Goal: Transaction & Acquisition: Purchase product/service

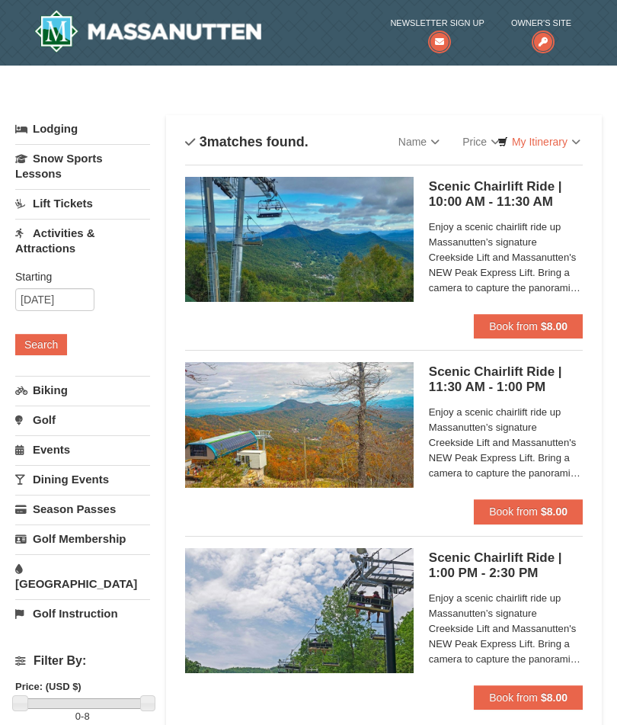
click at [510, 514] on span "Book from" at bounding box center [513, 511] width 49 height 12
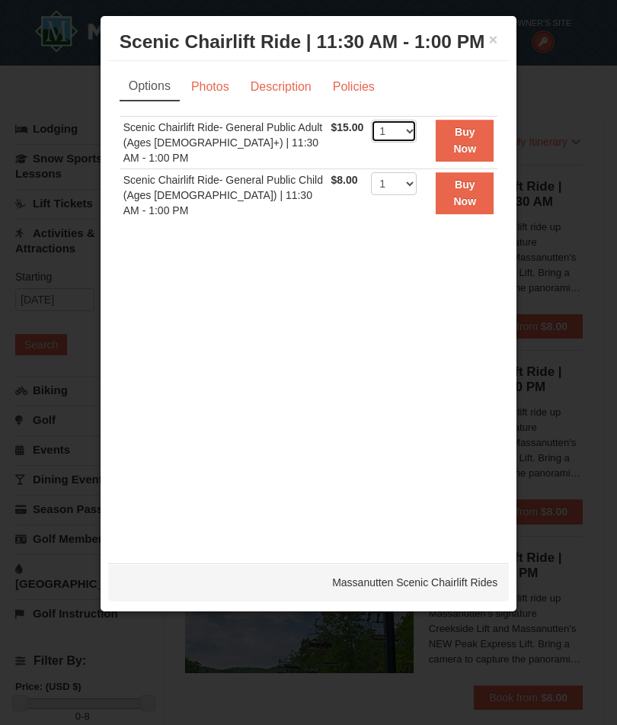
click at [406, 142] on select "1 2 3 4 5 6 7 8 9 10 11 12 13 14 15 16 17 18 19 20 21 22" at bounding box center [394, 131] width 46 height 23
select select "4"
click at [459, 162] on button "Buy Now" at bounding box center [465, 141] width 58 height 42
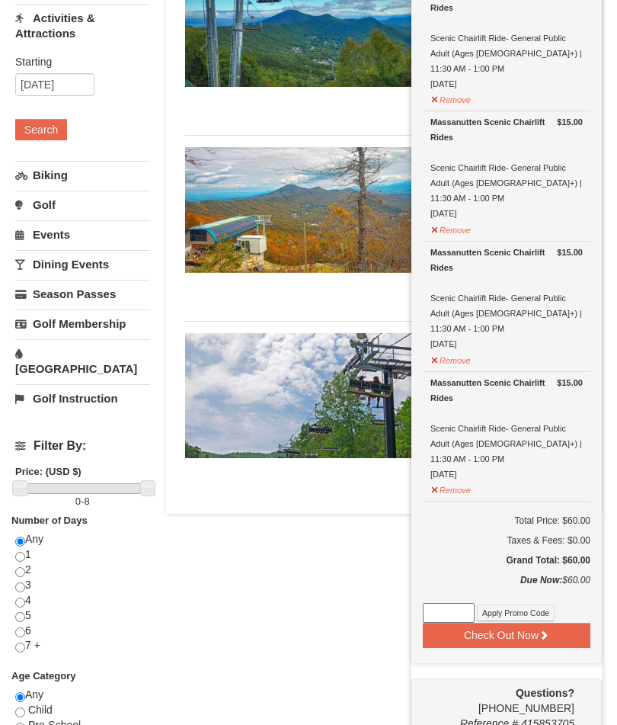
scroll to position [215, 0]
click at [500, 622] on button "Check Out Now" at bounding box center [507, 634] width 168 height 24
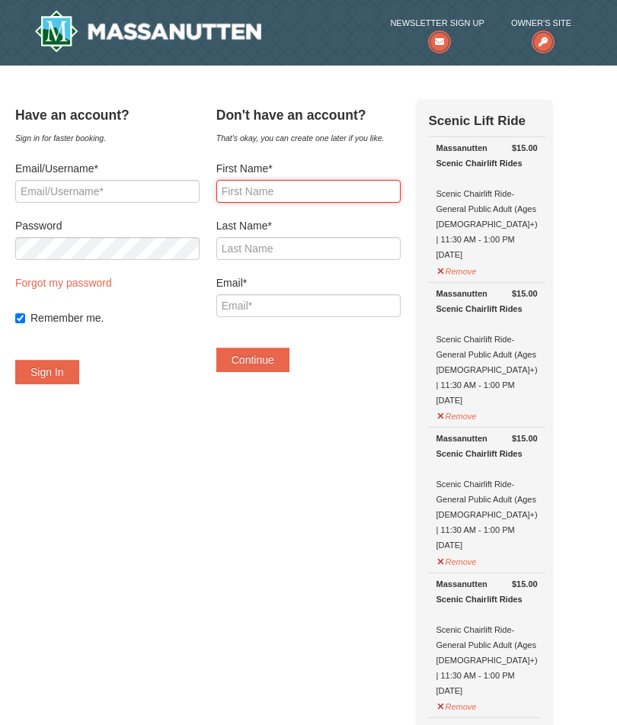
click at [250, 184] on input "First Name*" at bounding box center [308, 191] width 184 height 23
type input "[PERSON_NAME]"
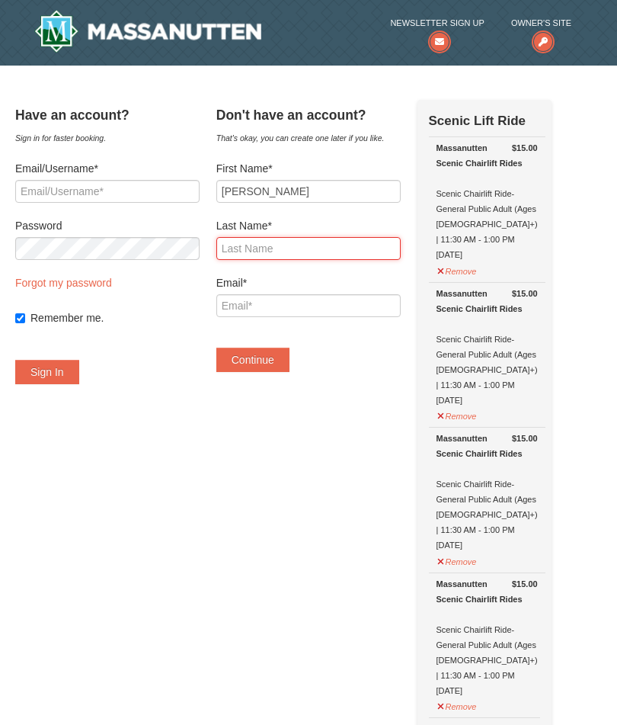
click at [244, 252] on input "Last Name*" at bounding box center [308, 248] width 184 height 23
type input "Hajnosz"
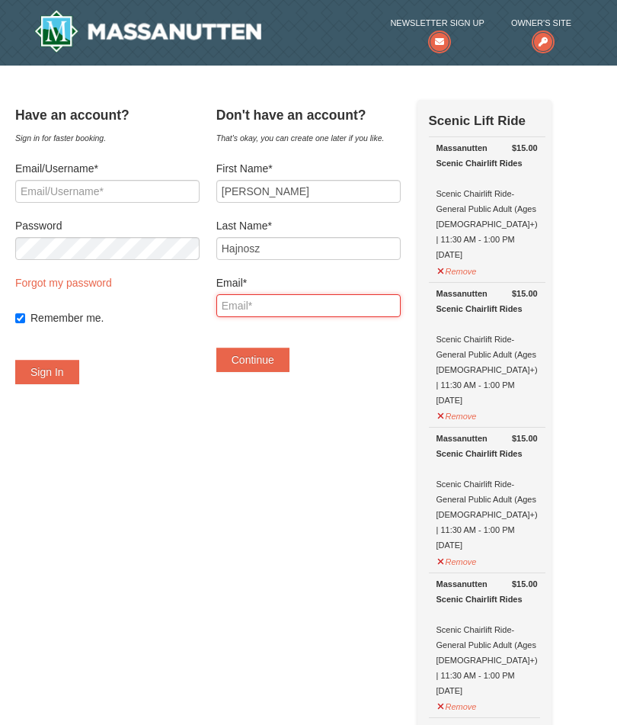
click at [256, 306] on input "Email*" at bounding box center [308, 305] width 184 height 23
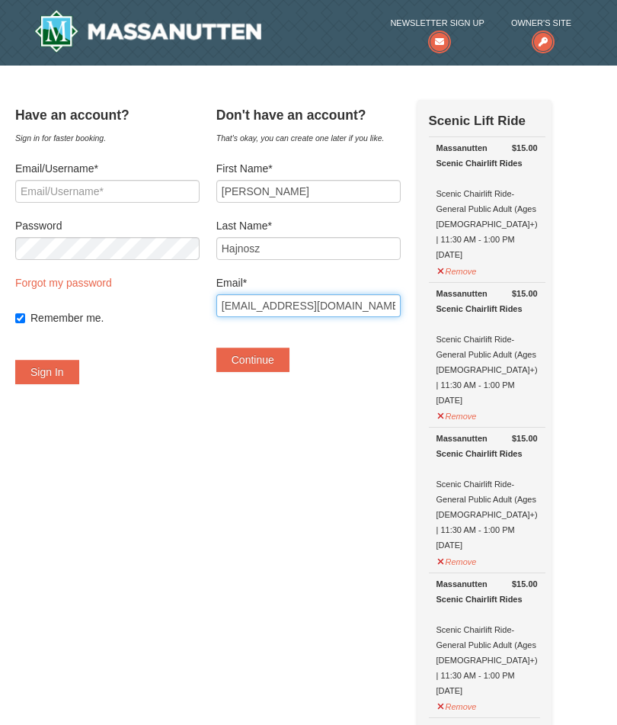
type input "[EMAIL_ADDRESS][DOMAIN_NAME]"
click at [270, 363] on button "Continue" at bounding box center [252, 359] width 73 height 24
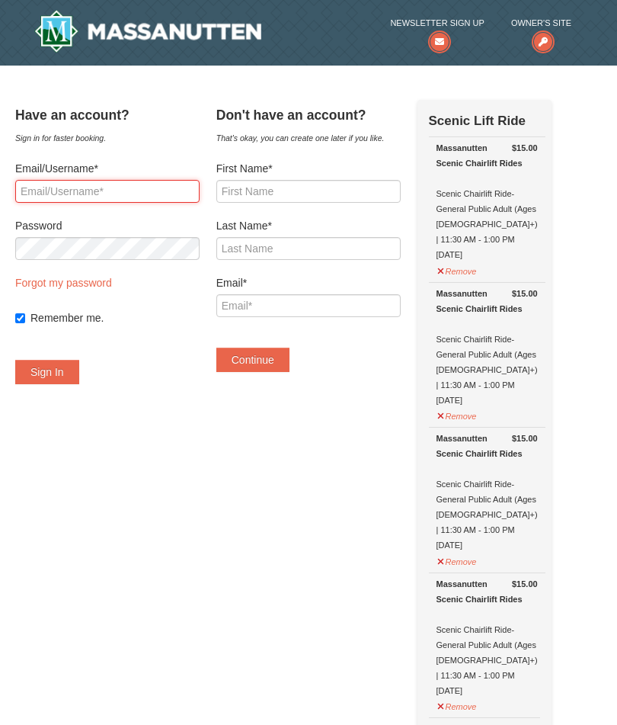
click at [70, 195] on input "Email/Username*" at bounding box center [107, 191] width 184 height 23
type input "[EMAIL_ADDRESS][DOMAIN_NAME]"
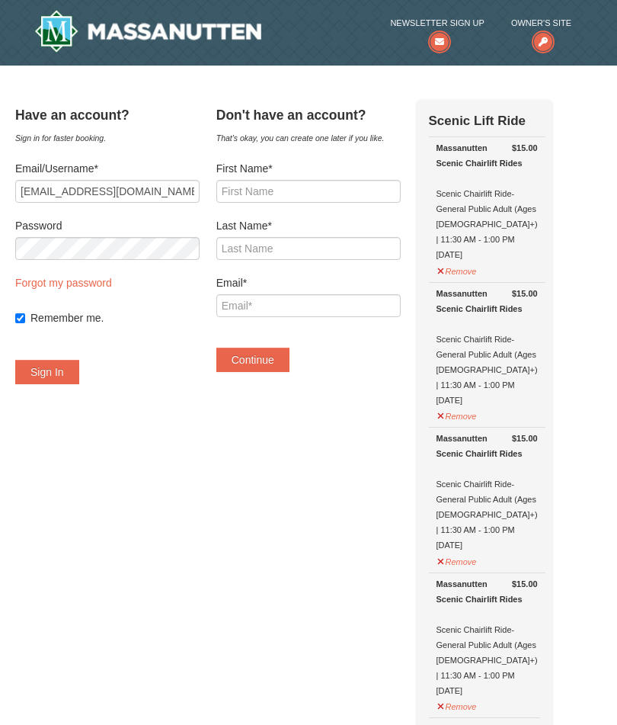
click at [30, 289] on div "Have an account? Sign in for faster booking. Email/Username* retiredatthelake@y…" at bounding box center [308, 730] width 587 height 1261
click at [61, 283] on link "Forgot my password" at bounding box center [63, 283] width 97 height 12
type input "retiredatthelake@yahoo.com"
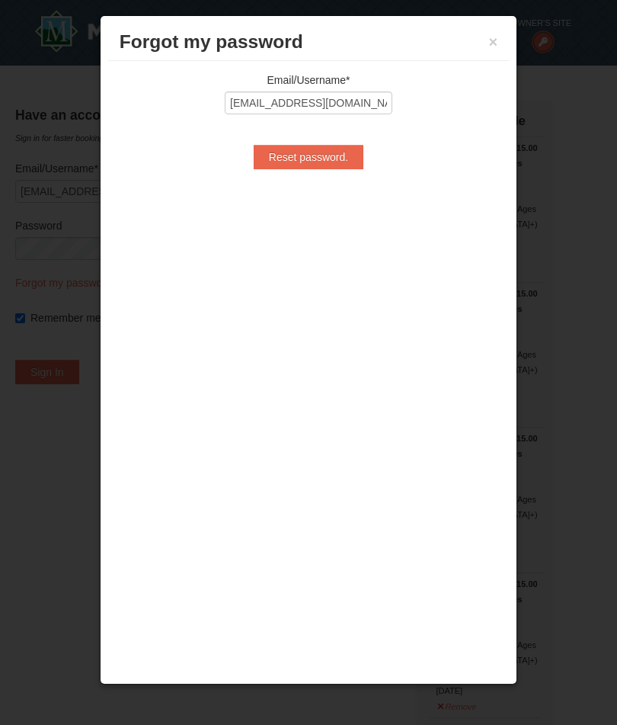
click at [307, 161] on input "Reset password." at bounding box center [309, 157] width 110 height 24
type input "Processing..."
type input "retiredatthelake@yahoo.com"
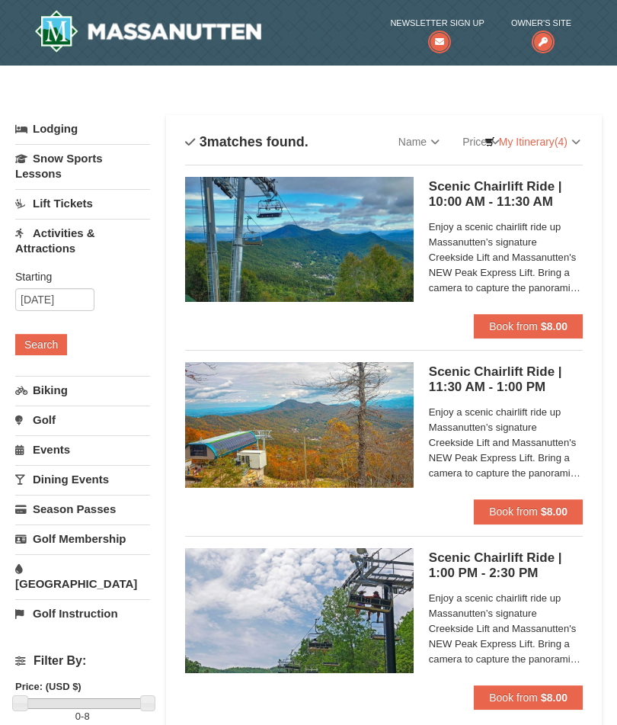
click at [496, 508] on span "Book from" at bounding box center [513, 511] width 49 height 12
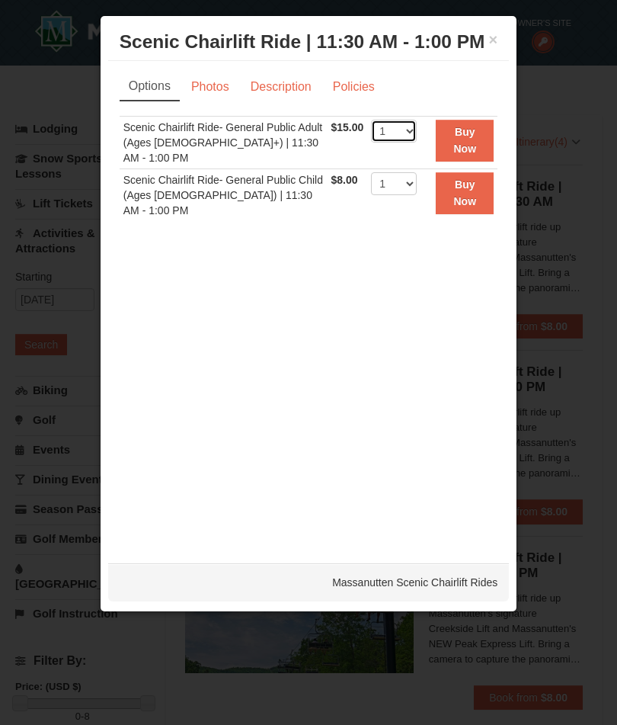
click at [404, 142] on select "1 2 3 4 5 6 7 8 9 10 11 12 13 14 15 16 17 18 19 20 21 22" at bounding box center [394, 131] width 46 height 23
select select "4"
click at [461, 155] on strong "Buy Now" at bounding box center [464, 140] width 23 height 29
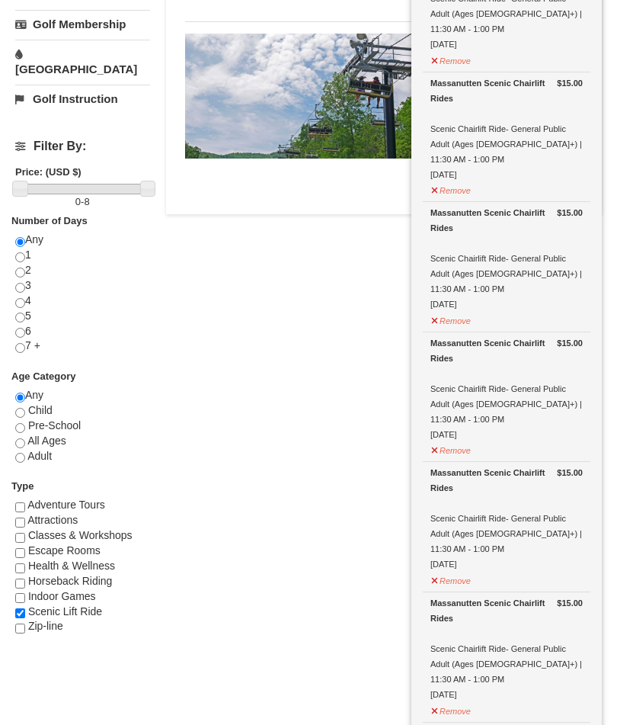
scroll to position [515, 0]
click at [438, 699] on button "Remove" at bounding box center [450, 708] width 41 height 19
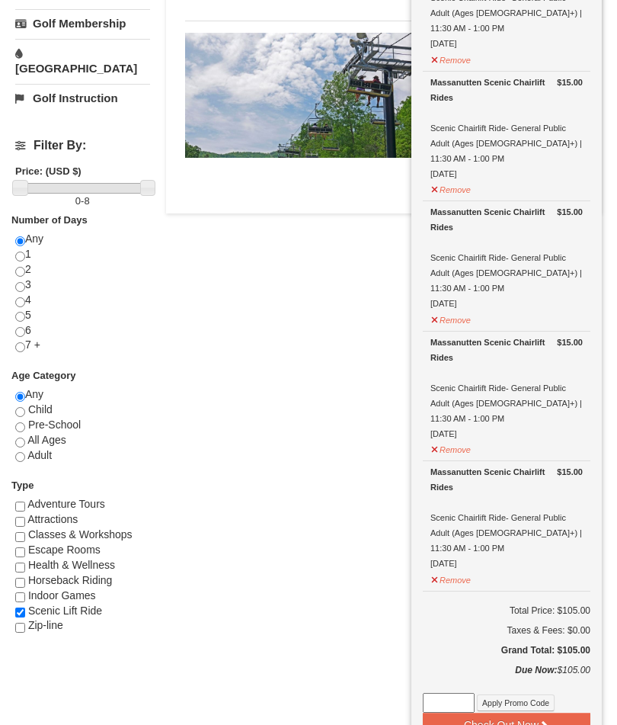
click at [436, 568] on button "Remove" at bounding box center [450, 577] width 41 height 19
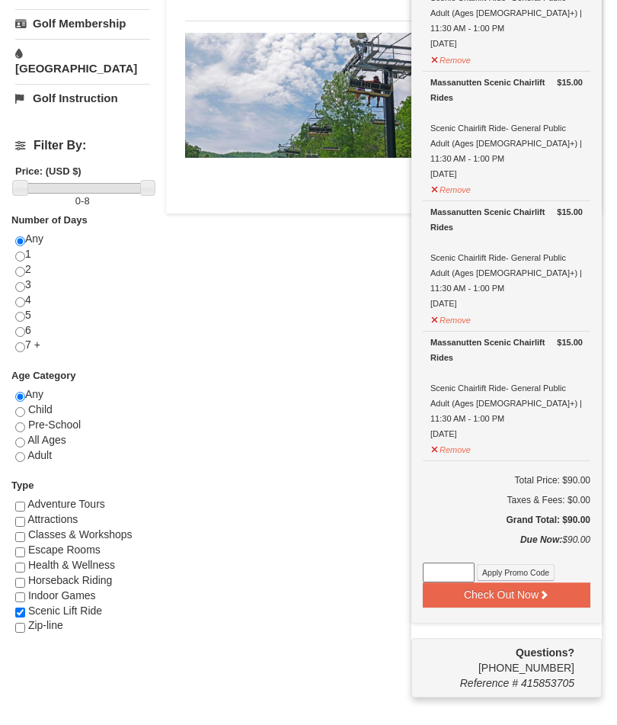
click at [431, 438] on button "Remove" at bounding box center [450, 447] width 41 height 19
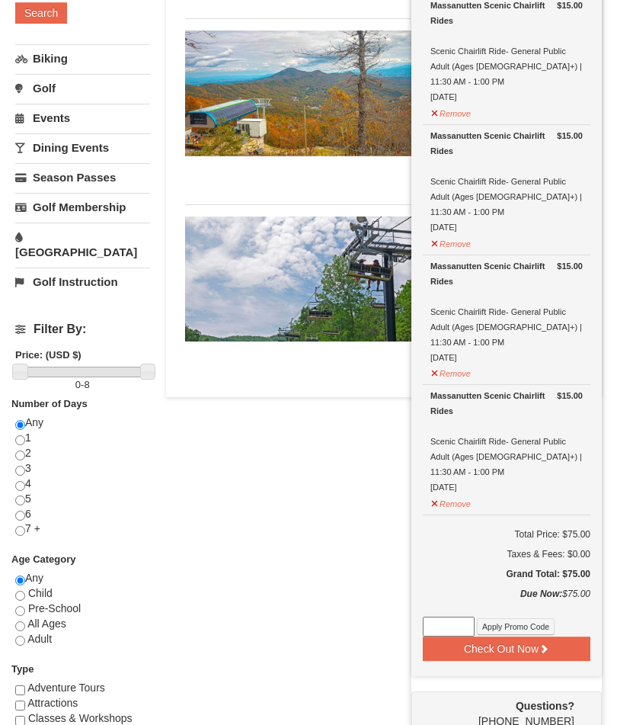
scroll to position [325, 0]
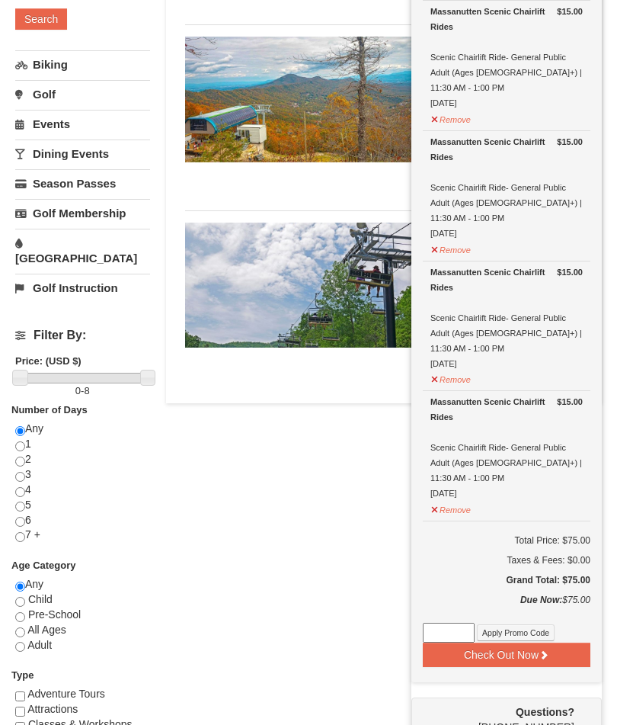
click at [432, 498] on button "Remove" at bounding box center [450, 507] width 41 height 19
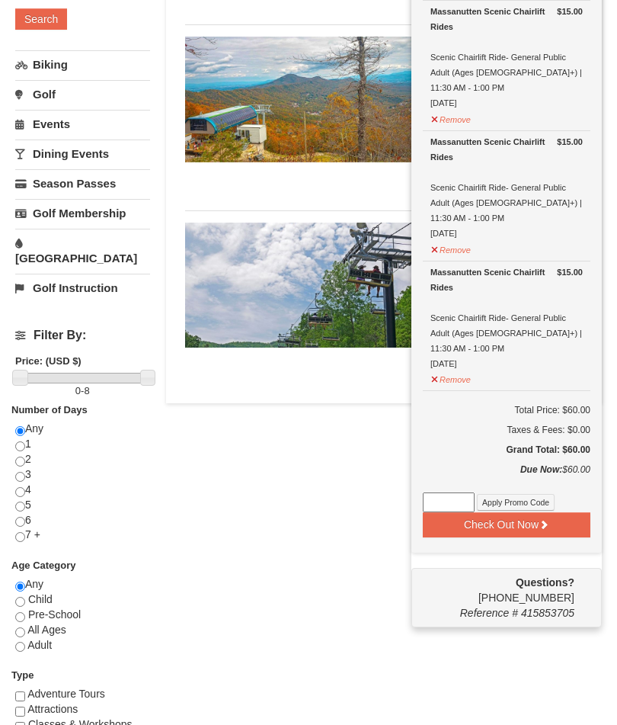
click at [497, 512] on button "Check Out Now" at bounding box center [507, 524] width 168 height 24
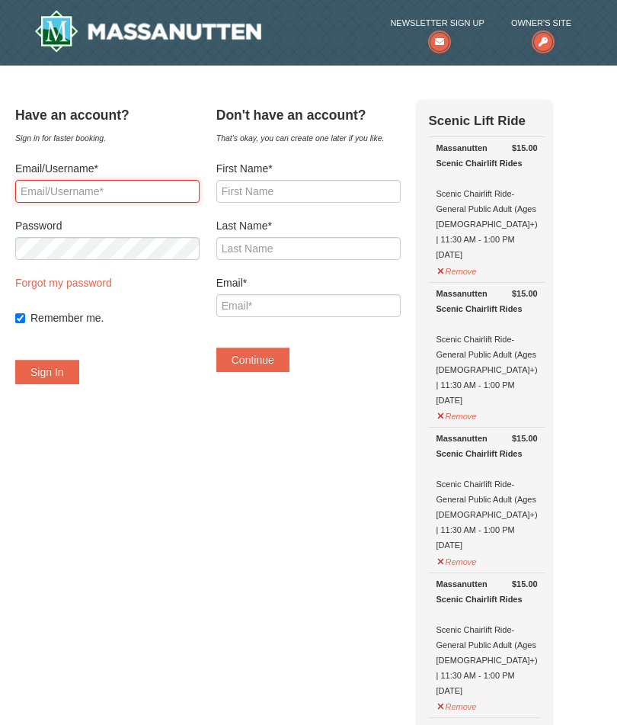
click at [52, 187] on input "Email/Username*" at bounding box center [107, 191] width 184 height 23
click at [25, 315] on input "Remember me." at bounding box center [20, 318] width 10 height 10
checkbox input "false"
click at [46, 186] on input "Email/Username*" at bounding box center [107, 191] width 184 height 23
type input "[EMAIL_ADDRESS][DOMAIN_NAME]"
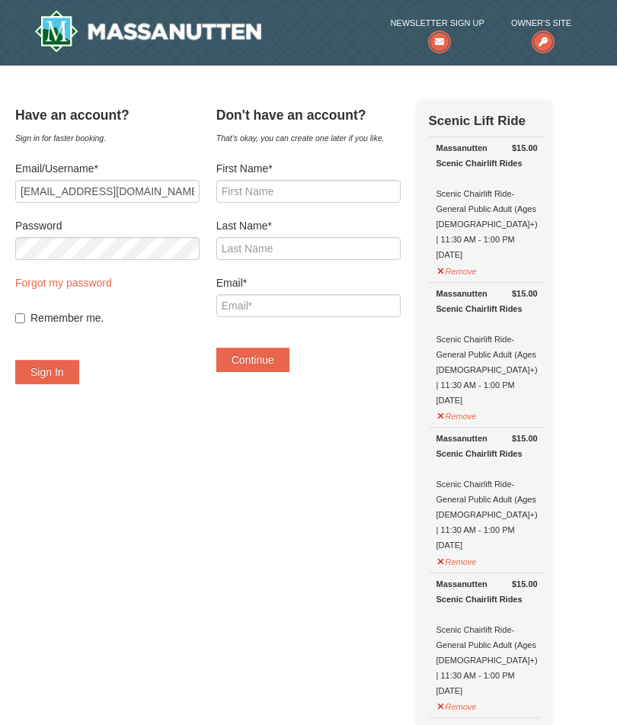
click at [55, 369] on button "Sign In" at bounding box center [47, 372] width 64 height 24
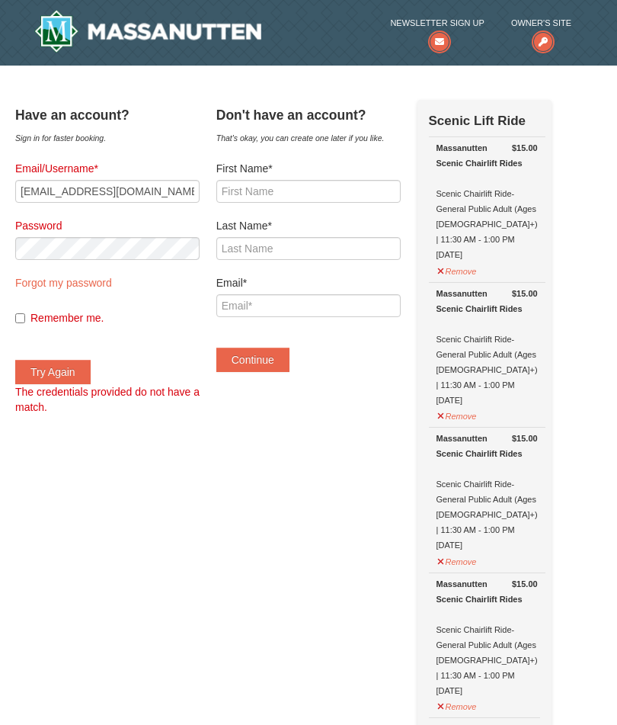
click at [60, 373] on button "Try Again" at bounding box center [52, 372] width 75 height 24
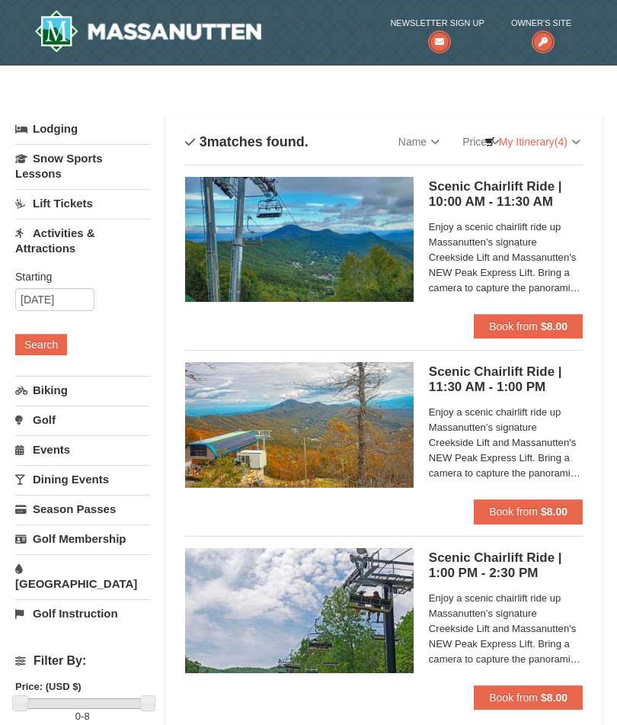
click at [491, 505] on span "Book from" at bounding box center [513, 511] width 49 height 12
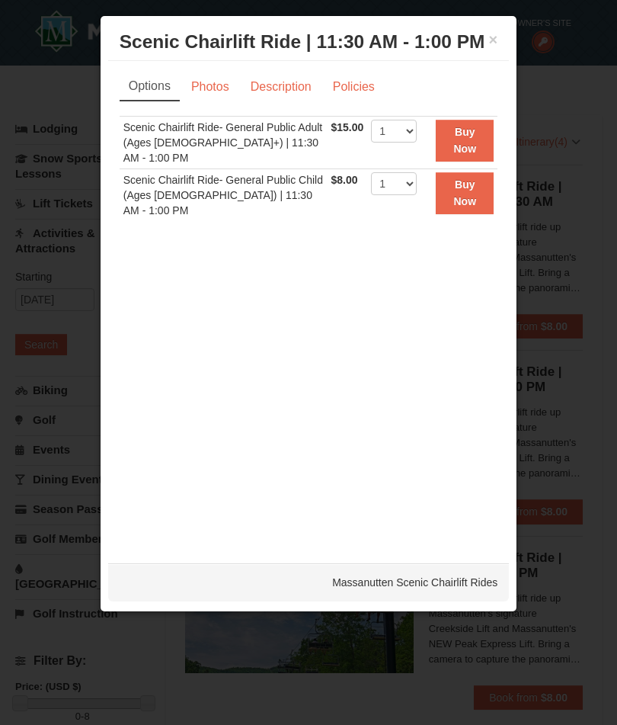
click at [457, 155] on strong "Buy Now" at bounding box center [464, 140] width 23 height 29
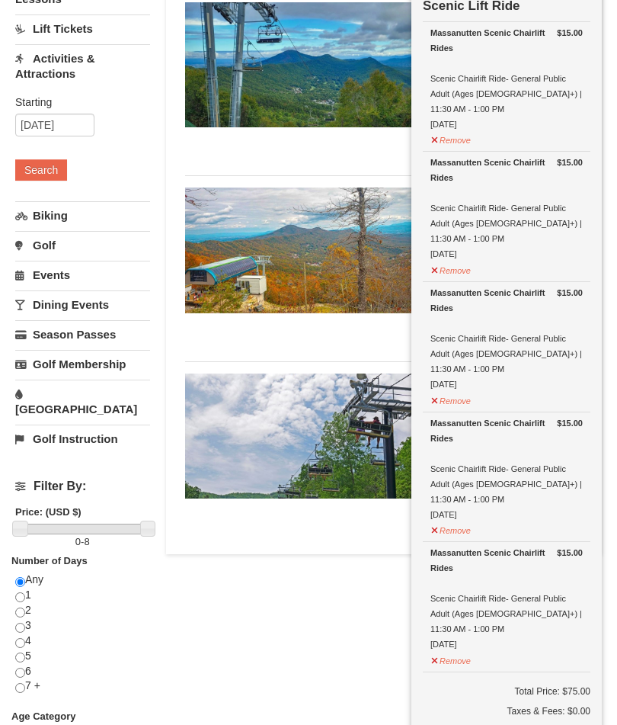
scroll to position [174, 0]
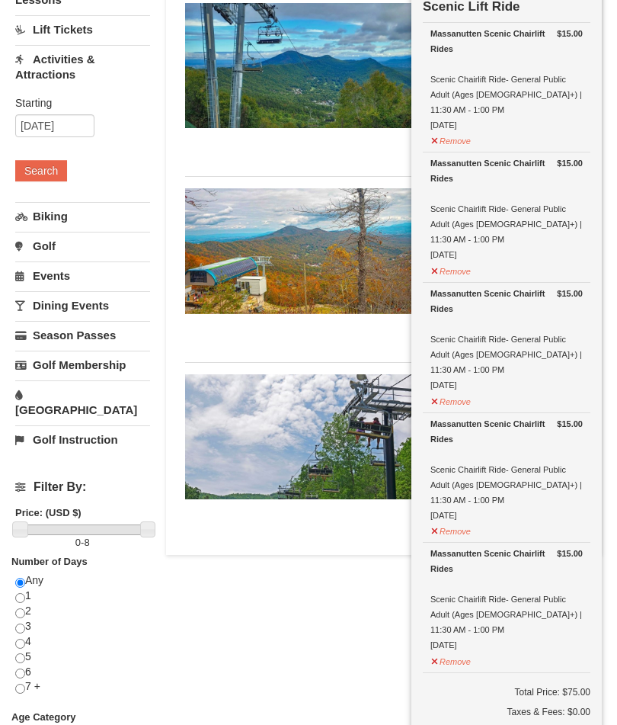
click at [431, 650] on button "Remove" at bounding box center [450, 659] width 41 height 19
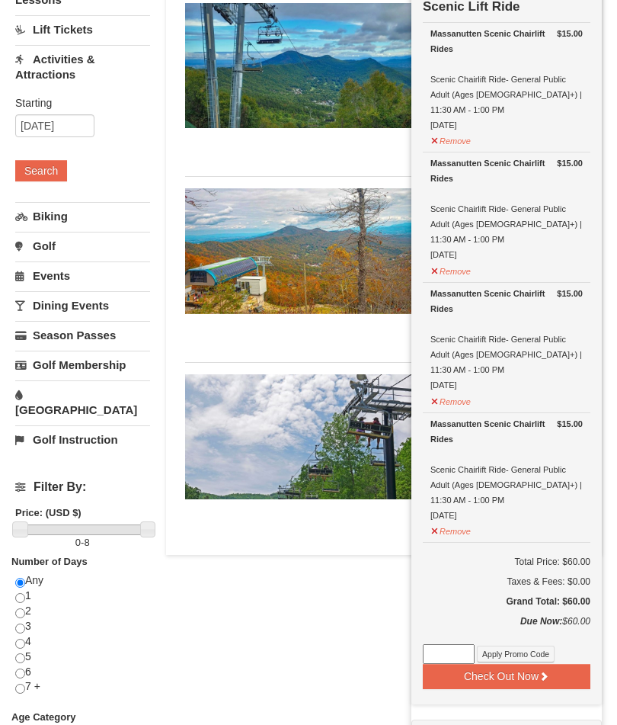
click at [486, 664] on button "Check Out Now" at bounding box center [507, 676] width 168 height 24
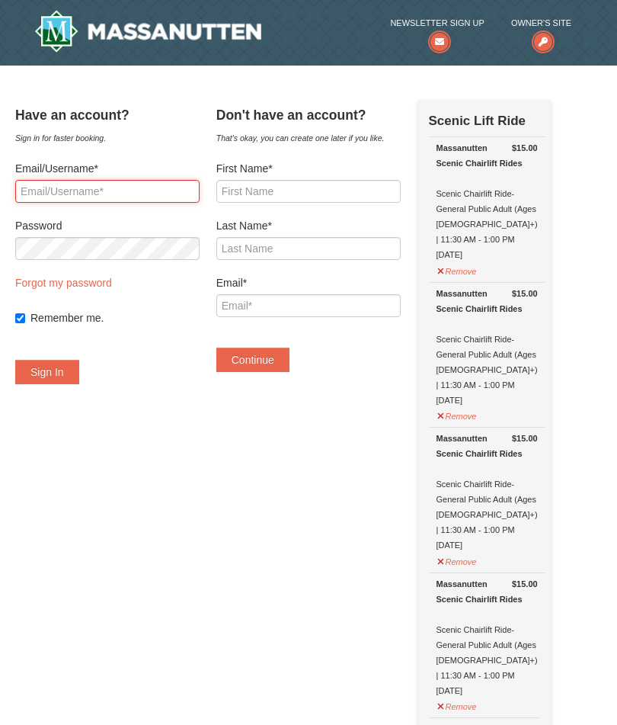
click at [52, 196] on input "Email/Username*" at bounding box center [107, 191] width 184 height 23
type input "[EMAIL_ADDRESS][DOMAIN_NAME]"
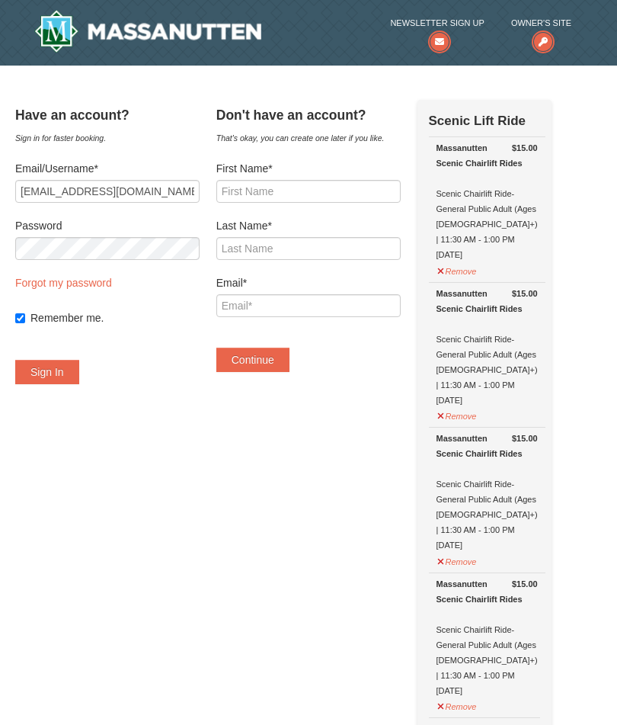
click at [52, 374] on button "Sign In" at bounding box center [47, 372] width 64 height 24
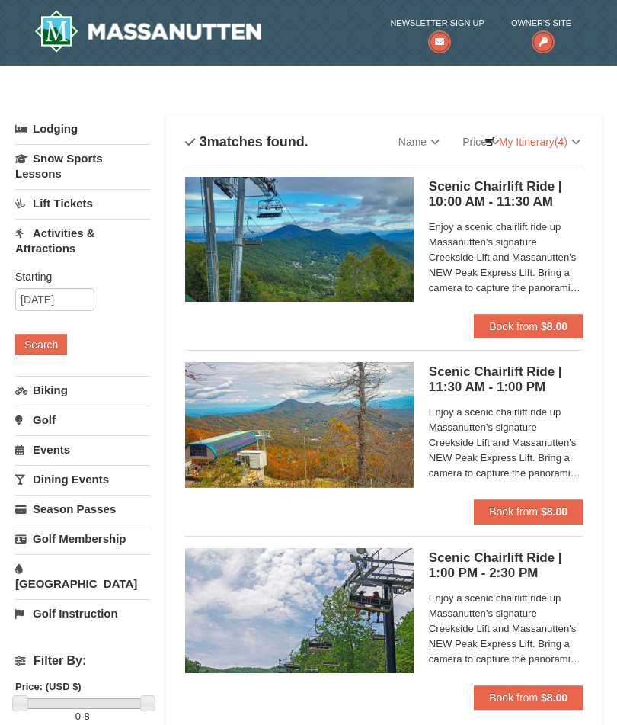
click at [462, 398] on div "Scenic Chairlift Ride | 11:30 AM - 1:00 PM Massanutten Scenic Chairlift Rides E…" at bounding box center [506, 430] width 154 height 137
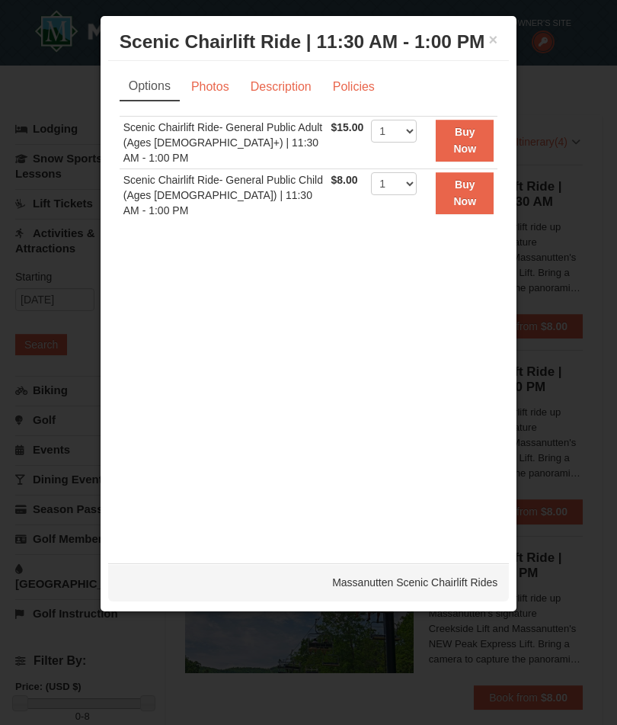
click at [449, 150] on button "Buy Now" at bounding box center [465, 141] width 58 height 42
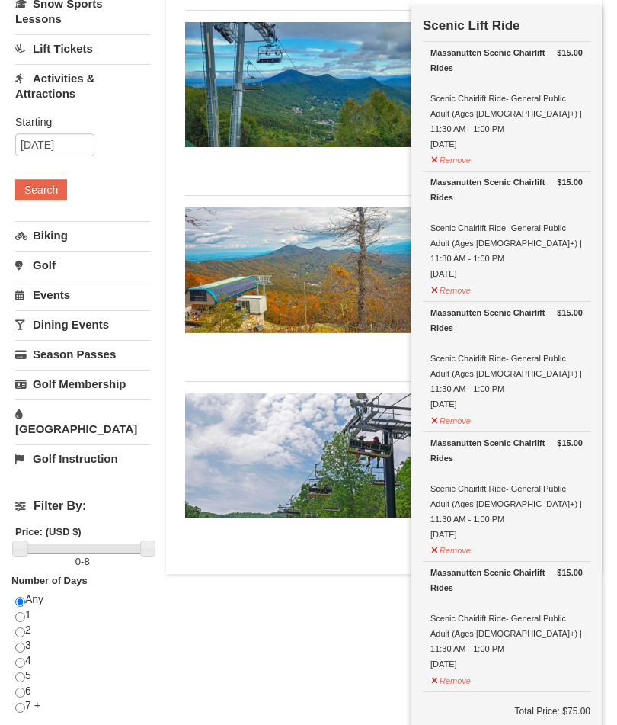
scroll to position [156, 0]
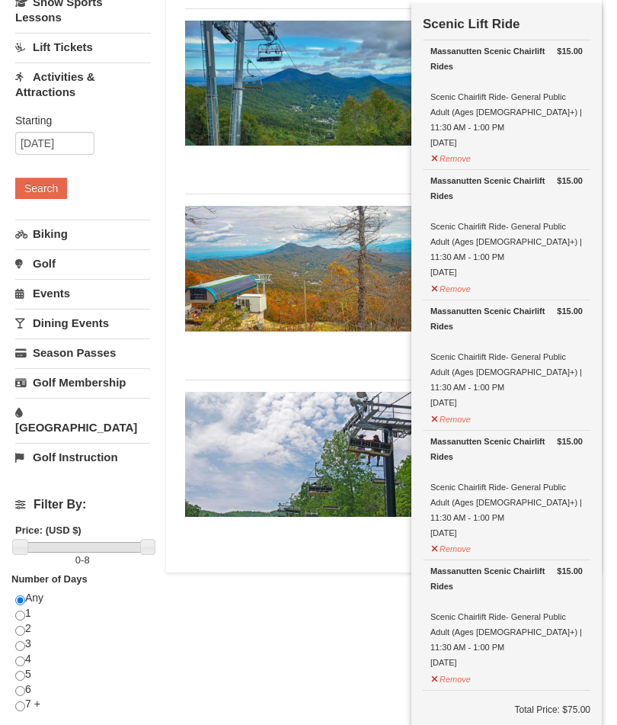
click at [423, 592] on td "$15.00 Massanutten Scenic Chairlift Rides Scenic Chairlift Ride- General Public…" at bounding box center [507, 625] width 168 height 130
click at [430, 667] on button "Remove" at bounding box center [450, 676] width 41 height 19
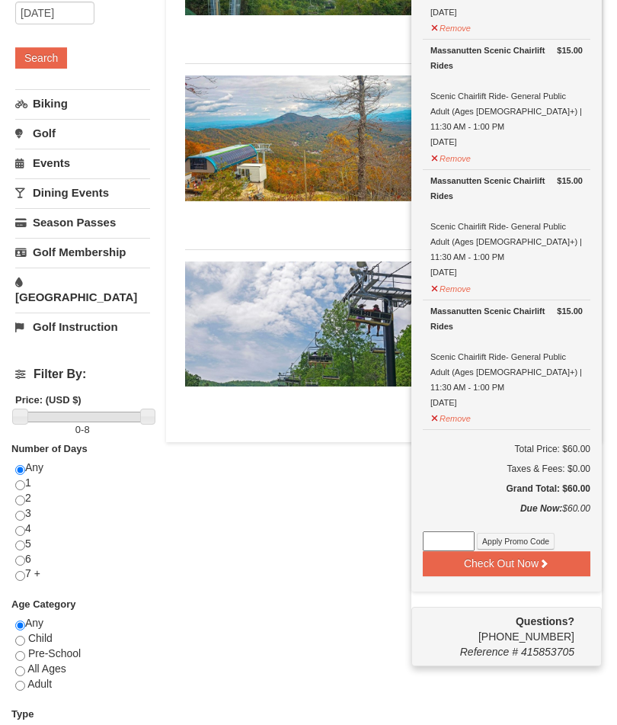
scroll to position [286, 0]
click at [491, 551] on button "Check Out Now" at bounding box center [507, 563] width 168 height 24
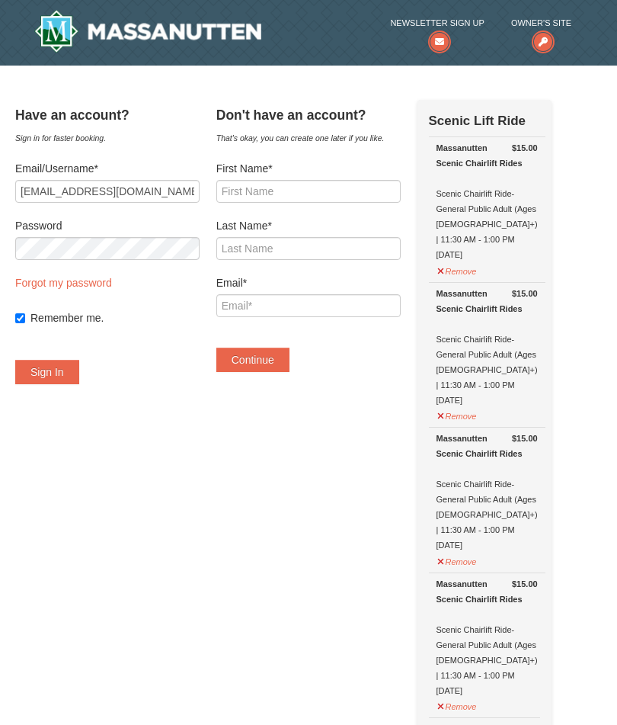
click at [25, 318] on input "Remember me." at bounding box center [20, 318] width 10 height 10
checkbox input "false"
click at [78, 283] on link "Forgot my password" at bounding box center [63, 283] width 97 height 12
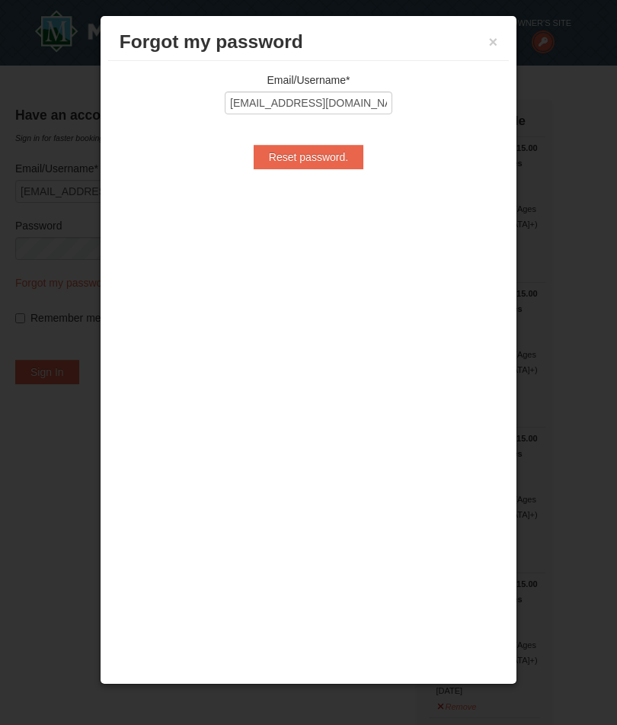
click at [296, 159] on input "Reset password." at bounding box center [309, 157] width 110 height 24
type input "Processing..."
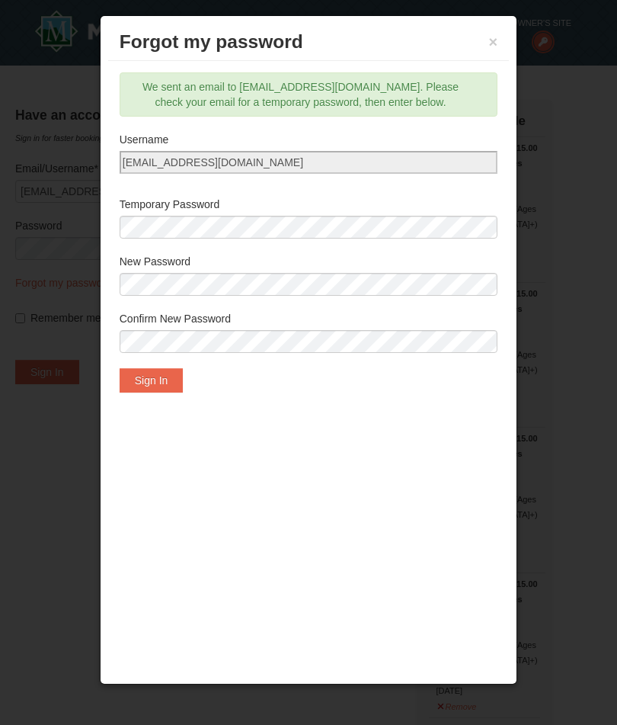
click at [142, 160] on input "input" at bounding box center [309, 162] width 379 height 23
click at [174, 158] on input "input" at bounding box center [309, 162] width 379 height 23
click at [261, 165] on input "input" at bounding box center [309, 162] width 379 height 23
click at [133, 166] on input "input" at bounding box center [309, 162] width 379 height 23
click at [142, 165] on input "input" at bounding box center [309, 162] width 379 height 23
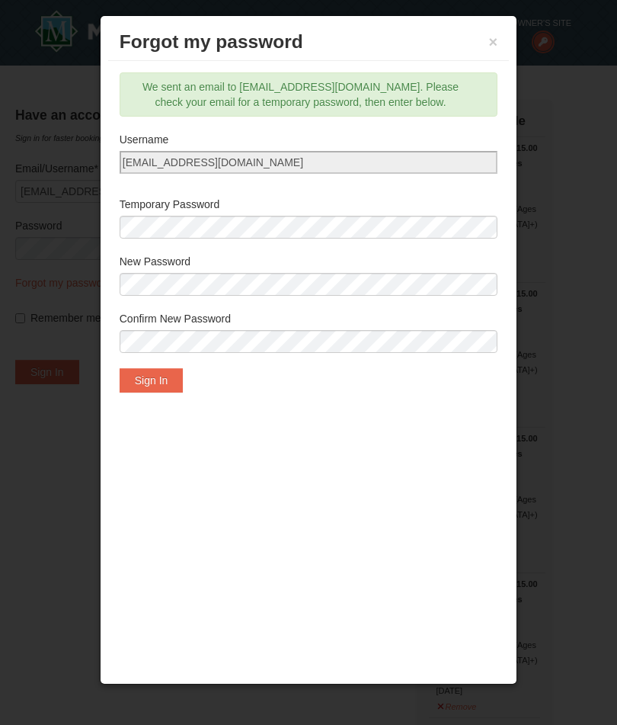
click at [145, 384] on button "Sign In" at bounding box center [152, 380] width 64 height 24
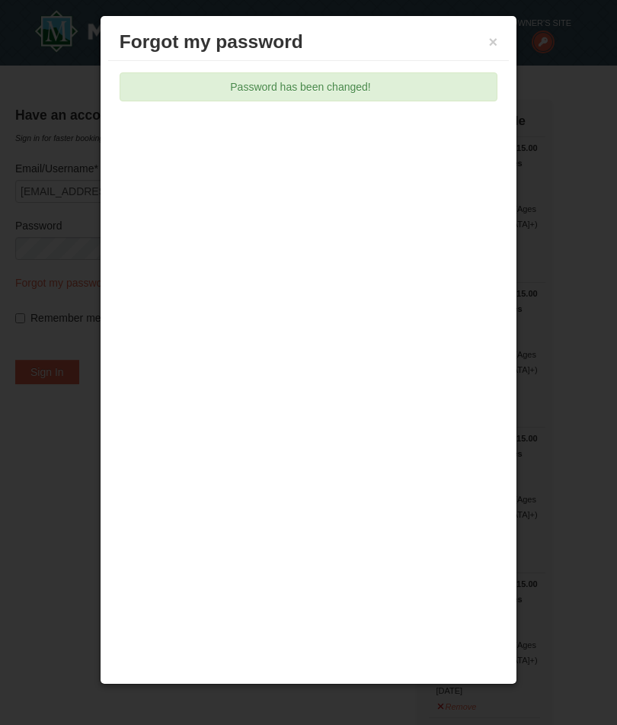
click at [482, 36] on h3 "Forgot my password" at bounding box center [309, 41] width 379 height 23
click at [489, 41] on button "×" at bounding box center [493, 41] width 9 height 15
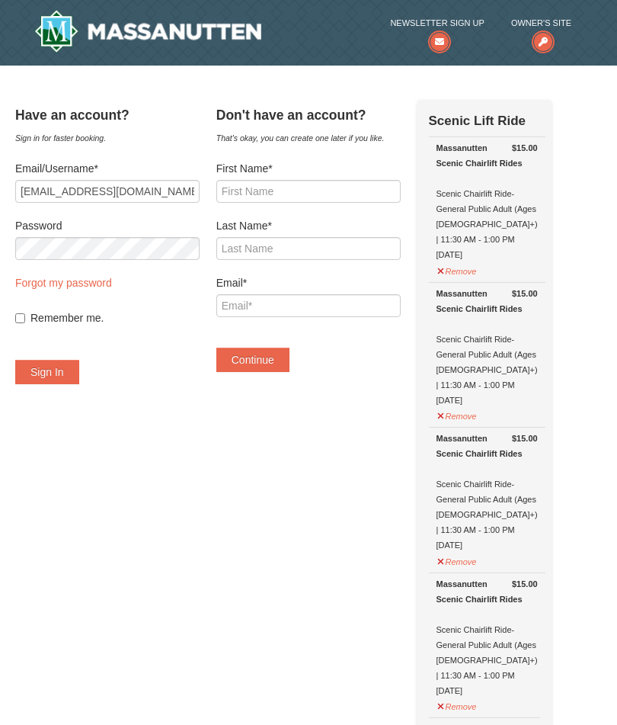
click at [56, 372] on button "Sign In" at bounding box center [47, 372] width 64 height 24
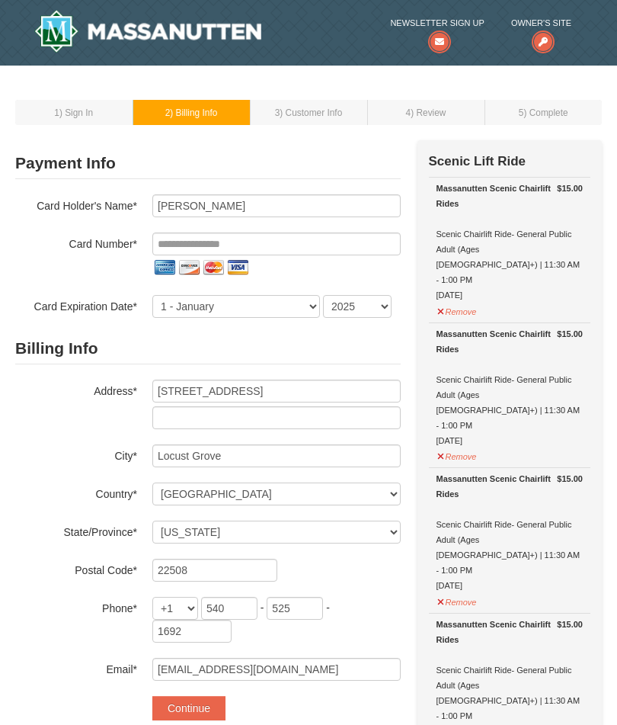
select select "VA"
click at [174, 246] on input "tel" at bounding box center [276, 243] width 248 height 23
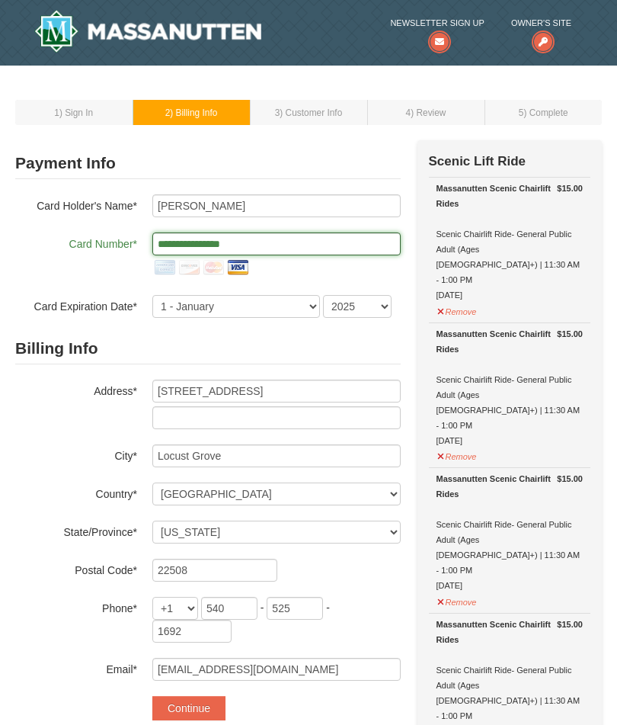
type input "**********"
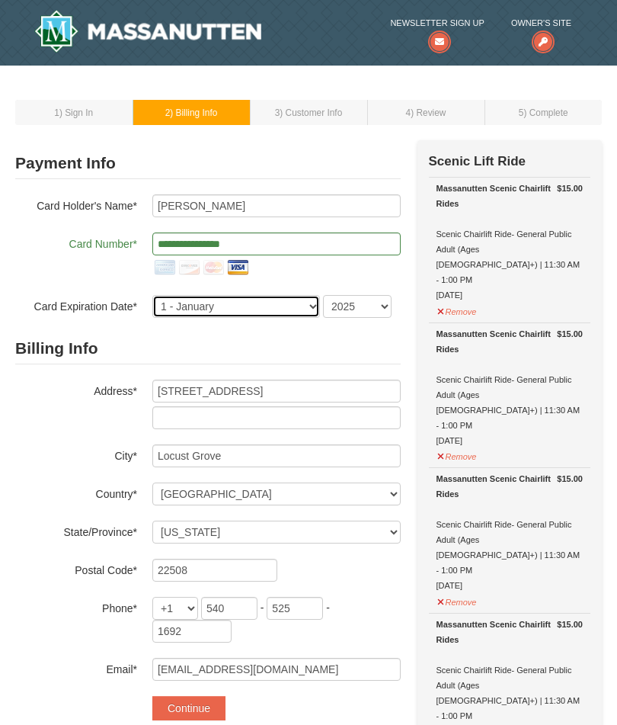
click at [290, 302] on select "1 - January 2 - February 3 - March 4 - April 5 - May 6 - June 7 - July 8 - Augu…" at bounding box center [236, 306] width 168 height 23
select select "2"
click at [371, 305] on select "2025 2026 2027 2028 2029 2030 2031 2032 2033 2034" at bounding box center [357, 306] width 69 height 23
select select "2027"
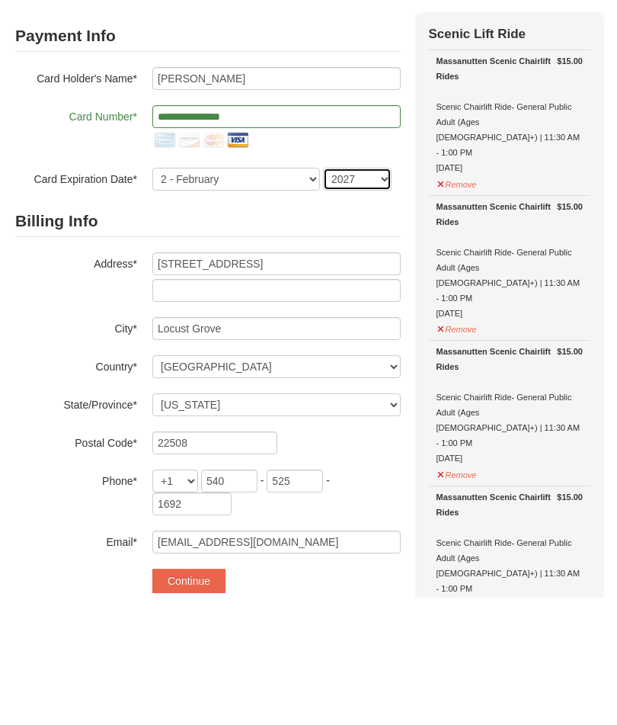
scroll to position [128, 0]
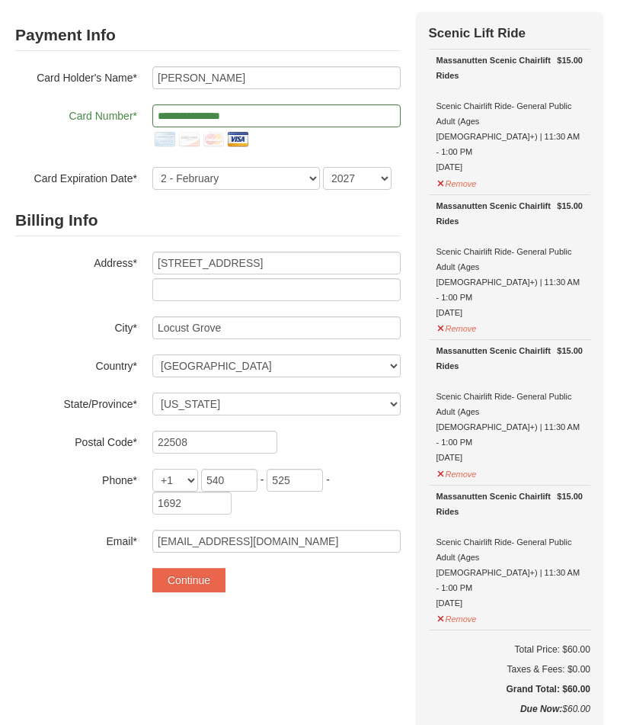
click at [183, 582] on button "Continue" at bounding box center [188, 580] width 73 height 24
click at [178, 581] on button "Continue" at bounding box center [188, 580] width 73 height 24
click at [269, 108] on input "**********" at bounding box center [276, 115] width 248 height 23
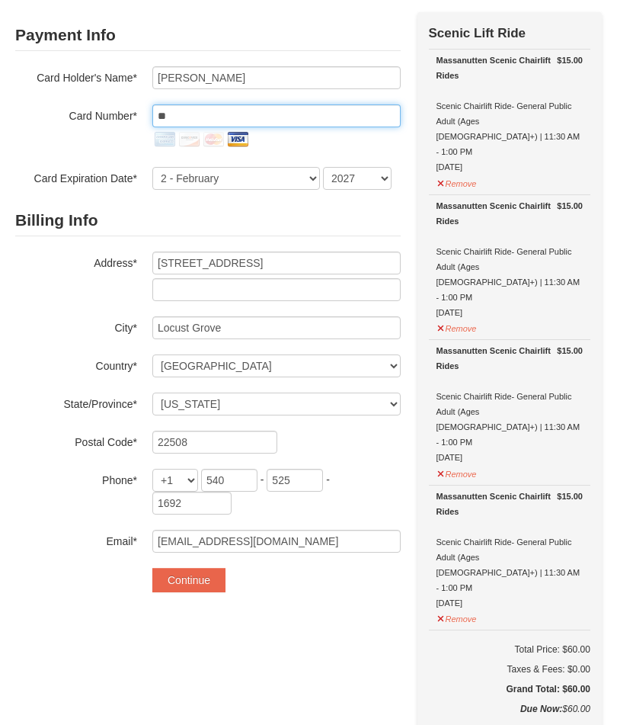
type input "*"
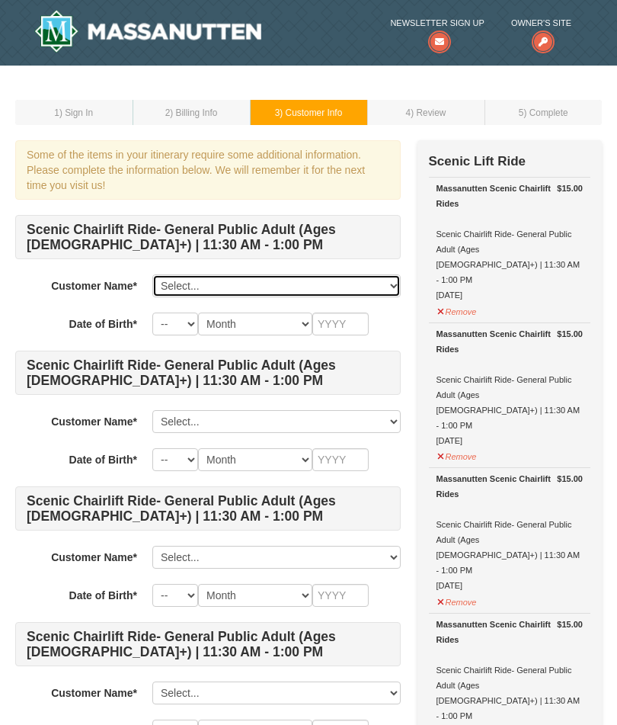
click at [171, 285] on select "Select... Joyce Hajnosz Add New..." at bounding box center [276, 285] width 248 height 23
select select "13450200"
select select "12"
select select "05"
type input "1945"
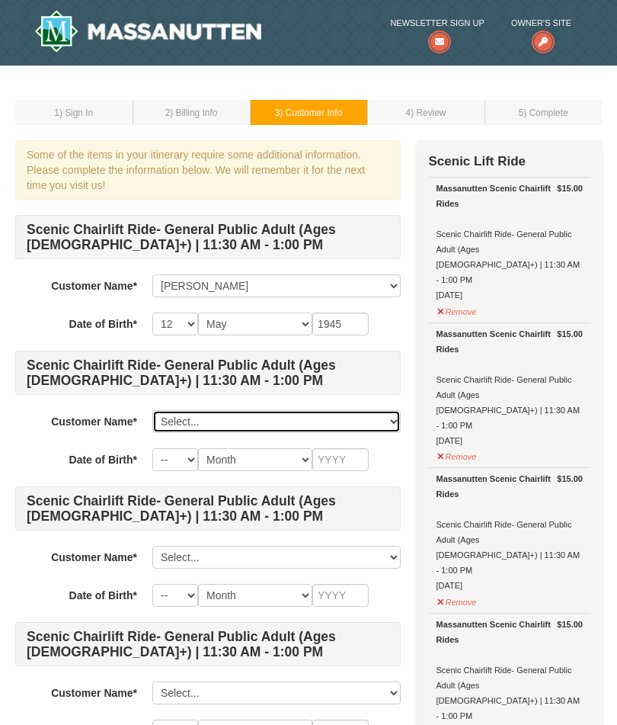
click at [183, 425] on select "Select... Joyce Hajnosz Add New..." at bounding box center [276, 421] width 248 height 23
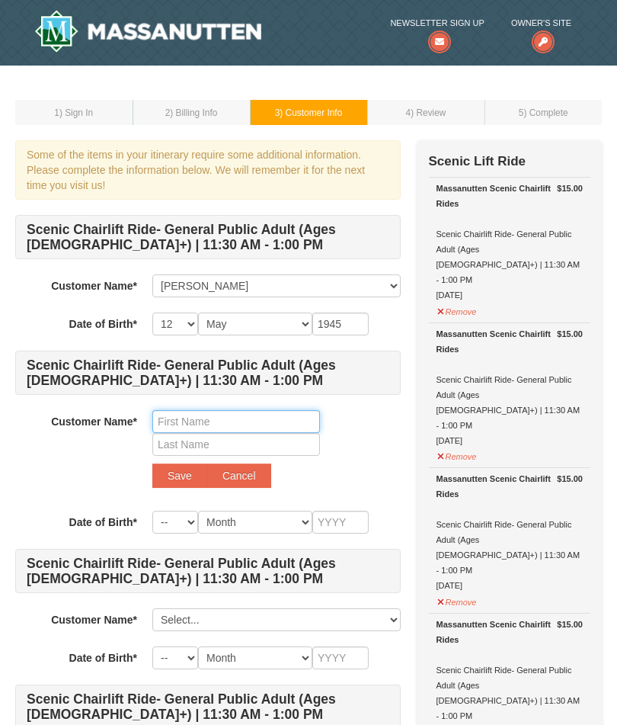
click at [167, 423] on input "text" at bounding box center [236, 421] width 168 height 23
type input "William"
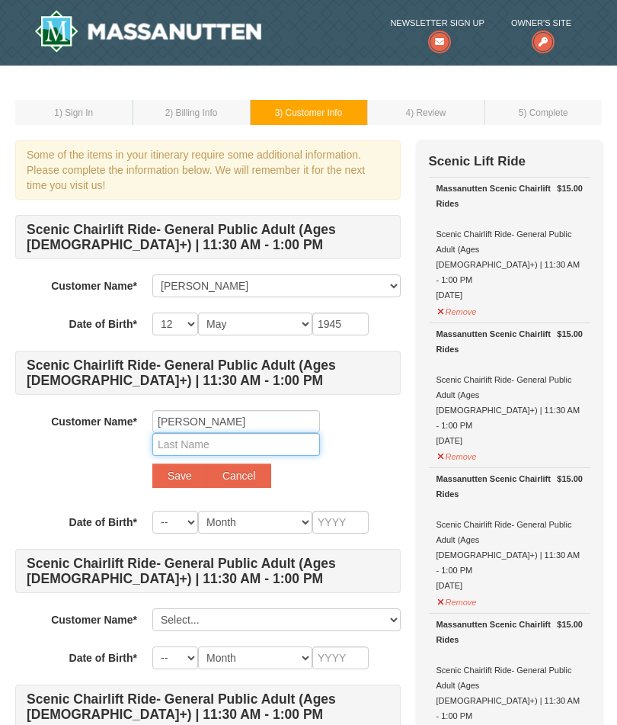
click at [171, 452] on input "text" at bounding box center [236, 444] width 168 height 23
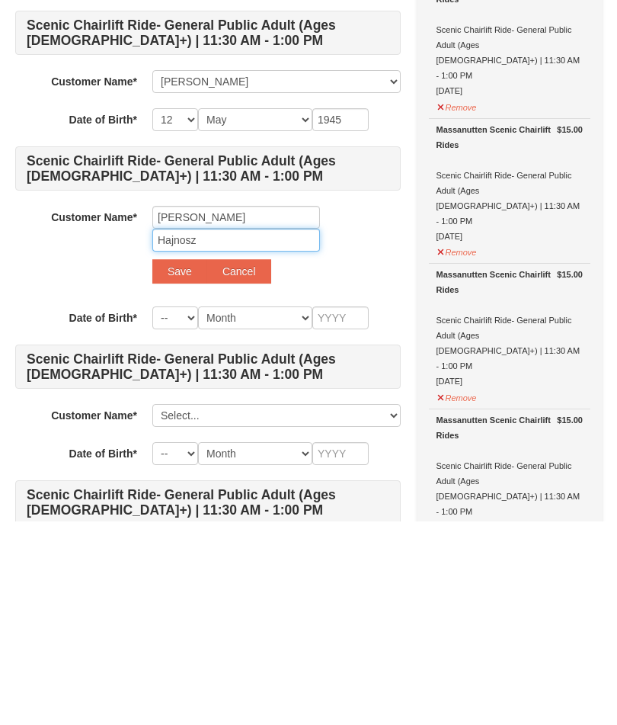
type input "Hajnosz"
click at [168, 510] on select "-- 01 02 03 04 05 06 07 08 09 10 11 12 13 14 15 16 17 18 19 20 21 22 23 24 25 2…" at bounding box center [175, 521] width 46 height 23
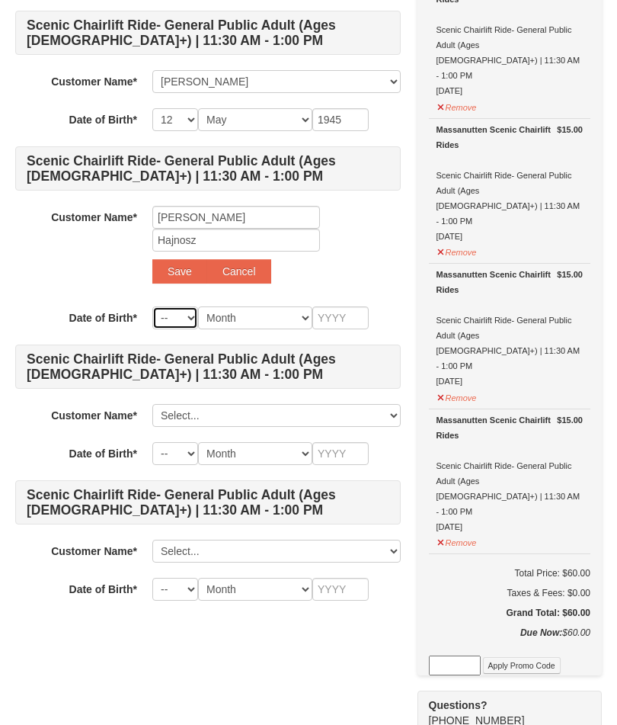
select select "11"
click at [279, 319] on select "Month January February March April May June July August September October Novem…" at bounding box center [255, 317] width 114 height 23
select select "12"
click at [344, 316] on input "text" at bounding box center [340, 317] width 56 height 23
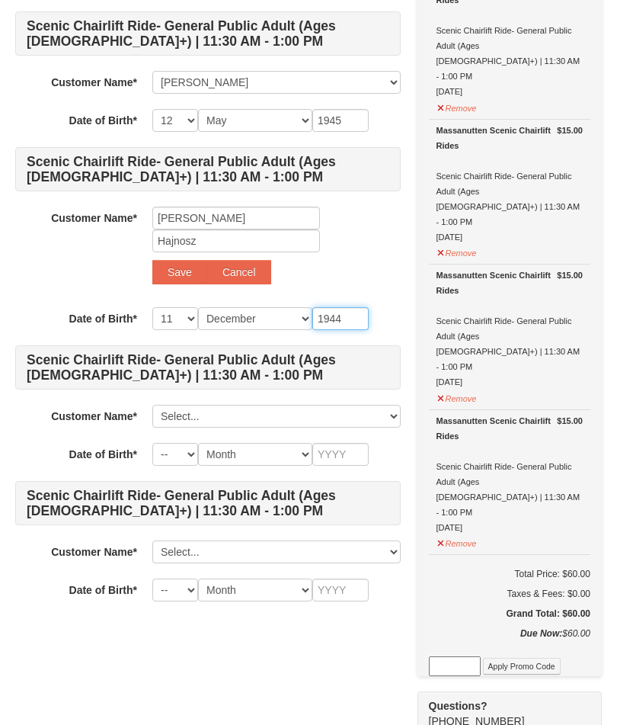
scroll to position [202, 0]
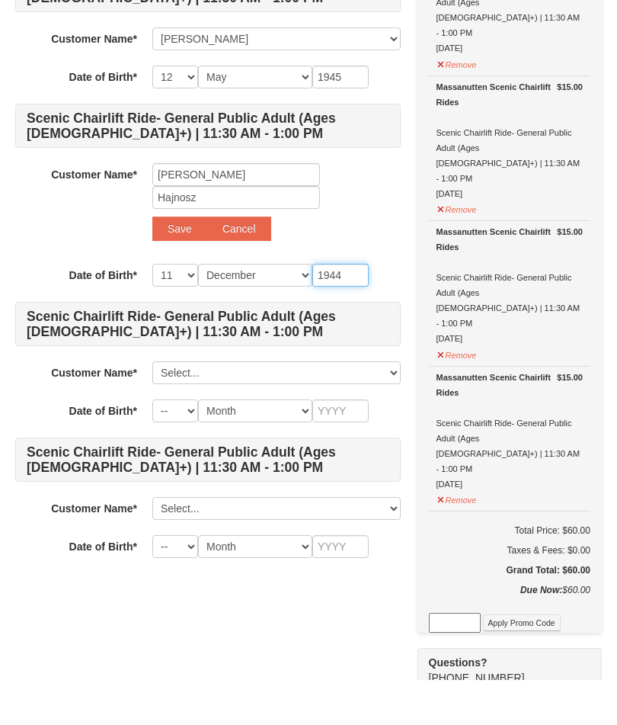
type input "1944"
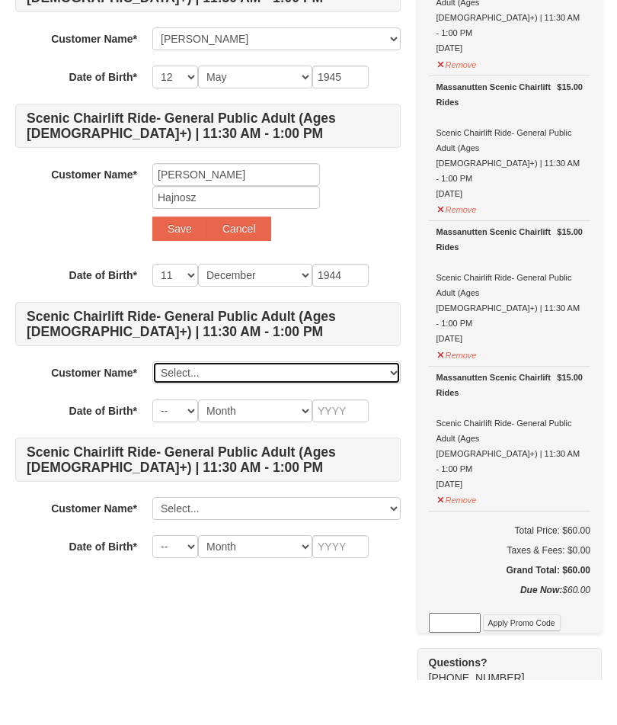
click at [170, 406] on select "Select... Joyce Hajnosz Add New..." at bounding box center [276, 417] width 248 height 23
select select
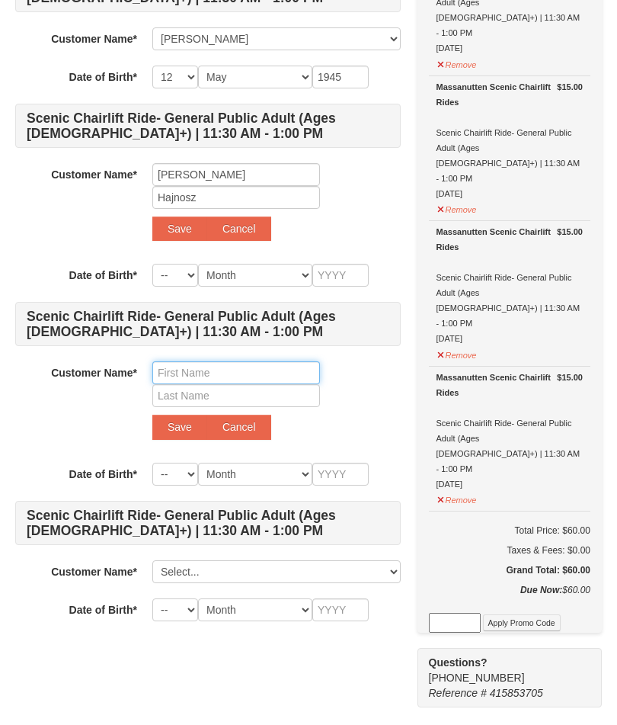
click at [171, 371] on input "text" at bounding box center [236, 372] width 168 height 23
type input "Sonya"
click at [173, 398] on input "text" at bounding box center [236, 395] width 168 height 23
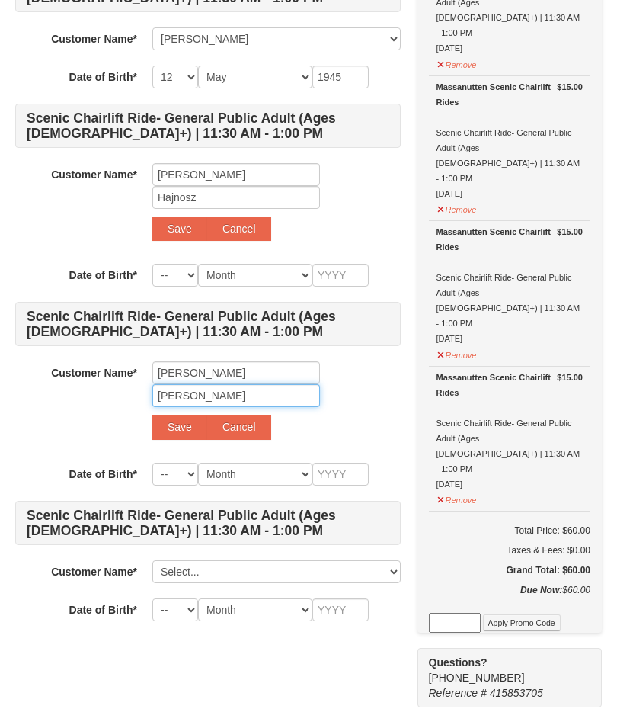
type input "Bishop"
click at [168, 233] on button "Save" at bounding box center [179, 228] width 55 height 24
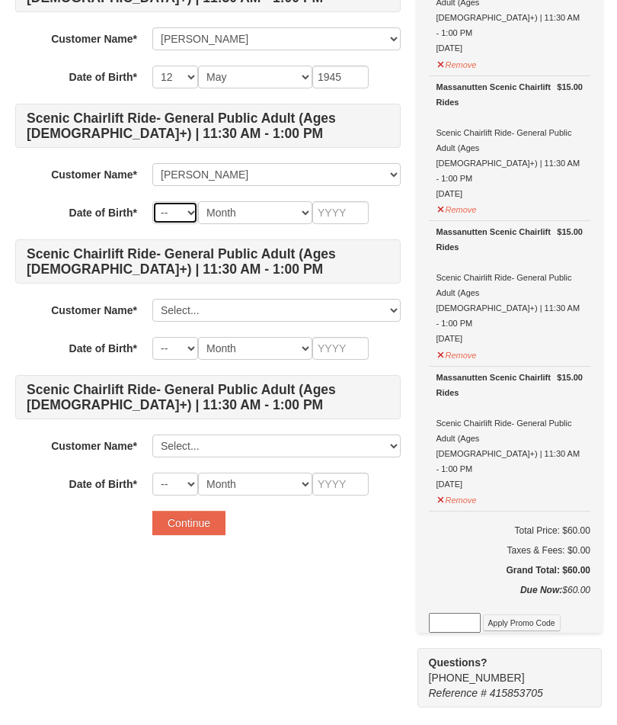
click at [174, 215] on select "-- 01 02 03 04 05 06 07 08 09 10 11 12 13 14 15 16 17 18 19 20 21 22 23 24 25 2…" at bounding box center [175, 212] width 46 height 23
select select "11"
click at [258, 221] on select "Month January February March April May June July August September October Novem…" at bounding box center [255, 212] width 114 height 23
select select "12"
click at [341, 213] on input "text" at bounding box center [340, 212] width 56 height 23
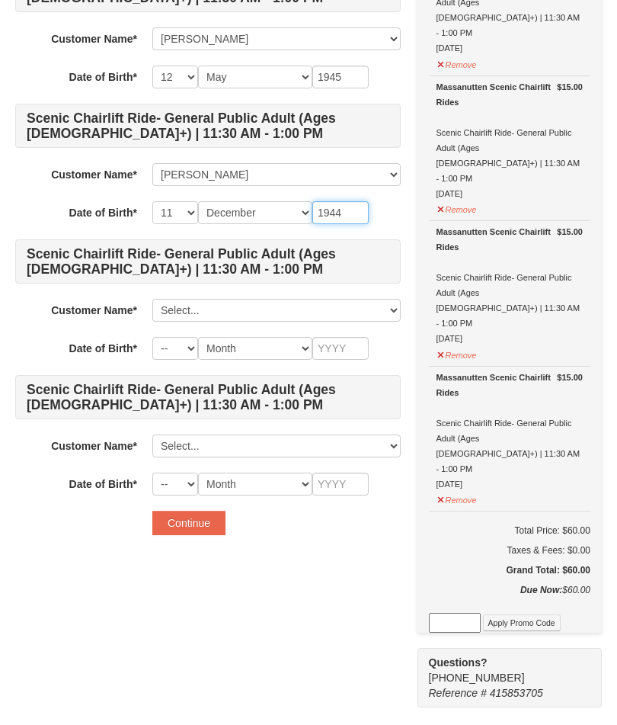
type input "1944"
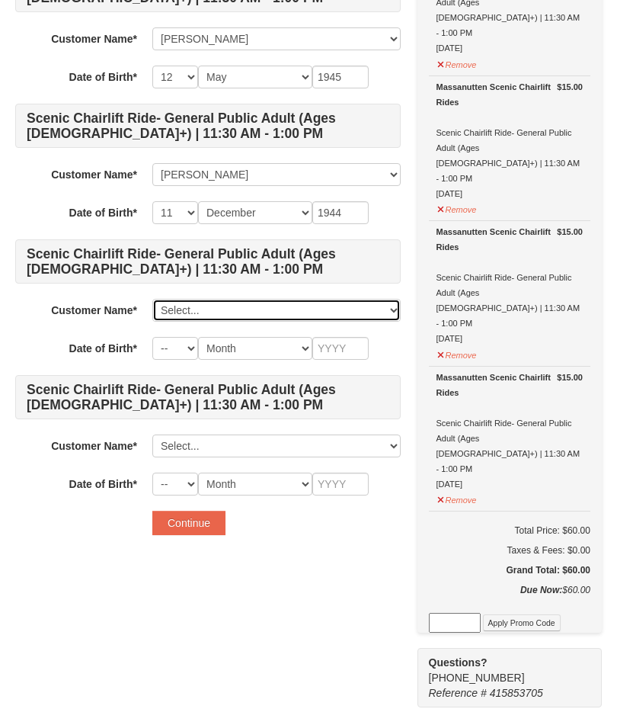
click at [171, 311] on select "Select... Joyce Hajnosz William Hajnosz Add New..." at bounding box center [276, 310] width 248 height 23
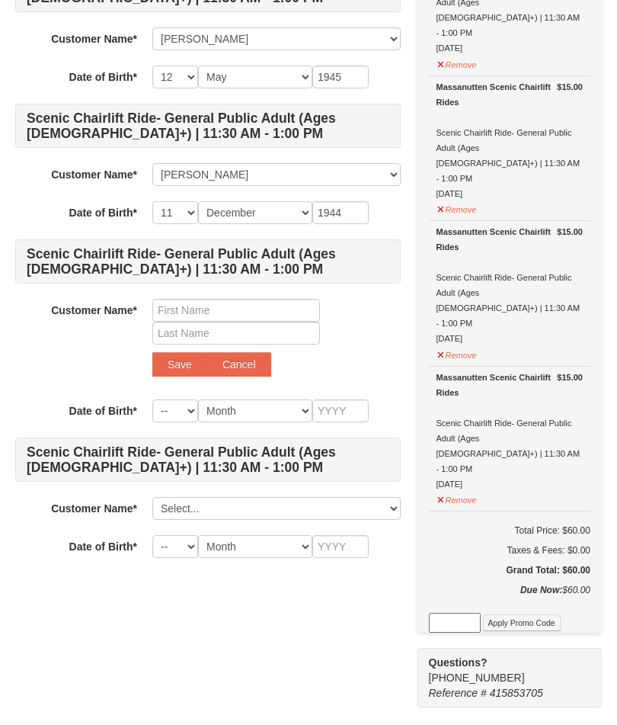
click at [184, 449] on h4 "Scenic Chairlift Ride- General Public Adult (Ages [DEMOGRAPHIC_DATA]+) | 11:30 …" at bounding box center [208, 459] width 386 height 44
click at [178, 309] on input "text" at bounding box center [236, 310] width 168 height 23
type input "S"
click at [194, 311] on input "text" at bounding box center [236, 310] width 168 height 23
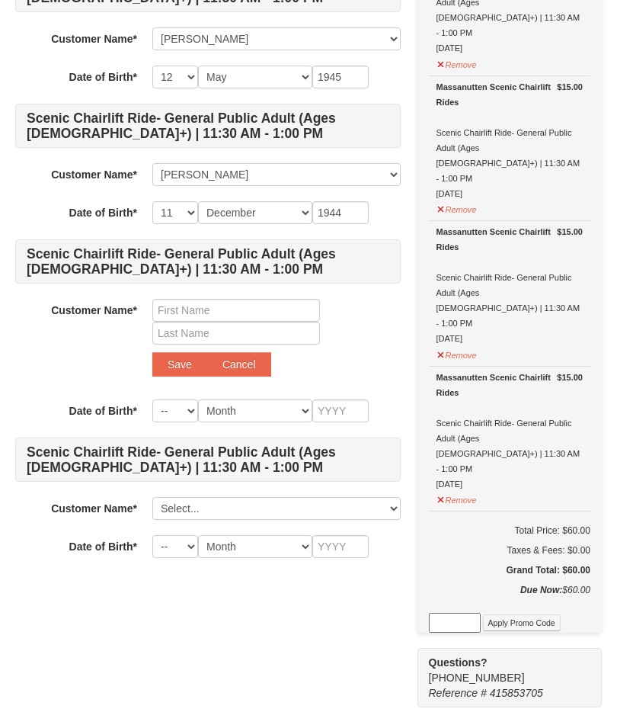
click at [107, 311] on strong "Customer Name*" at bounding box center [94, 310] width 86 height 12
click at [173, 306] on input "text" at bounding box center [236, 310] width 168 height 23
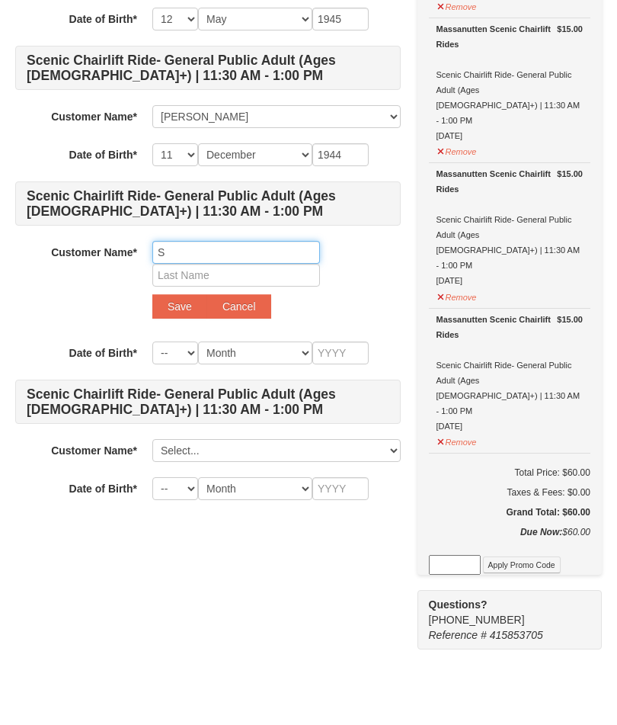
type input "S"
click at [97, 299] on div "Customer Name* Select... Joyce Hajnosz William Hajnosz Add New... S Save Cancel" at bounding box center [208, 341] width 386 height 85
click at [194, 249] on input "S" at bounding box center [236, 252] width 168 height 23
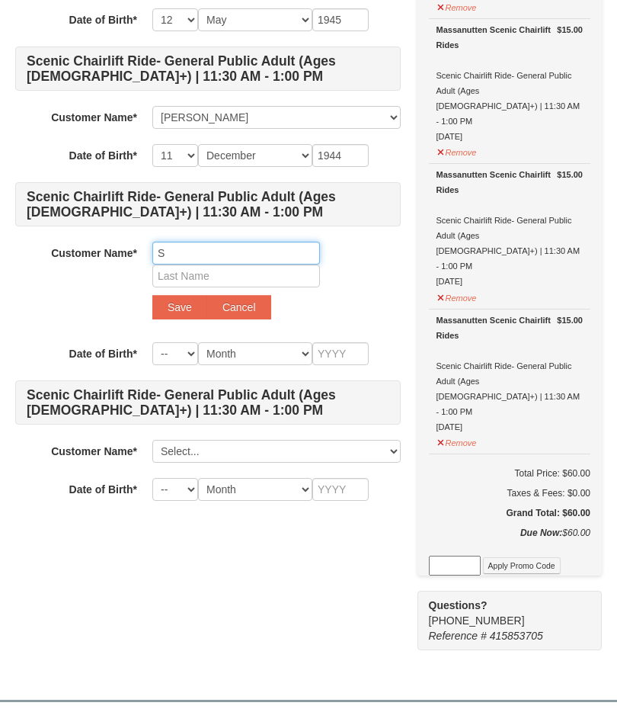
click at [216, 248] on input "S" at bounding box center [236, 253] width 168 height 23
click at [292, 261] on input "S" at bounding box center [236, 253] width 168 height 23
click at [108, 251] on strong "Customer Name*" at bounding box center [94, 253] width 86 height 12
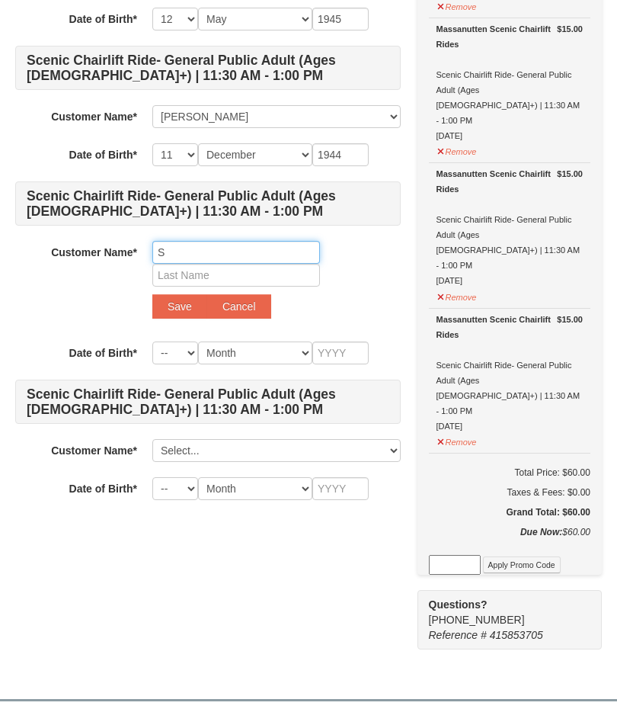
click at [165, 245] on input "S" at bounding box center [236, 253] width 168 height 23
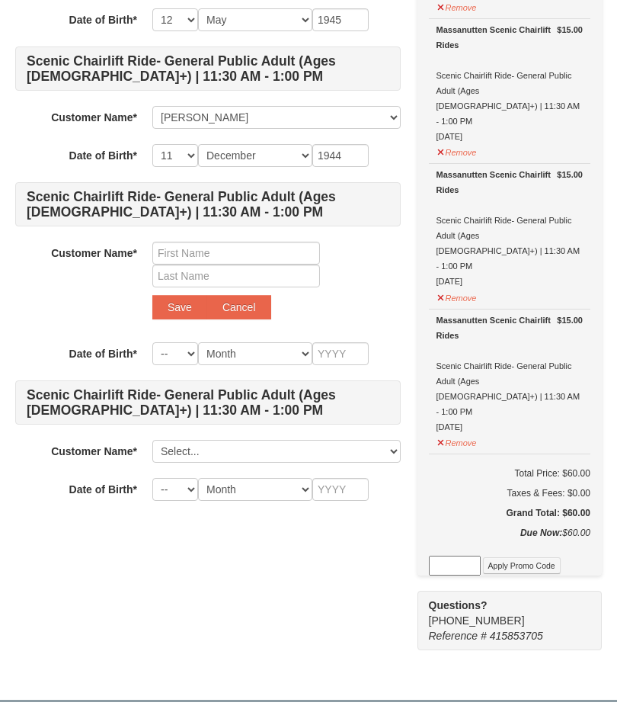
click at [175, 306] on button "Save" at bounding box center [179, 307] width 55 height 24
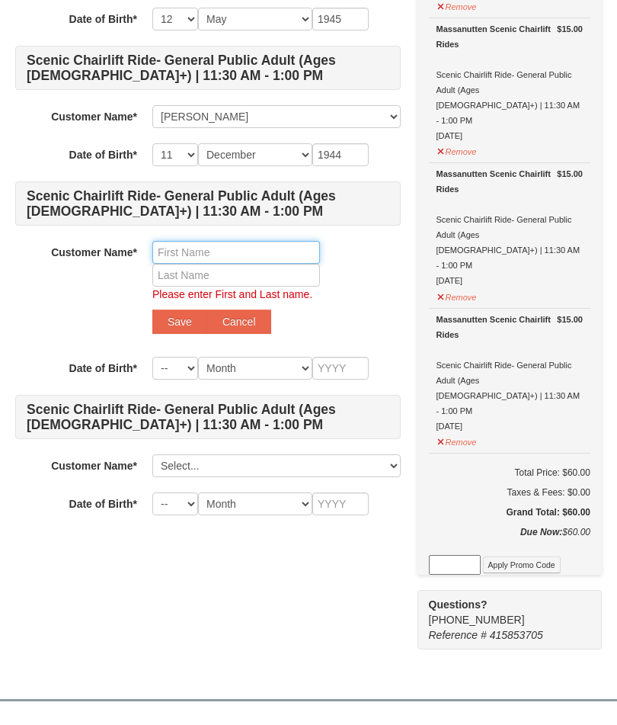
click at [169, 251] on input "text" at bounding box center [236, 252] width 168 height 23
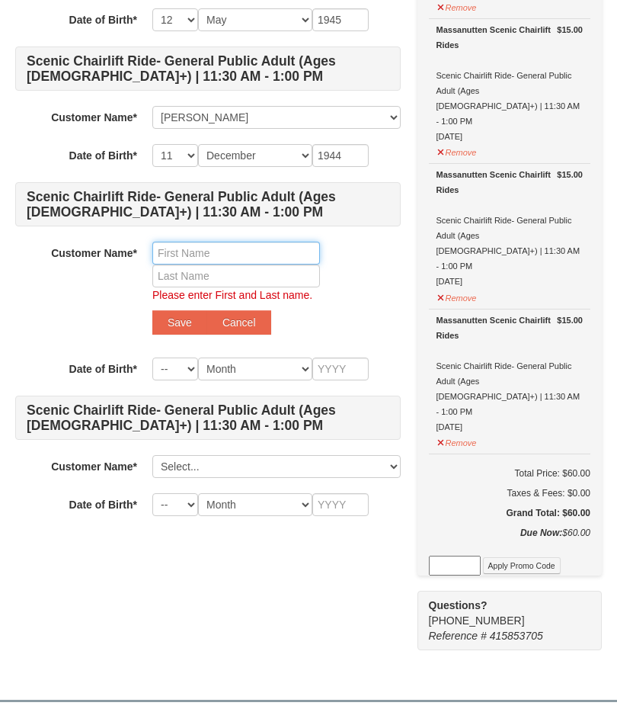
type input "S"
click at [218, 242] on input "S" at bounding box center [236, 253] width 168 height 23
click at [232, 242] on input "S" at bounding box center [236, 253] width 168 height 23
click at [253, 246] on input "S" at bounding box center [236, 253] width 168 height 23
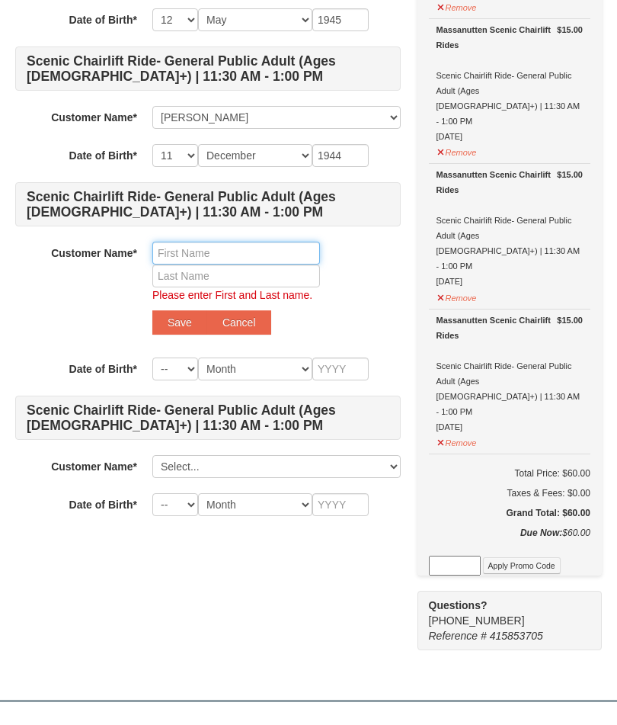
click at [251, 252] on input "text" at bounding box center [236, 253] width 168 height 23
click at [62, 259] on label "Customer Name*" at bounding box center [76, 251] width 122 height 19
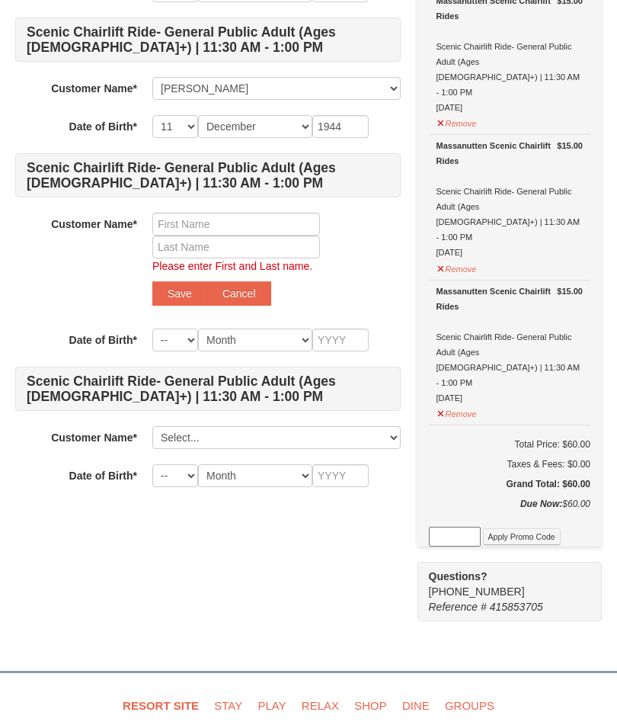
scroll to position [333, 0]
click at [203, 222] on input "text" at bounding box center [236, 224] width 168 height 23
type input "So"
click at [245, 302] on button "Cancel" at bounding box center [239, 293] width 64 height 24
select select
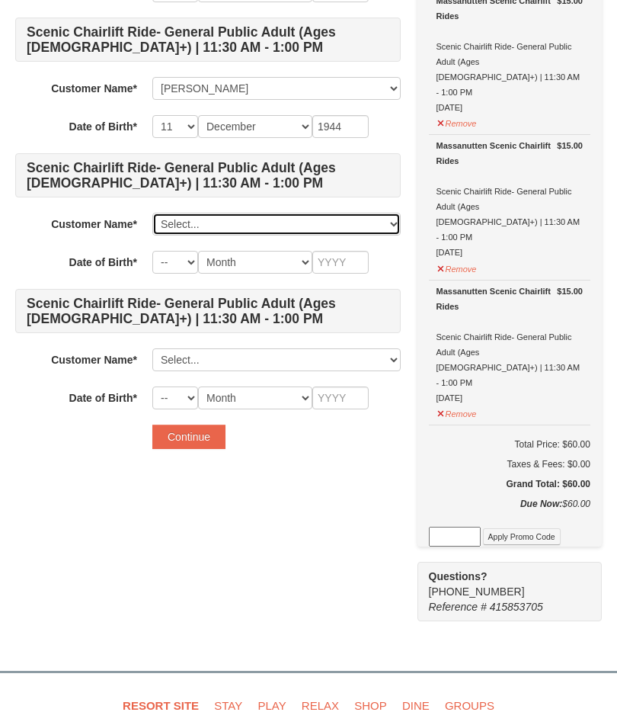
click at [194, 226] on select "Select... Joyce Hajnosz William Hajnosz Add New..." at bounding box center [276, 224] width 248 height 23
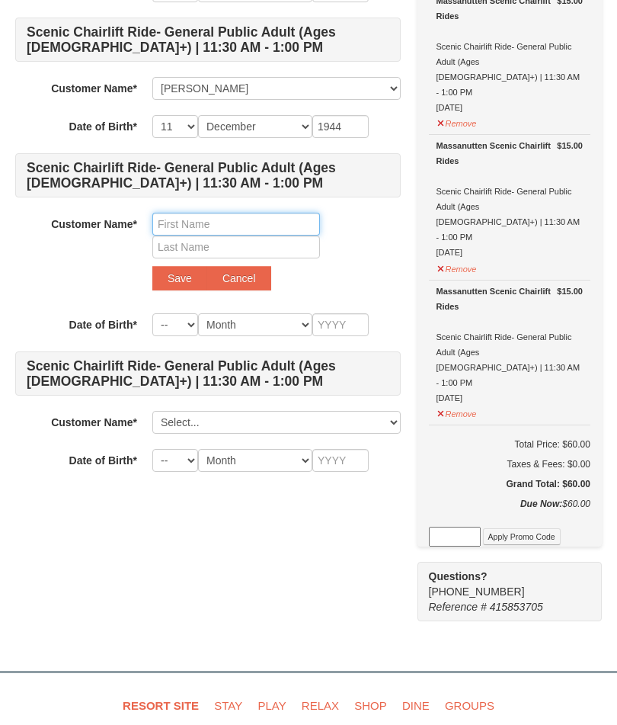
click at [178, 222] on input "text" at bounding box center [236, 224] width 168 height 23
type input "S"
click at [203, 228] on input "S" at bounding box center [236, 224] width 168 height 23
click at [234, 284] on button "Cancel" at bounding box center [239, 278] width 64 height 24
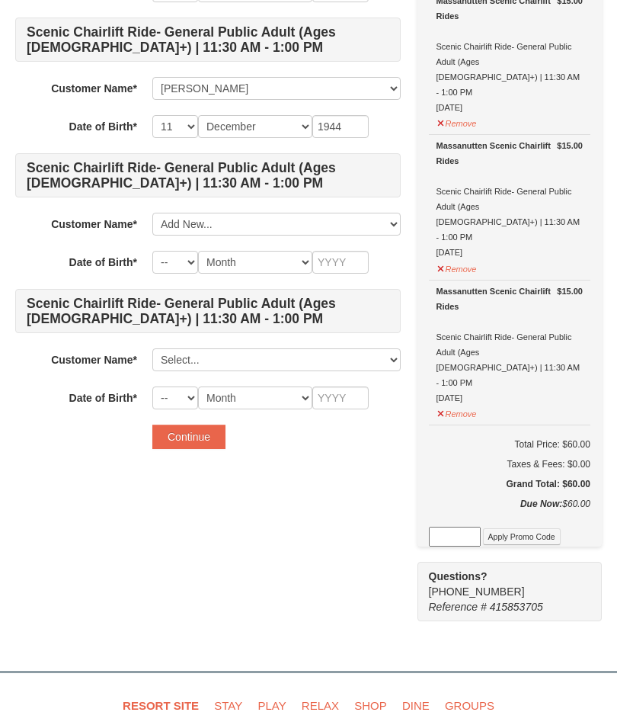
select select
click at [171, 223] on select "Select... Joyce Hajnosz William Hajnosz Add New..." at bounding box center [276, 224] width 248 height 23
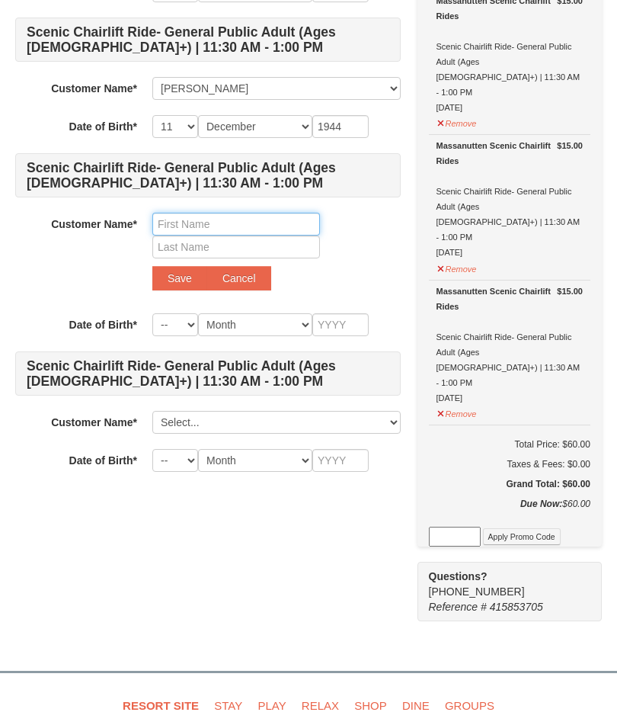
click at [177, 226] on input "text" at bounding box center [236, 224] width 168 height 23
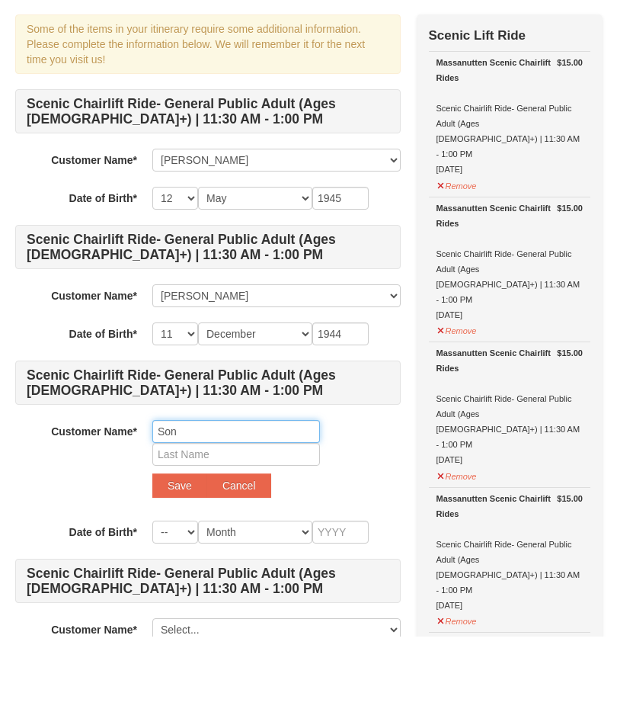
scroll to position [29, 0]
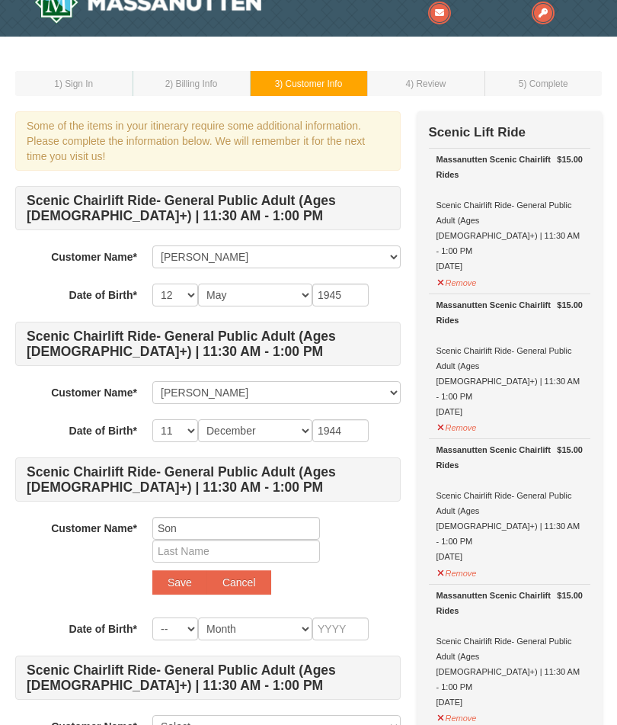
click at [309, 86] on span ") Customer Info" at bounding box center [311, 83] width 62 height 11
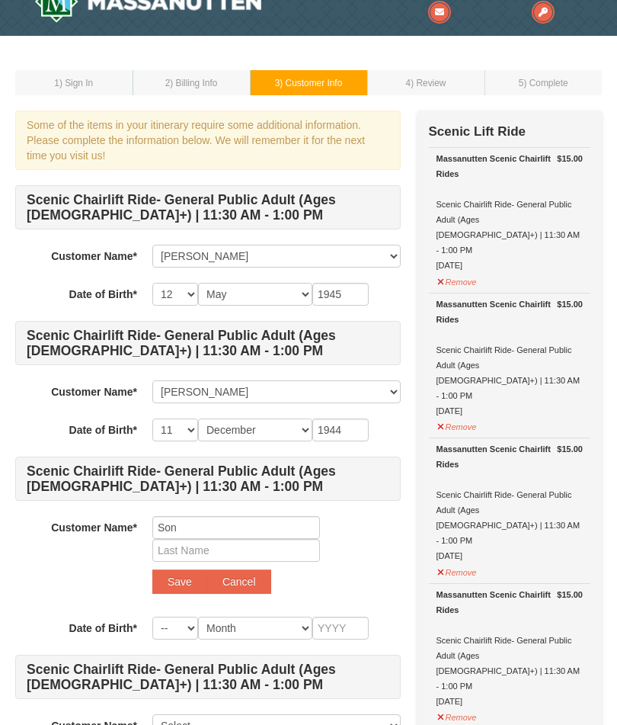
click at [287, 75] on td "3 ) Customer Info" at bounding box center [308, 83] width 117 height 25
click at [267, 78] on td "3 ) Customer Info" at bounding box center [308, 83] width 117 height 25
click at [305, 82] on span ") Customer Info" at bounding box center [311, 83] width 62 height 11
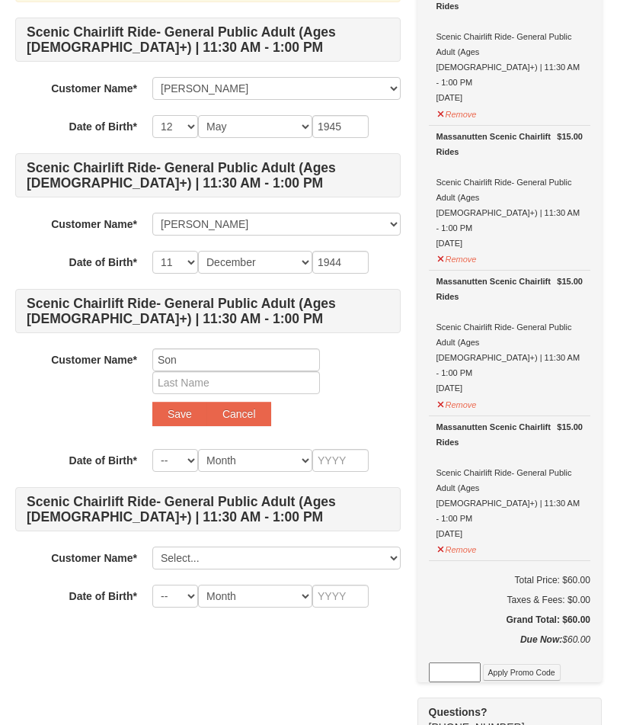
scroll to position [201, 0]
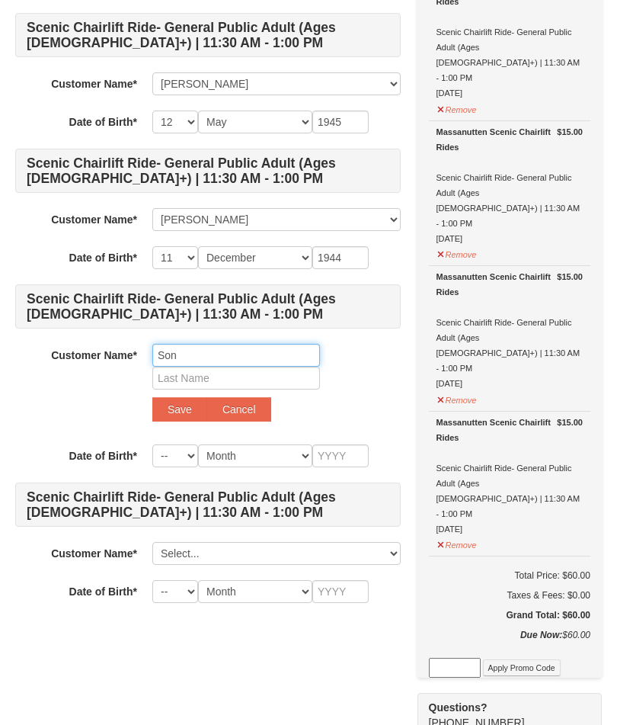
click at [186, 357] on input "Son" at bounding box center [236, 355] width 168 height 23
type input "S"
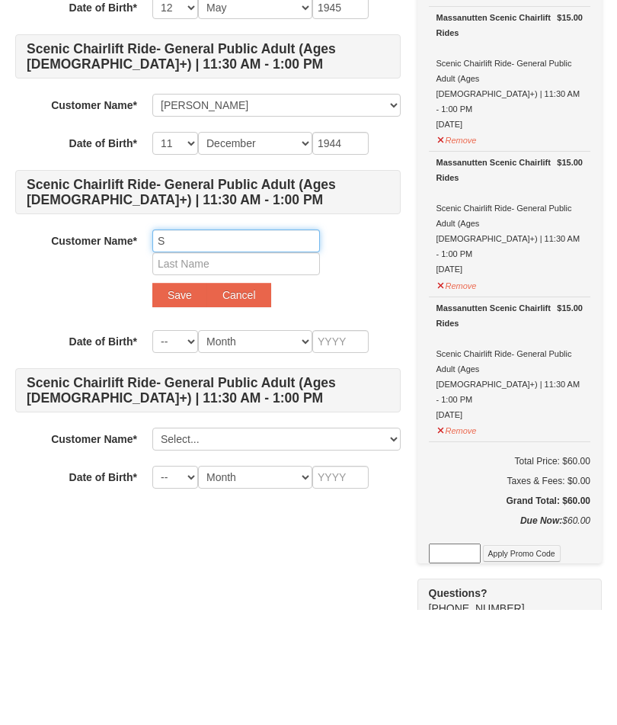
type input "S"
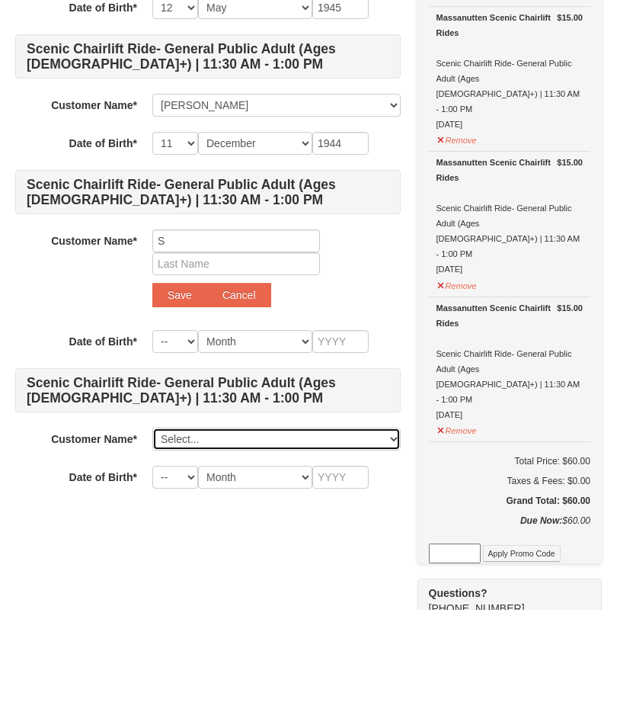
click at [180, 542] on select "Select... Joyce Hajnosz William Hajnosz Add New..." at bounding box center [276, 553] width 248 height 23
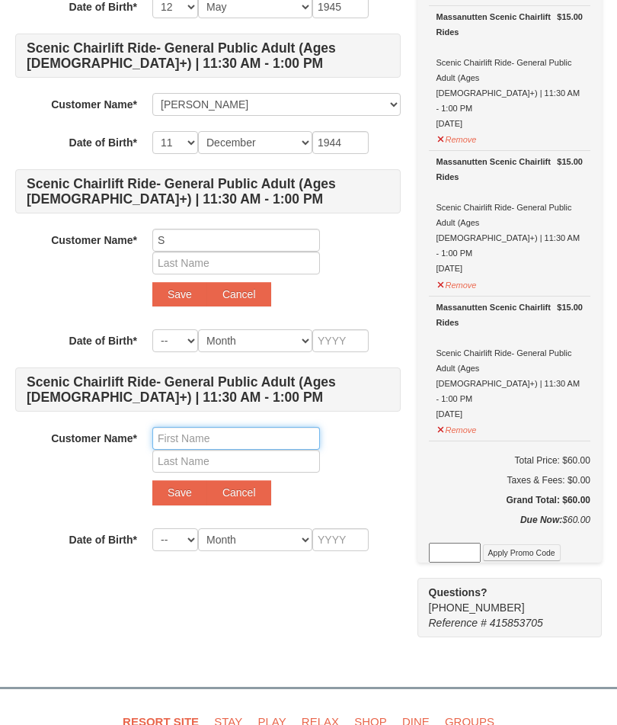
click at [162, 432] on input "text" at bounding box center [236, 438] width 168 height 23
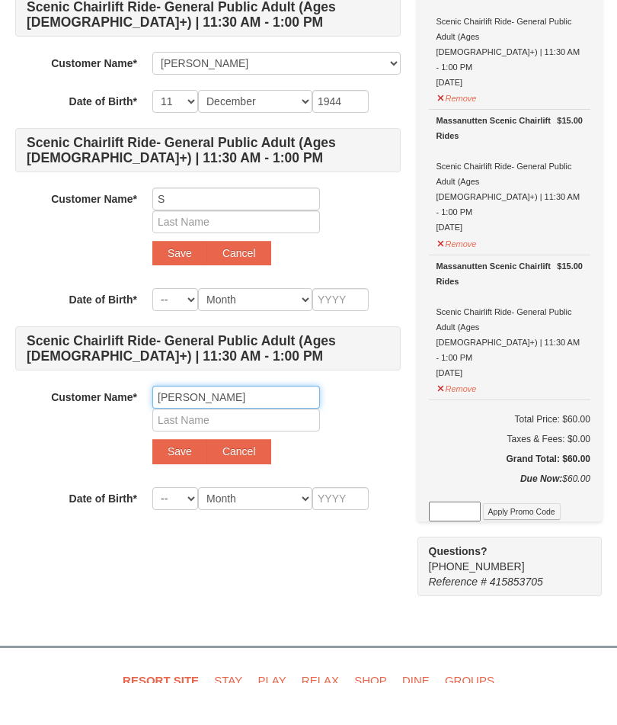
type input "Sonya"
click at [165, 450] on input "text" at bounding box center [236, 461] width 168 height 23
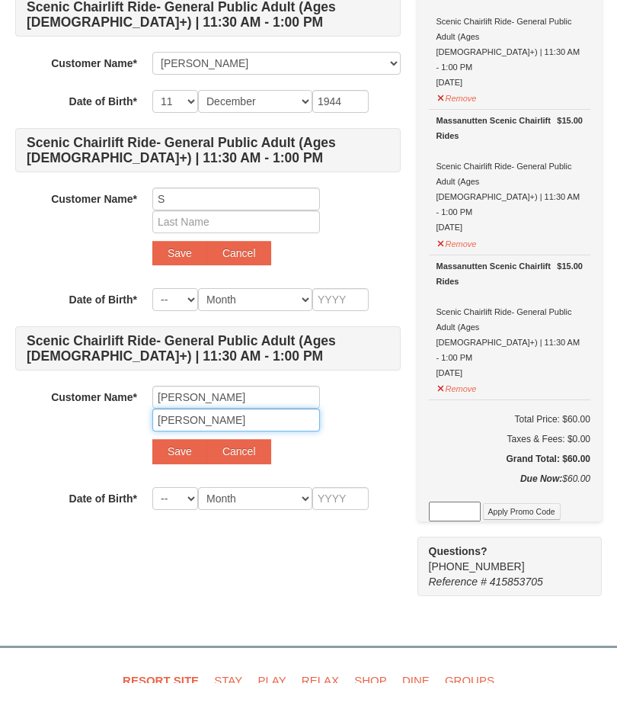
type input "Bishop"
click at [169, 481] on button "Save" at bounding box center [179, 493] width 55 height 24
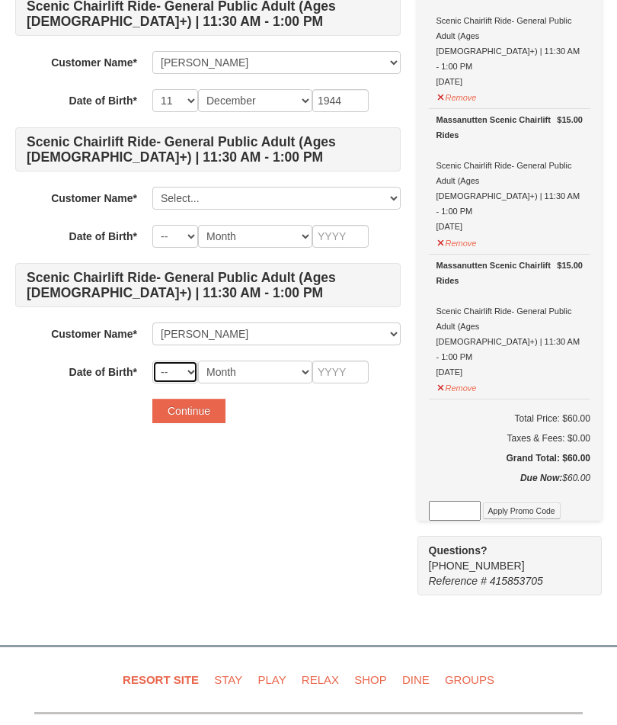
click at [179, 373] on select "-- 01 02 03 04 05 06 07 08 09 10 11 12 13 14 15 16 17 18 19 20 21 22 23 24 25 2…" at bounding box center [175, 371] width 46 height 23
select select "14"
click at [278, 376] on select "Month January February March April May June July August September October Novem…" at bounding box center [255, 371] width 114 height 23
select select "05"
click at [334, 373] on input "text" at bounding box center [340, 371] width 56 height 23
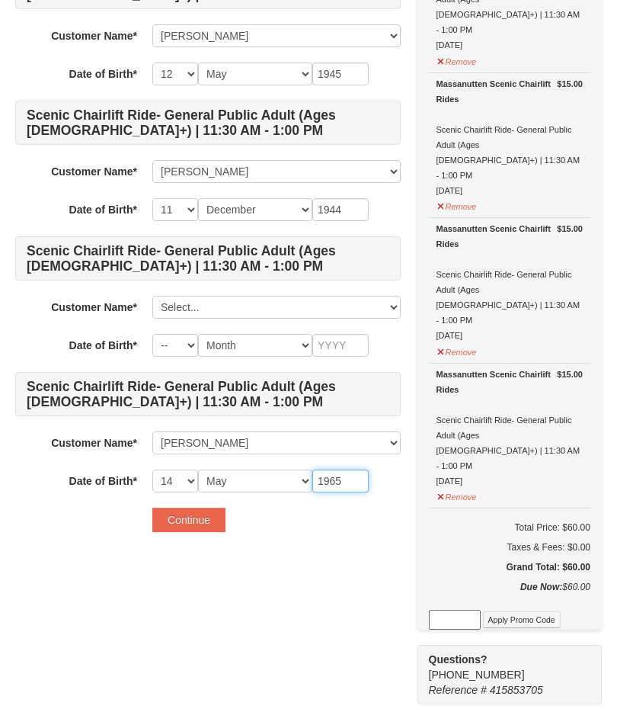
scroll to position [246, 0]
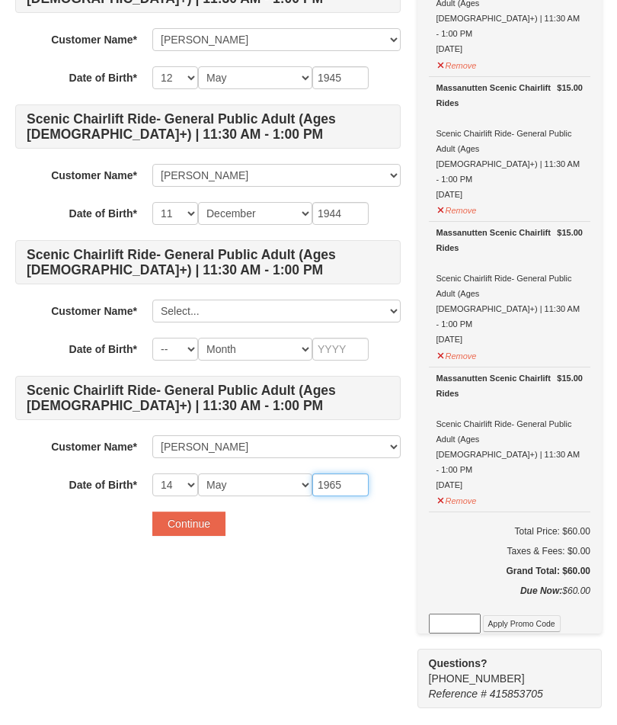
type input "1965"
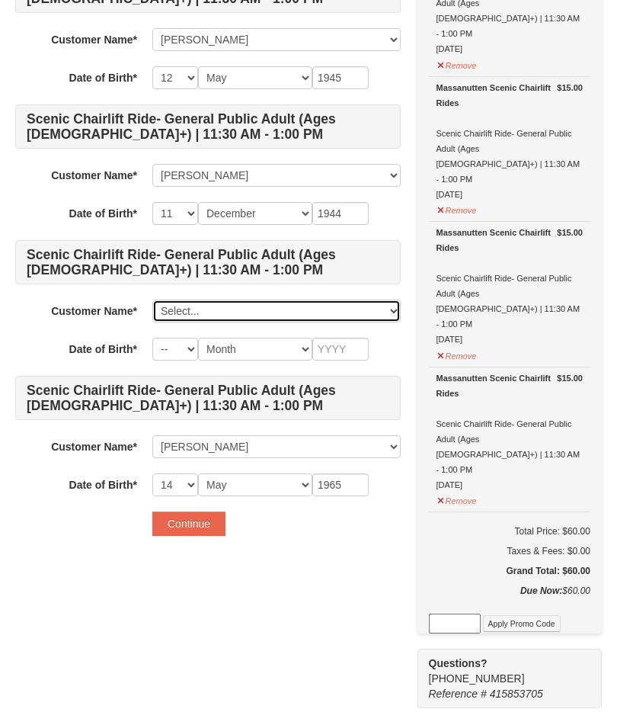
click at [174, 309] on select "Select... Joyce Hajnosz William Hajnosz Sonya Bishop Add New..." at bounding box center [276, 310] width 248 height 23
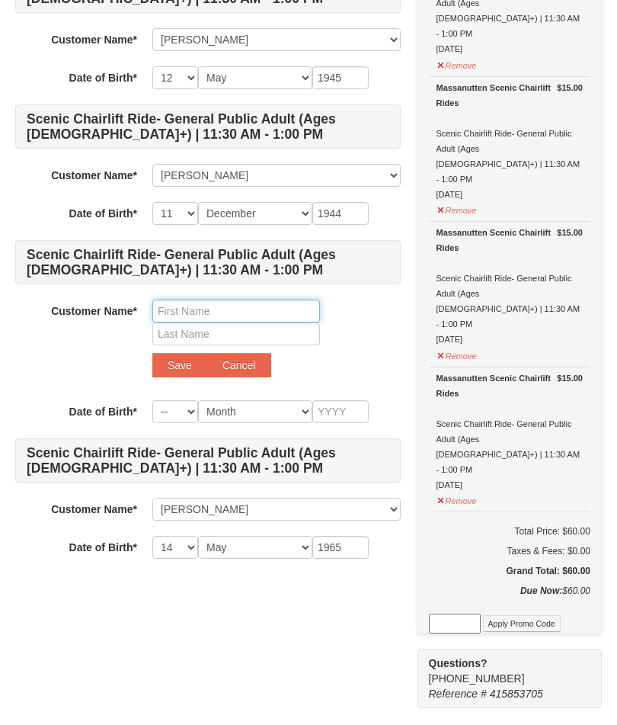
click at [165, 306] on input "text" at bounding box center [236, 310] width 168 height 23
click at [170, 367] on button "Save" at bounding box center [179, 365] width 55 height 24
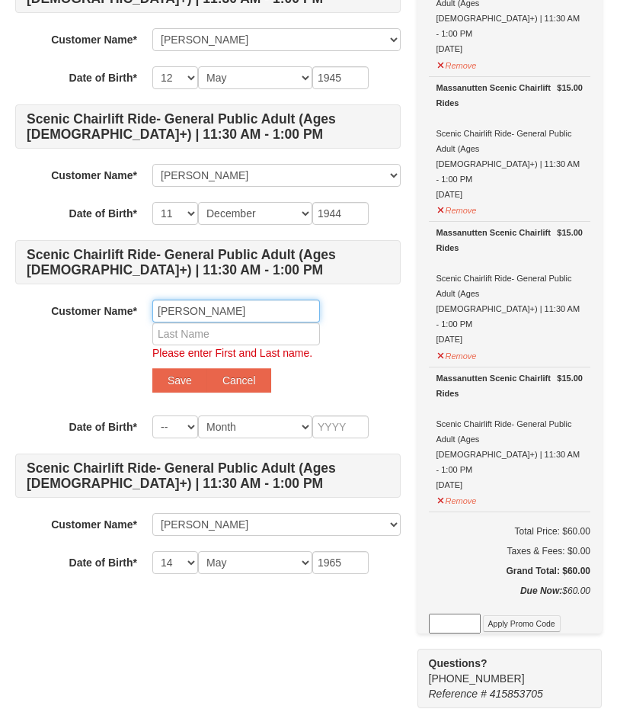
click at [164, 308] on input "Jim" at bounding box center [236, 310] width 168 height 23
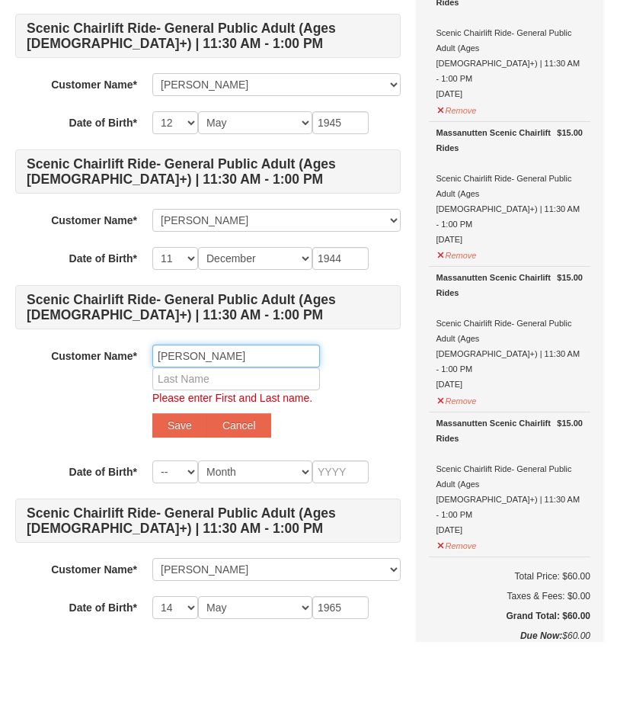
scroll to position [117, 0]
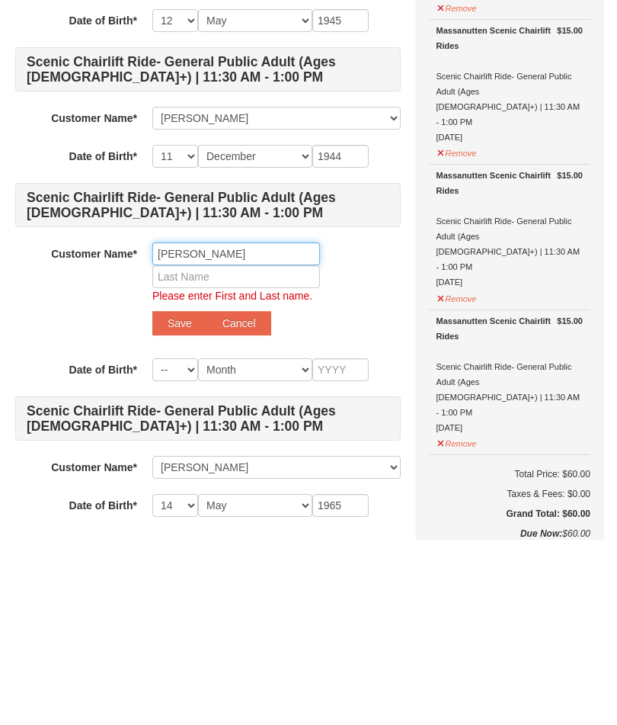
click at [226, 428] on input "Kim Jim" at bounding box center [236, 439] width 168 height 23
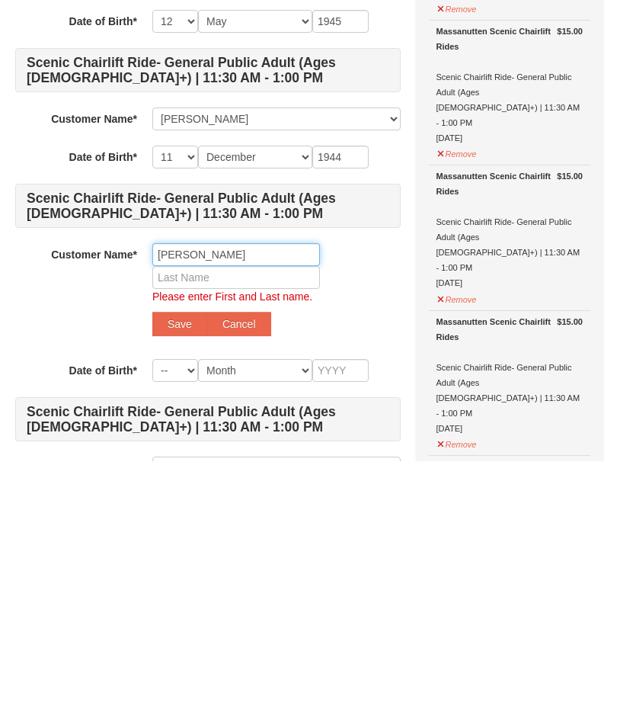
scroll to position [0, 0]
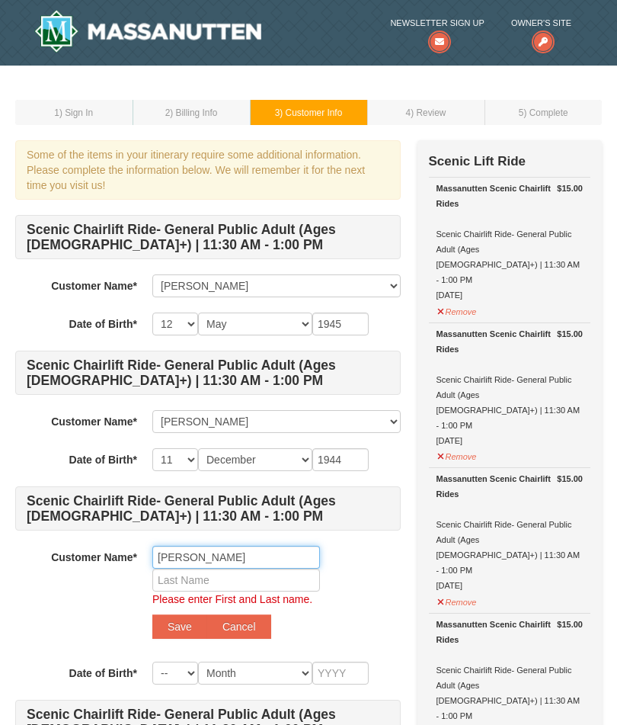
type input "Kim Jim"
click at [299, 110] on span ") Customer Info" at bounding box center [311, 112] width 62 height 11
click at [316, 110] on span ") Customer Info" at bounding box center [311, 112] width 62 height 11
click at [286, 110] on span ") Customer Info" at bounding box center [311, 112] width 62 height 11
click at [182, 114] on span ") Billing Info" at bounding box center [193, 112] width 47 height 11
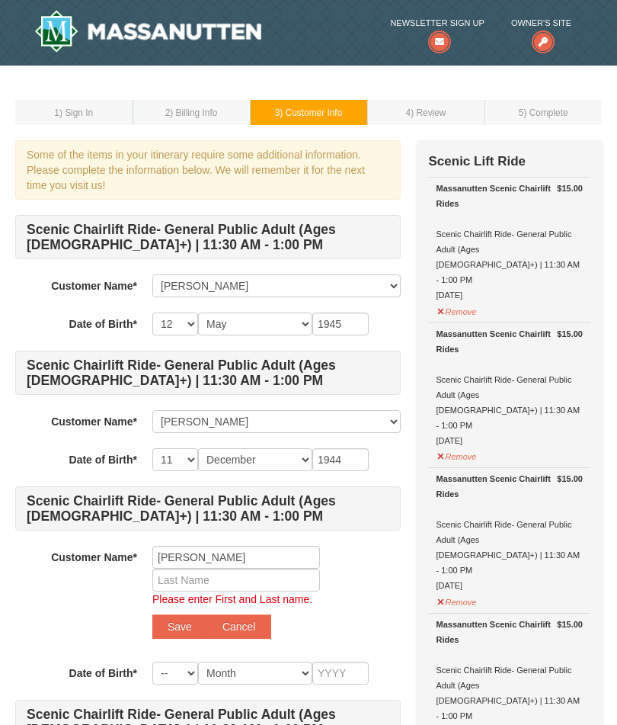
click at [277, 108] on small "3 ) Customer Info" at bounding box center [309, 112] width 68 height 11
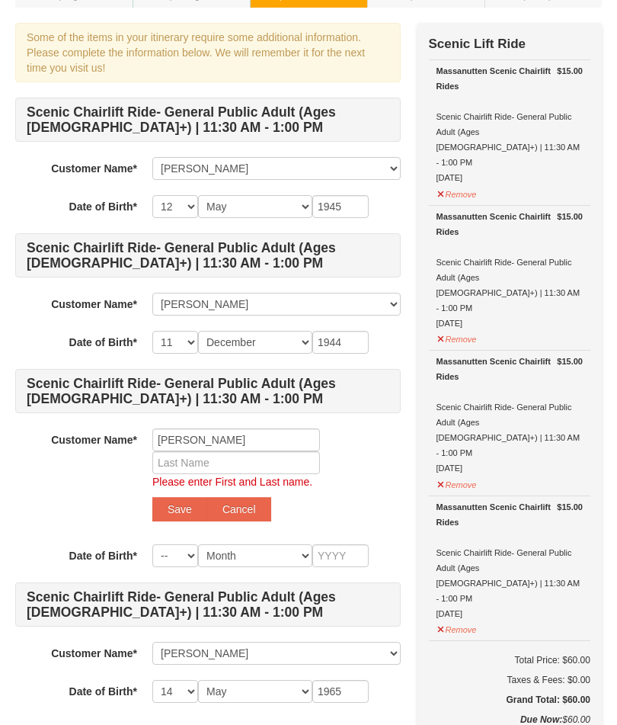
scroll to position [119, 0]
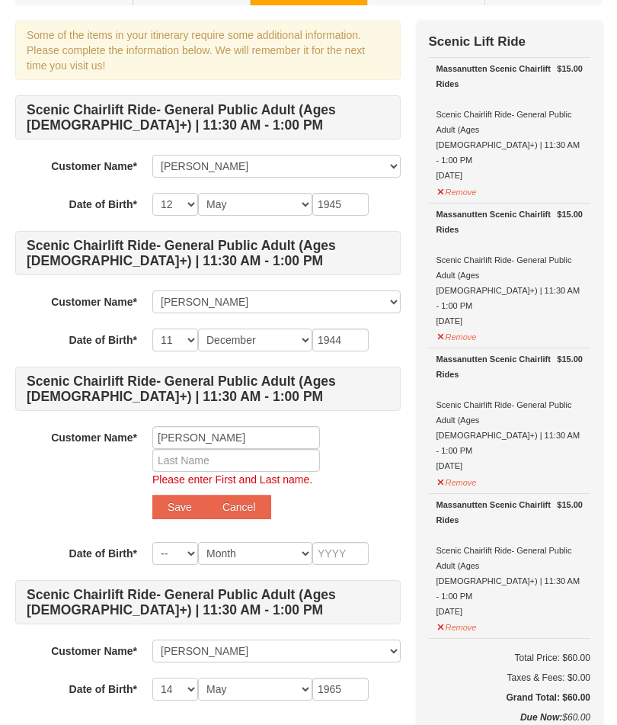
click at [190, 483] on div "Please enter First and Last name." at bounding box center [276, 479] width 248 height 15
click at [170, 511] on button "Save" at bounding box center [179, 506] width 55 height 24
click at [173, 510] on button "Save" at bounding box center [179, 506] width 55 height 24
click at [238, 470] on input "text" at bounding box center [236, 460] width 168 height 23
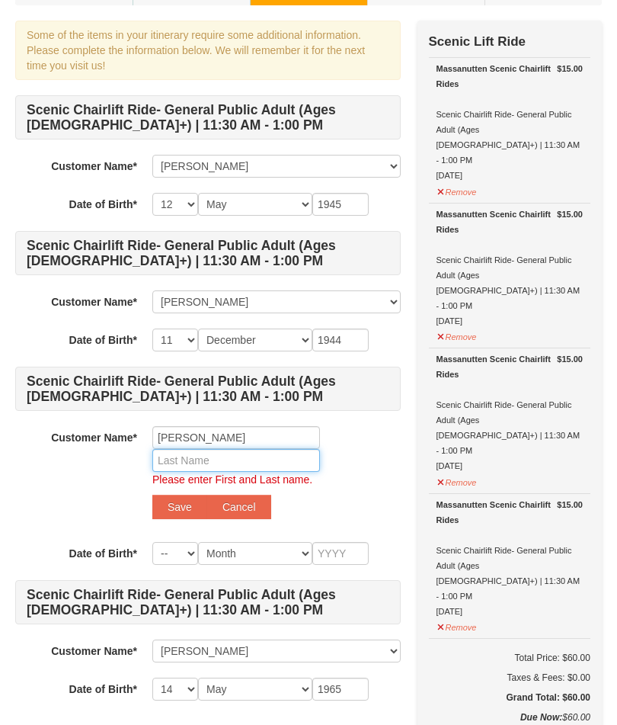
scroll to position [119, 0]
type input "Shifflett"
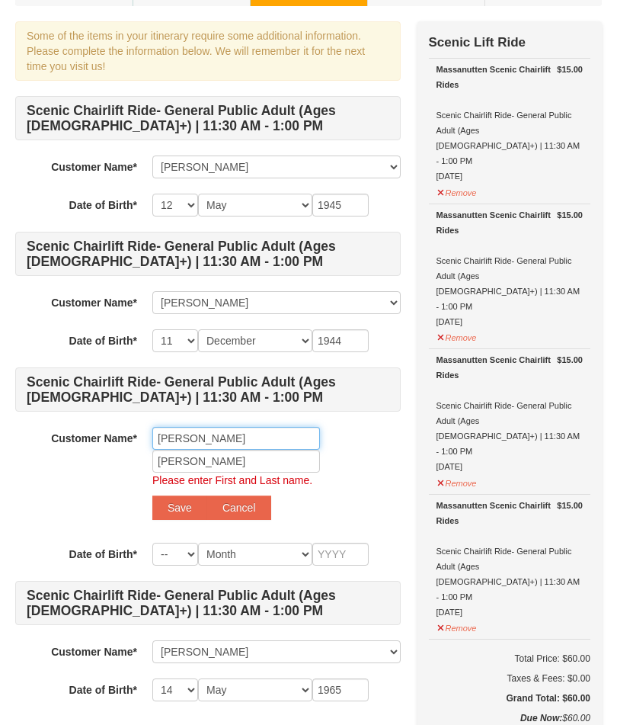
click at [168, 433] on input "Kim Jim" at bounding box center [236, 438] width 168 height 23
click at [243, 435] on input "K Jim" at bounding box center [236, 438] width 168 height 23
click at [229, 433] on input "K Jim" at bounding box center [236, 438] width 168 height 23
click at [237, 430] on input "K Jim" at bounding box center [236, 438] width 168 height 23
click at [254, 434] on input "K Jim" at bounding box center [236, 438] width 168 height 23
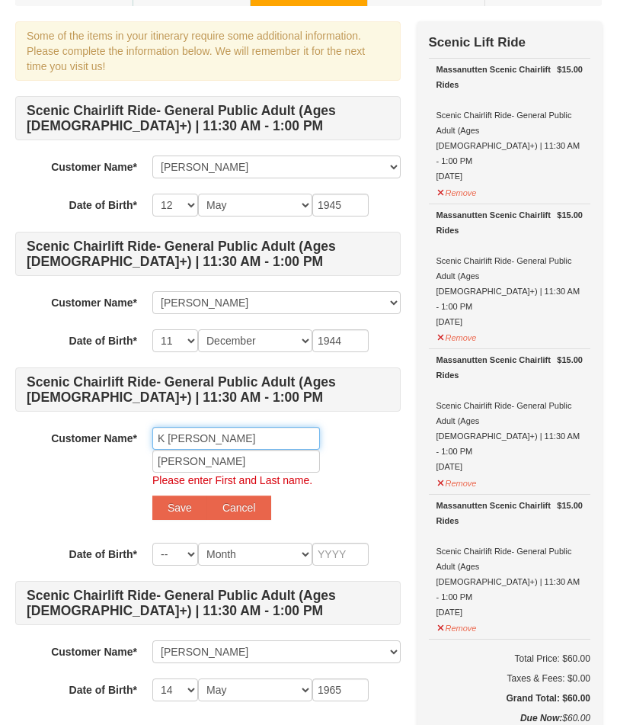
click at [254, 433] on input "K Jim" at bounding box center [236, 438] width 168 height 23
type input "K Jim"
click at [168, 510] on button "Save" at bounding box center [179, 507] width 55 height 24
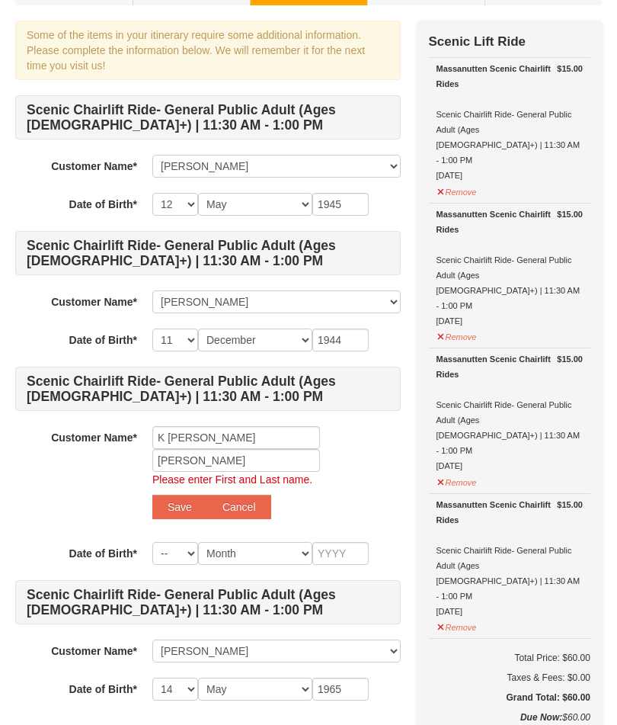
scroll to position [120, 0]
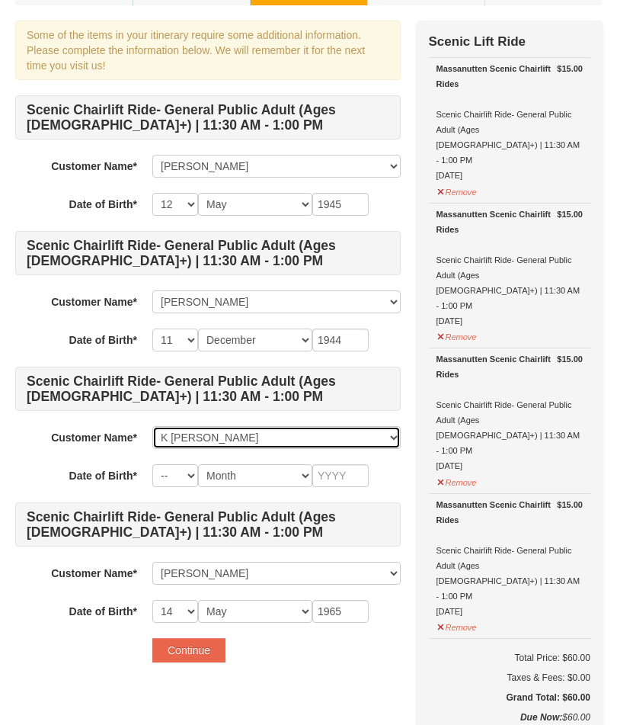
click at [178, 430] on select "Select... Joyce Hajnosz William Hajnosz Sonya Bishop K Jim Shifflett Add New..." at bounding box center [276, 437] width 248 height 23
click at [170, 434] on select "Select... Joyce Hajnosz William Hajnosz Sonya Bishop K Jim Shifflett Add New..." at bounding box center [276, 437] width 248 height 23
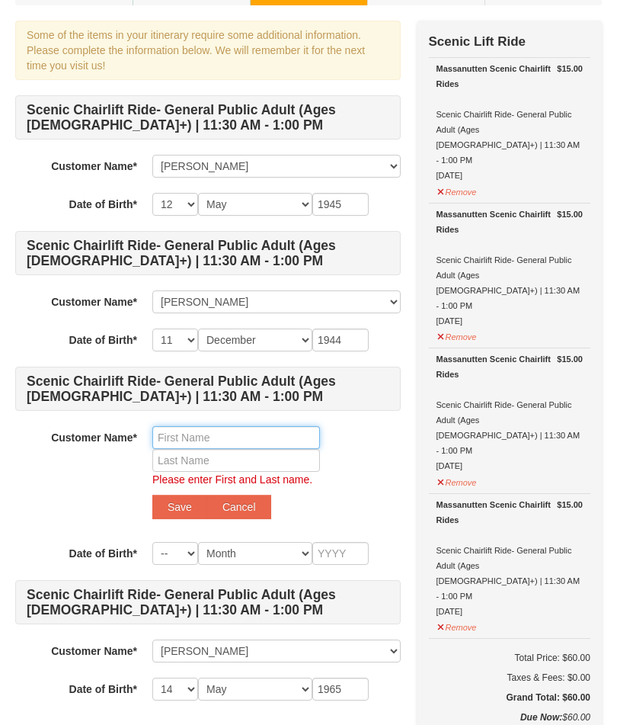
click at [163, 430] on input "text" at bounding box center [236, 437] width 168 height 23
type input "Kim"
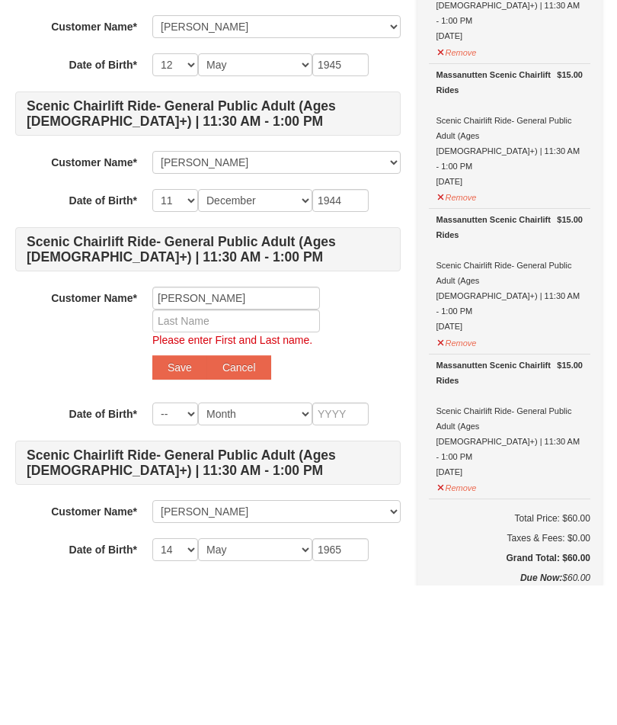
click at [238, 495] on button "Cancel" at bounding box center [239, 507] width 64 height 24
select select
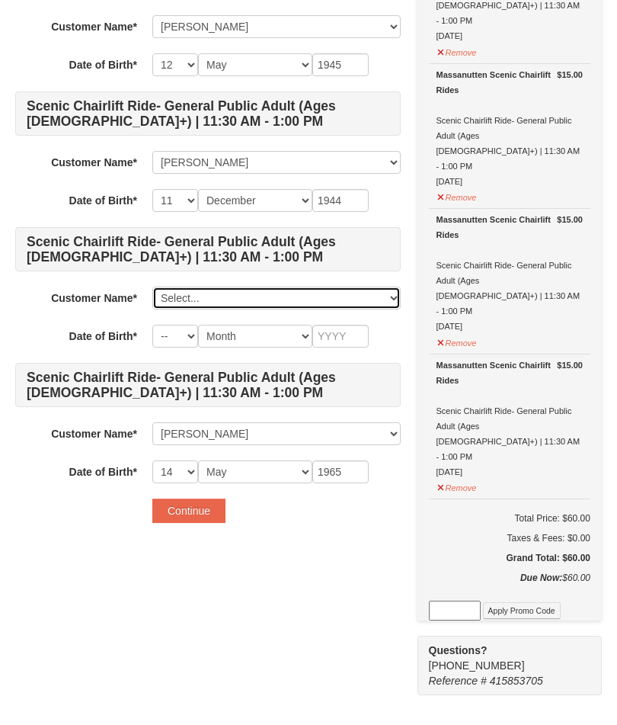
click at [191, 296] on select "Select... Joyce Hajnosz William Hajnosz Sonya Bishop K Jim Shifflett Add New..." at bounding box center [276, 297] width 248 height 23
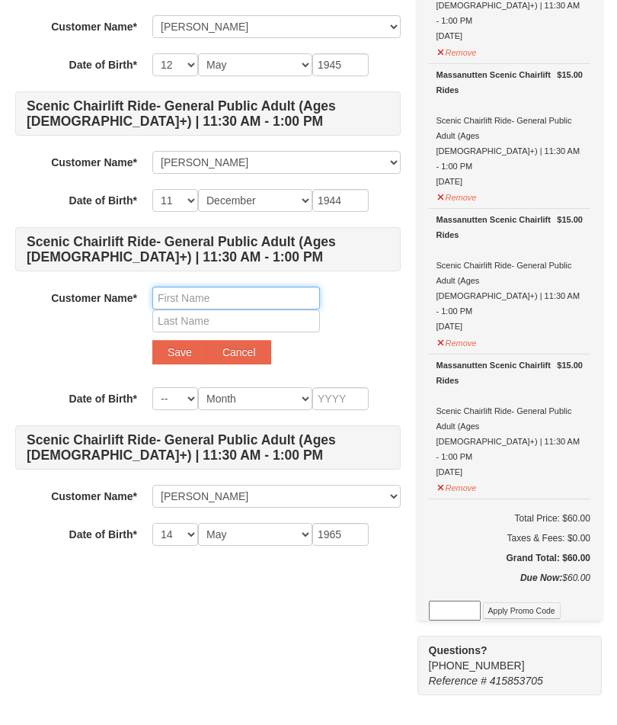
click at [166, 292] on input "text" at bounding box center [236, 297] width 168 height 23
type input "Kim"
click at [219, 296] on input "Kim" at bounding box center [236, 297] width 168 height 23
click at [242, 357] on button "Cancel" at bounding box center [239, 352] width 64 height 24
select select
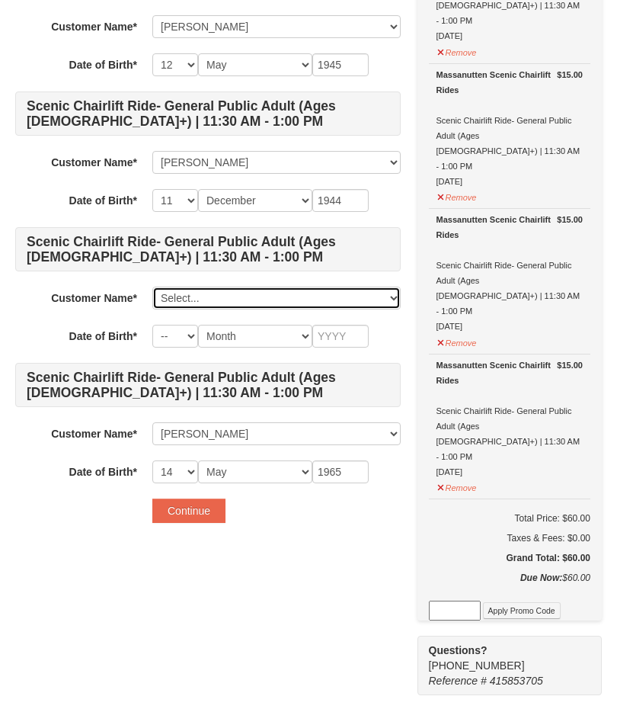
click at [175, 295] on select "Select... Joyce Hajnosz William Hajnosz Sonya Bishop K Jim Shifflett Add New..." at bounding box center [276, 297] width 248 height 23
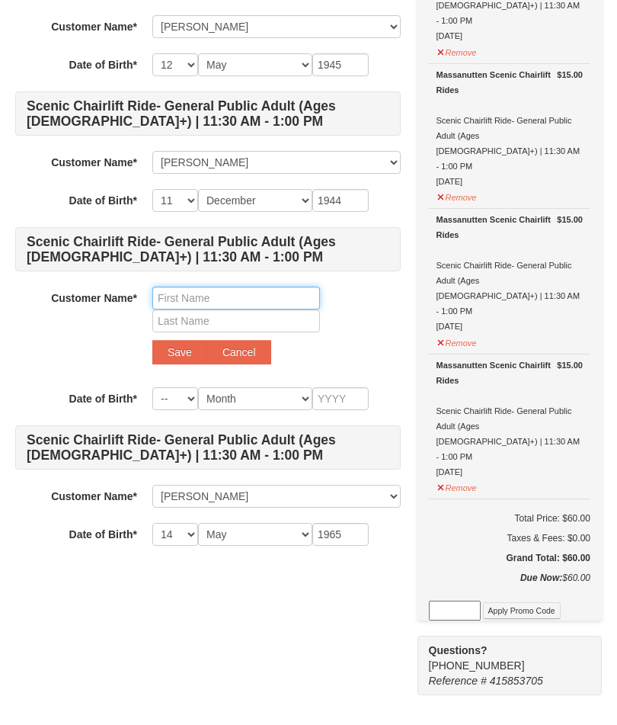
click at [160, 290] on input "text" at bounding box center [236, 297] width 168 height 23
click at [79, 307] on div "Customer Name* Select... Joyce Hajnosz William Hajnosz Sonya Bishop K Jim Shiff…" at bounding box center [208, 328] width 386 height 85
click at [101, 306] on div "Customer Name* Select... Joyce Hajnosz William Hajnosz Sonya Bishop K Jim Shiff…" at bounding box center [208, 328] width 386 height 85
click at [64, 292] on strong "Customer Name*" at bounding box center [94, 298] width 86 height 12
click at [64, 291] on label "Customer Name*" at bounding box center [76, 295] width 122 height 19
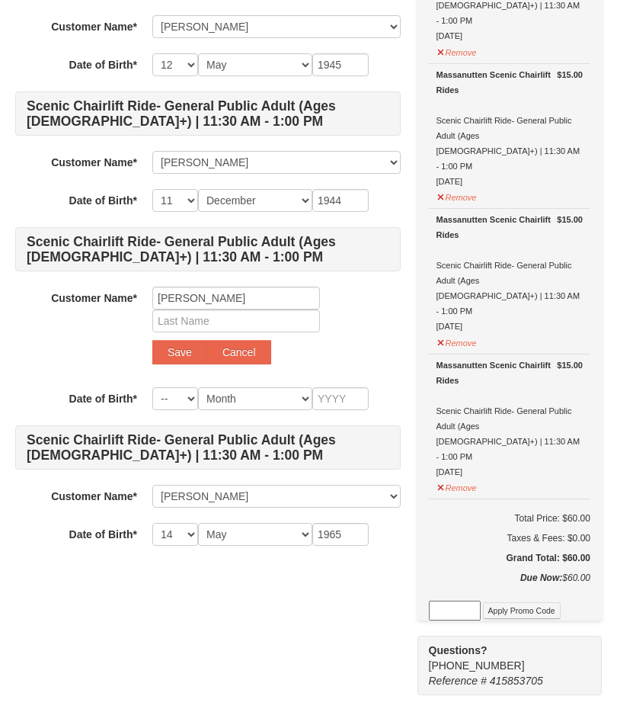
click at [55, 292] on strong "Customer Name*" at bounding box center [94, 298] width 86 height 12
click at [184, 296] on input "Kim" at bounding box center [236, 297] width 168 height 23
type input "K"
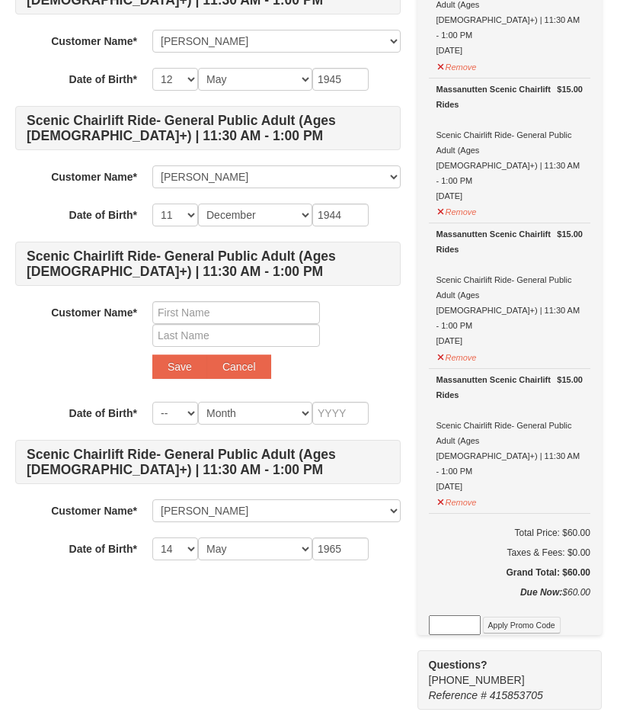
click at [78, 267] on h4 "Scenic Chairlift Ride- General Public Adult (Ages [DEMOGRAPHIC_DATA]+) | 11:30 …" at bounding box center [208, 264] width 386 height 44
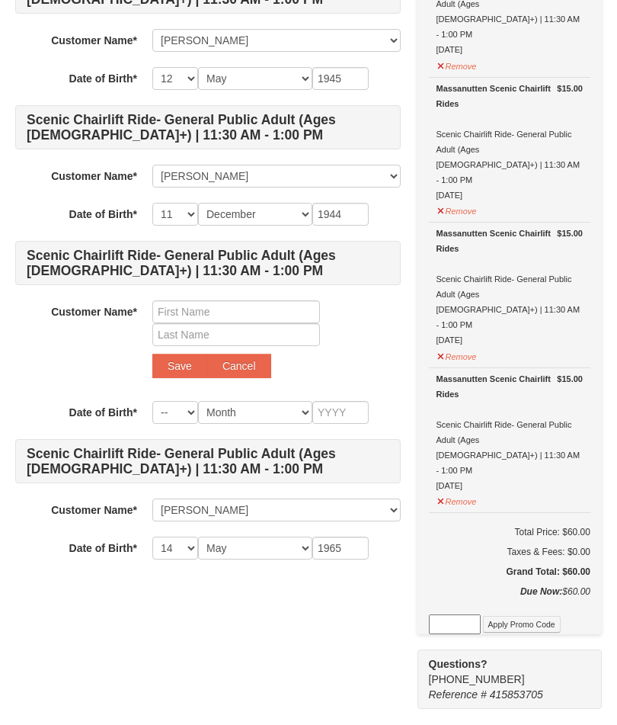
click at [91, 309] on strong "Customer Name*" at bounding box center [94, 312] width 86 height 12
click at [161, 320] on input "text" at bounding box center [236, 311] width 168 height 23
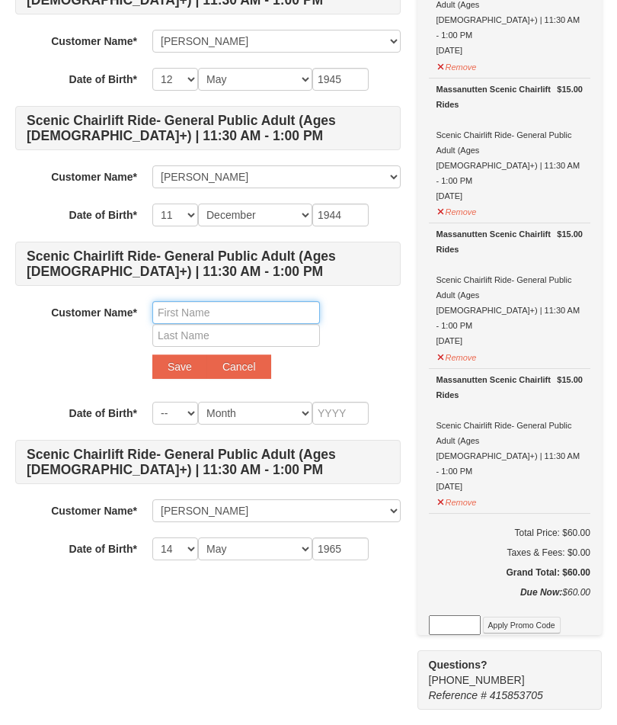
type input "K"
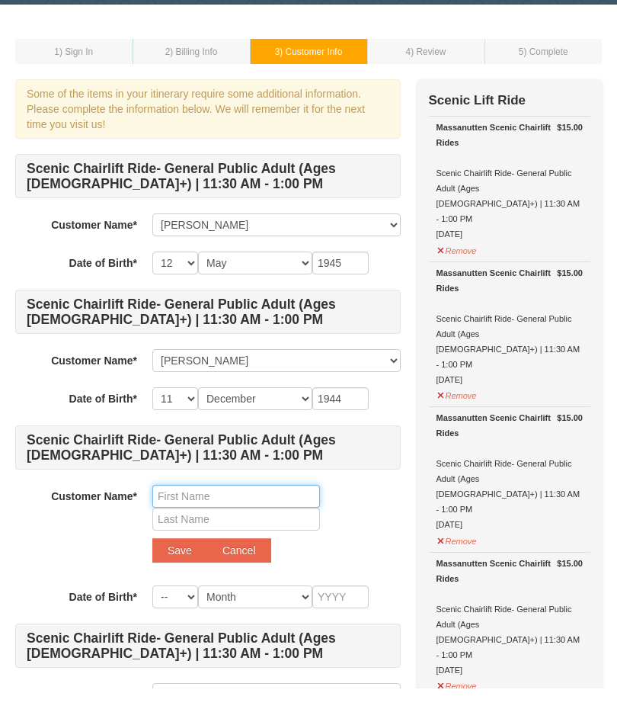
scroll to position [0, 0]
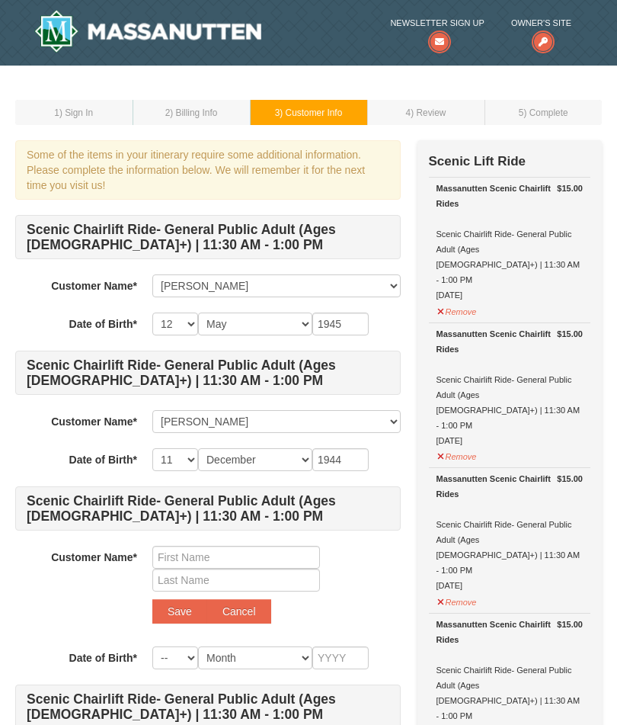
click at [144, 168] on div "Some of the items in your itinerary require some additional information. Please…" at bounding box center [208, 169] width 386 height 59
click at [46, 155] on div "Some of the items in your itinerary require some additional information. Please…" at bounding box center [208, 169] width 386 height 59
click at [115, 167] on div "Some of the items in your itinerary require some additional information. Please…" at bounding box center [208, 169] width 386 height 59
click at [299, 111] on span ") Customer Info" at bounding box center [311, 112] width 62 height 11
click at [302, 115] on span ") Customer Info" at bounding box center [311, 112] width 62 height 11
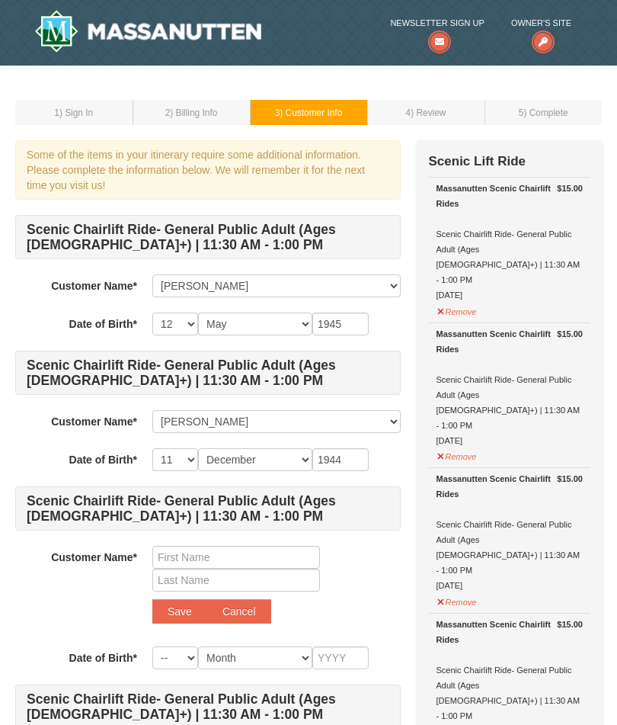
click at [271, 108] on td "3 ) Customer Info" at bounding box center [308, 112] width 117 height 25
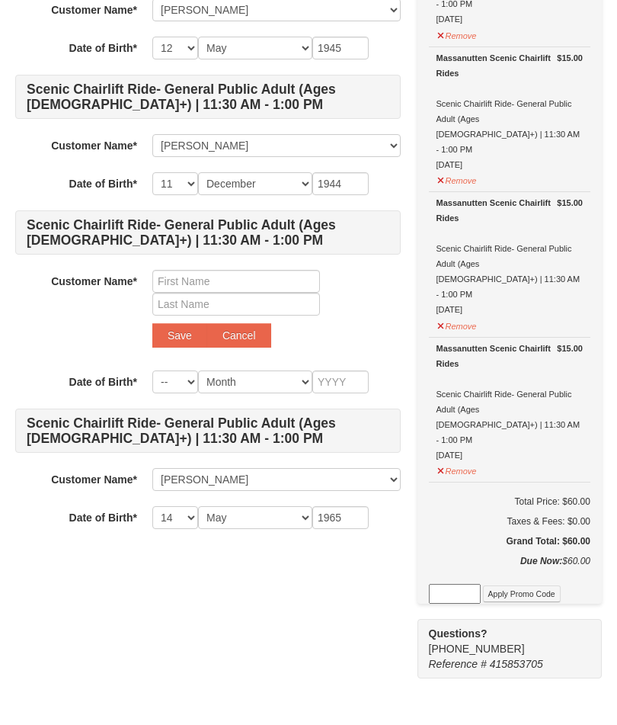
scroll to position [277, 0]
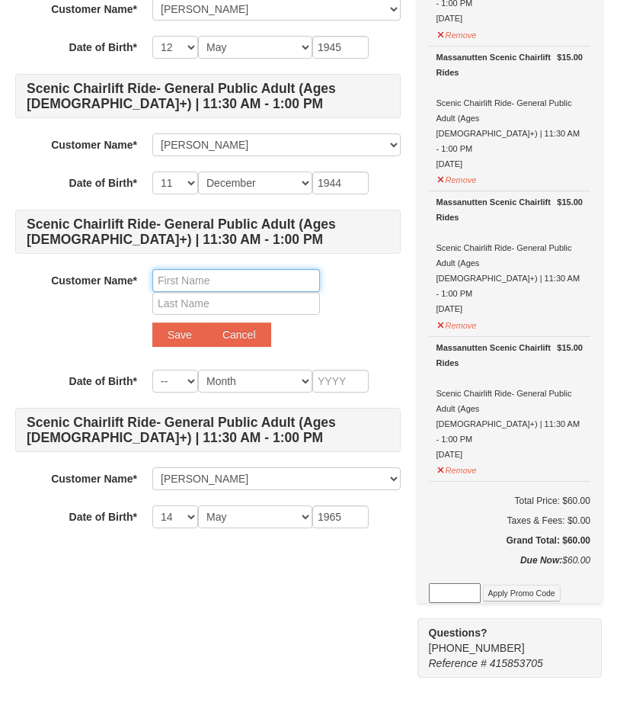
click at [174, 286] on input "text" at bounding box center [236, 280] width 168 height 23
type input "K"
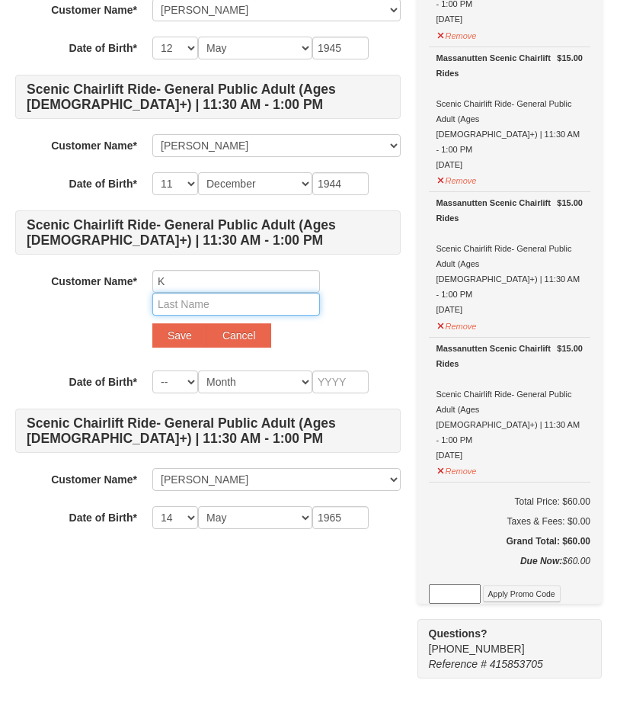
click at [171, 303] on input "text" at bounding box center [236, 304] width 168 height 23
type input "Shifflett"
click at [168, 337] on button "Save" at bounding box center [179, 335] width 55 height 24
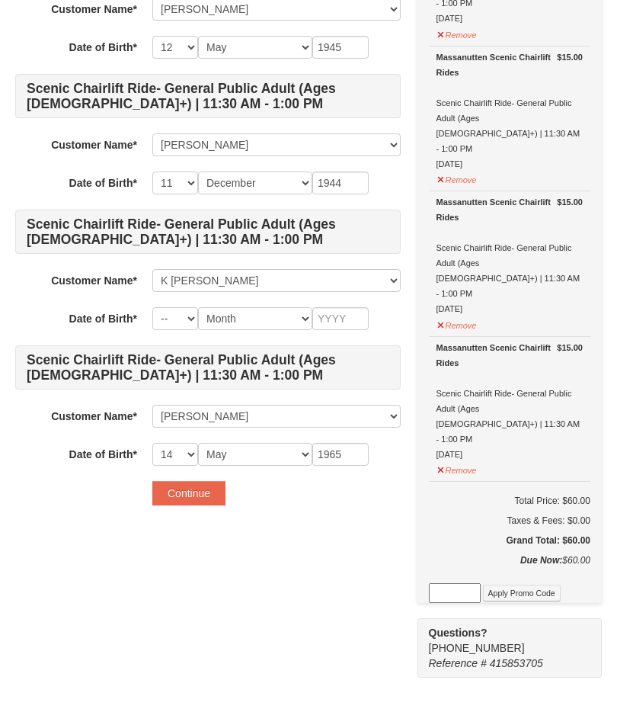
scroll to position [277, 0]
click at [172, 277] on select "Select... Joyce Hajnosz William Hajnosz Sonya Bishop K Jim Shifflett K Shifflet…" at bounding box center [276, 280] width 248 height 23
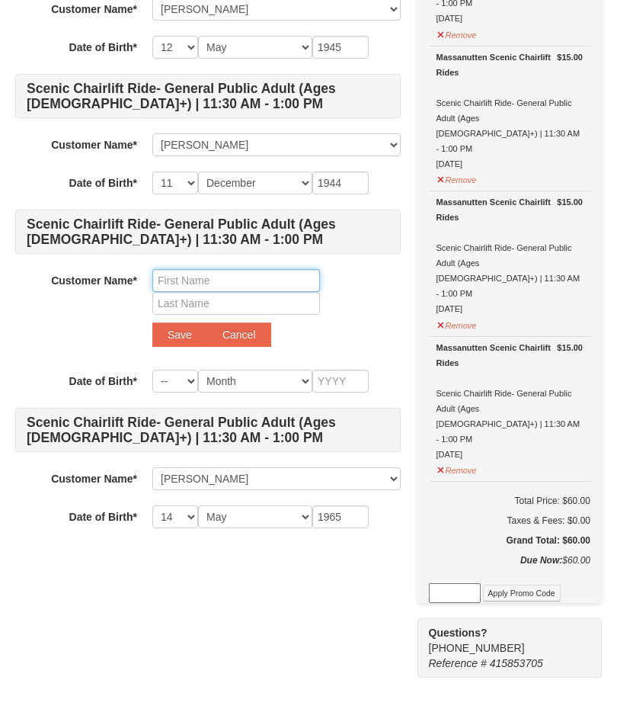
click at [166, 284] on input "text" at bounding box center [236, 280] width 168 height 23
type input "K"
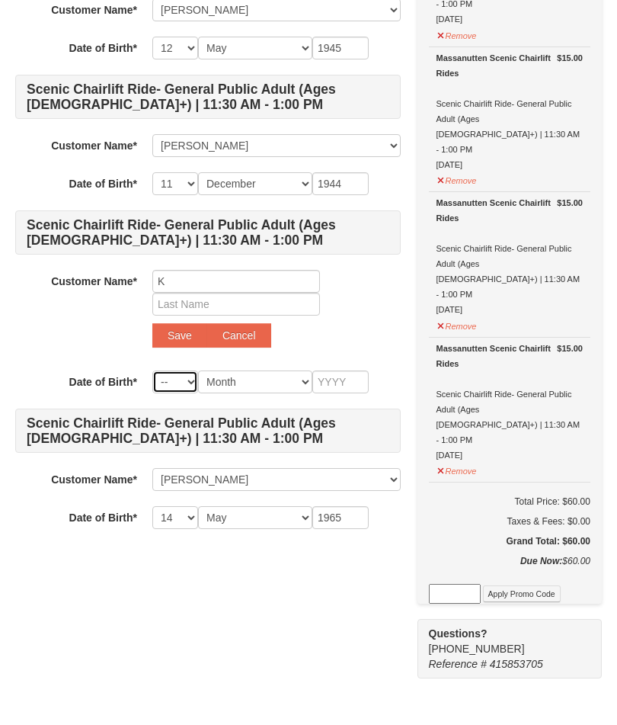
click at [179, 376] on select "-- 01 02 03 04 05 06 07 08 09 10 11 12 13 14 15 16 17 18 19 20 21 22 23 24 25 2…" at bounding box center [175, 381] width 46 height 23
click at [90, 307] on div "Customer Name* Select... Joyce Hajnosz William Hajnosz Sonya Bishop K Jim Shiff…" at bounding box center [208, 312] width 386 height 85
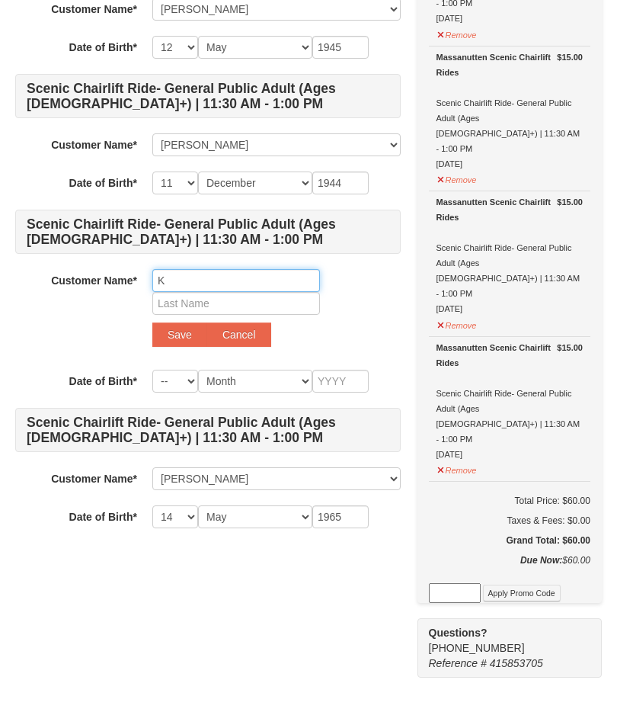
click at [186, 290] on input "K" at bounding box center [236, 280] width 168 height 23
click at [207, 286] on input "K" at bounding box center [236, 281] width 168 height 23
click at [66, 270] on label "Customer Name*" at bounding box center [76, 279] width 122 height 19
click at [153, 277] on input "K" at bounding box center [236, 279] width 168 height 23
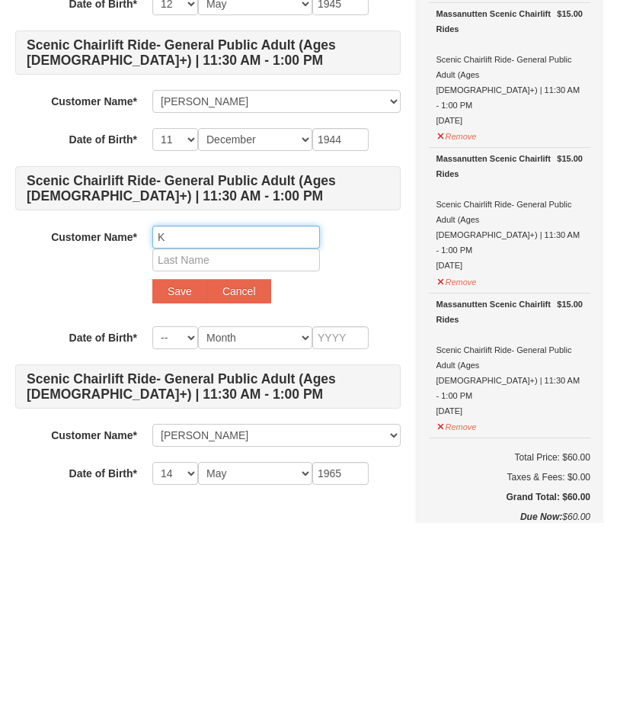
scroll to position [120, 0]
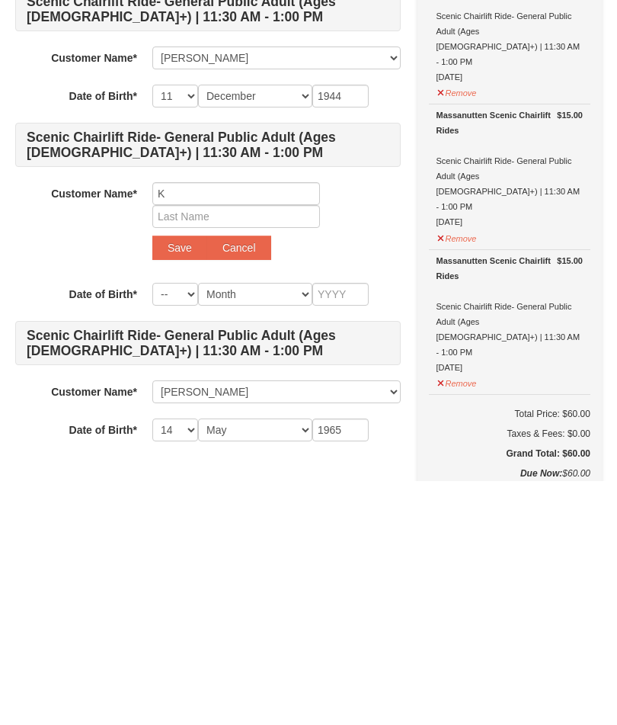
click at [78, 426] on div "Customer Name* Select... Joyce Hajnosz William Hajnosz Sonya Bishop K Jim Shiff…" at bounding box center [208, 468] width 386 height 85
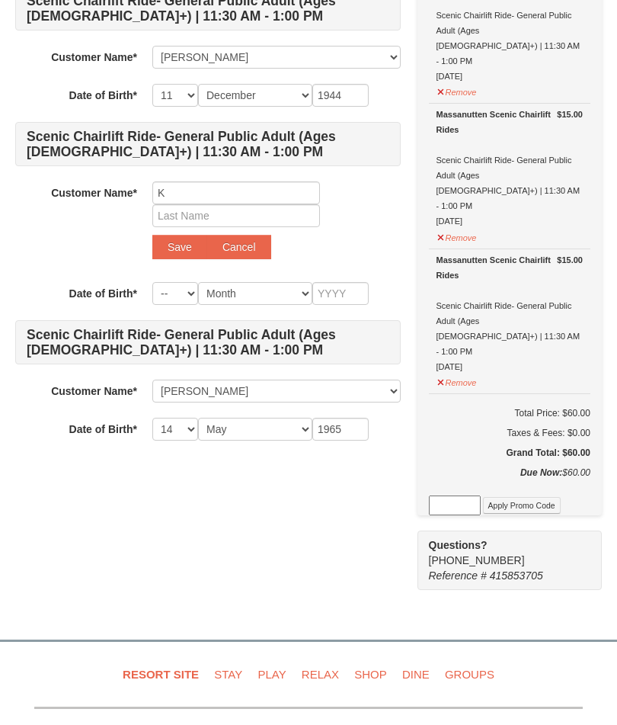
click at [89, 245] on div "Customer Name* Select... Joyce Hajnosz William Hajnosz Sonya Bishop K Jim Shiff…" at bounding box center [208, 223] width 386 height 85
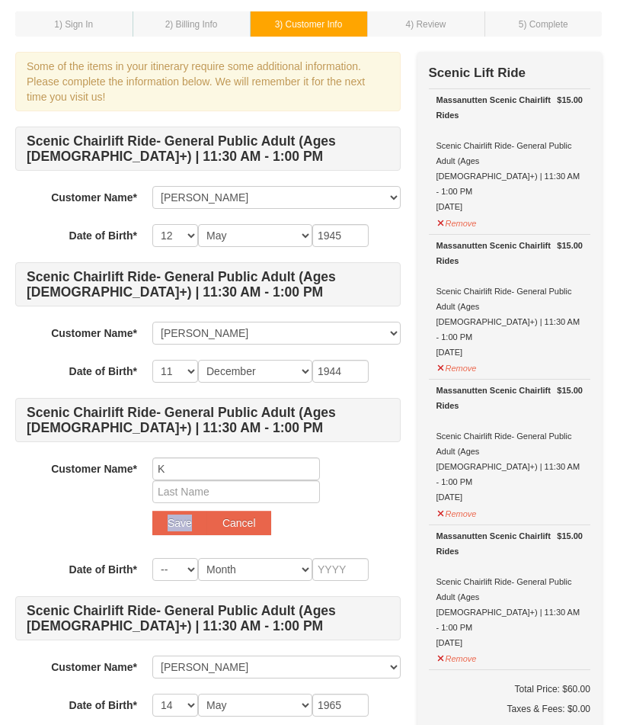
scroll to position [0, 0]
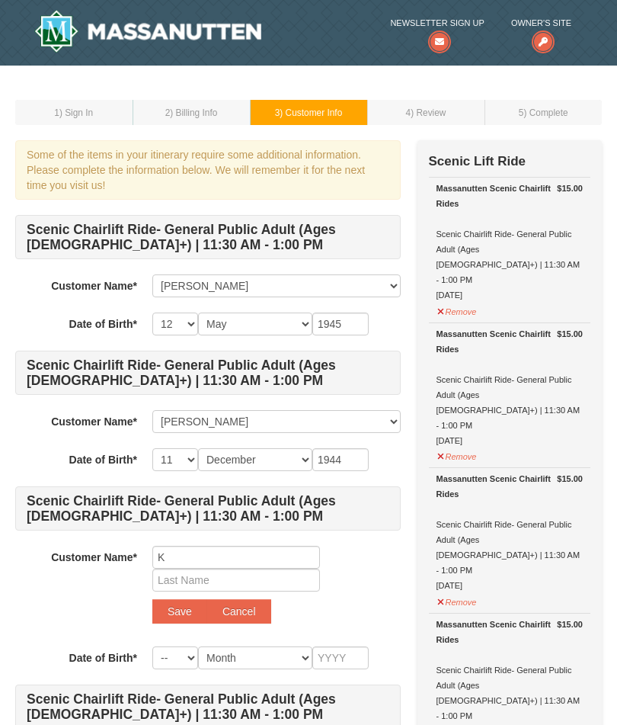
click at [429, 113] on span ") Review" at bounding box center [428, 112] width 35 height 11
click at [432, 110] on span ") Review" at bounding box center [428, 112] width 35 height 11
click at [459, 114] on td "4 ) Review" at bounding box center [425, 112] width 117 height 25
click at [39, 156] on div "Some of the items in your itinerary require some additional information. Please…" at bounding box center [208, 169] width 386 height 59
click at [178, 111] on span ") Billing Info" at bounding box center [193, 112] width 47 height 11
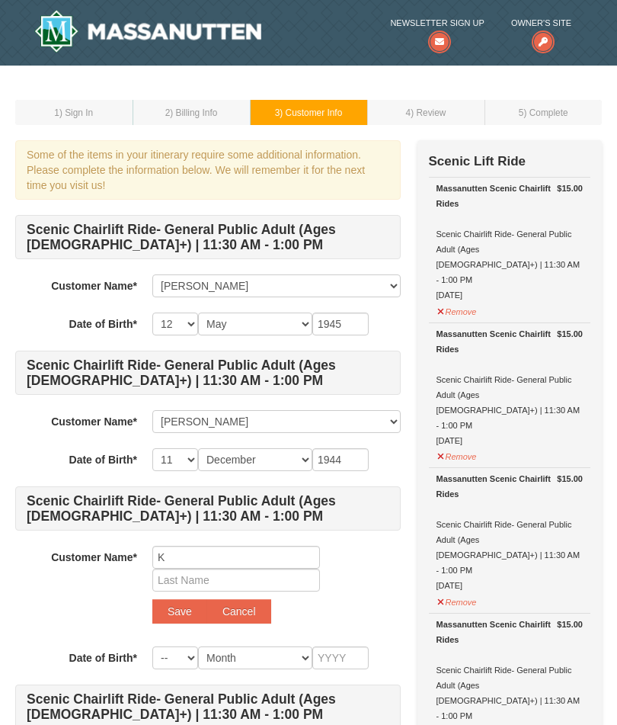
click at [43, 159] on div "Some of the items in your itinerary require some additional information. Please…" at bounding box center [208, 169] width 386 height 59
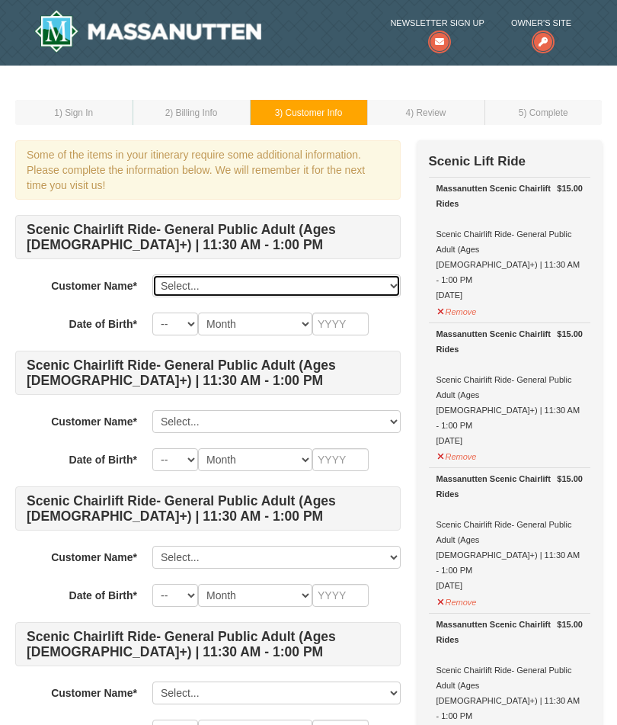
click at [175, 285] on select "Select... Joyce Hajnosz William Hajnosz Sonya Bishop K Jim Shifflett K Shifflet…" at bounding box center [276, 285] width 248 height 23
select select "13450200"
select select "12"
select select "05"
type input "1945"
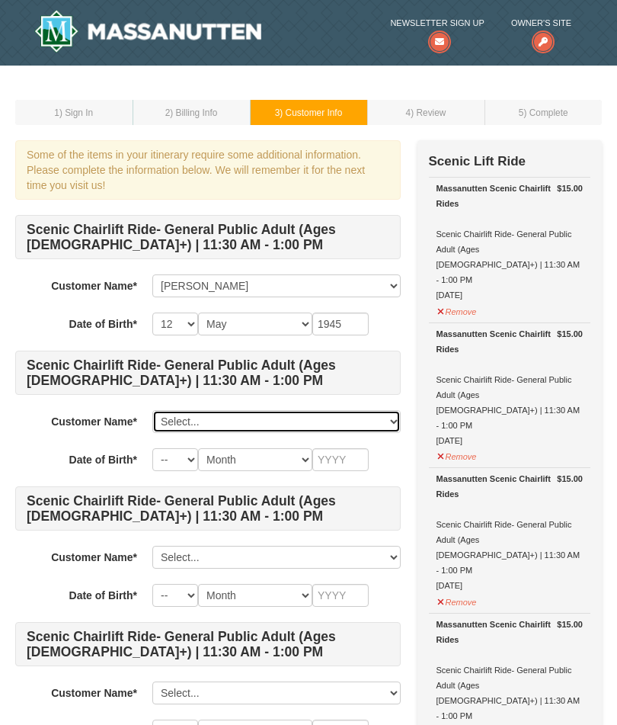
click at [170, 420] on select "Select... Joyce Hajnosz William Hajnosz Sonya Bishop K Jim Shifflett K Shifflet…" at bounding box center [276, 421] width 248 height 23
select select "28223990"
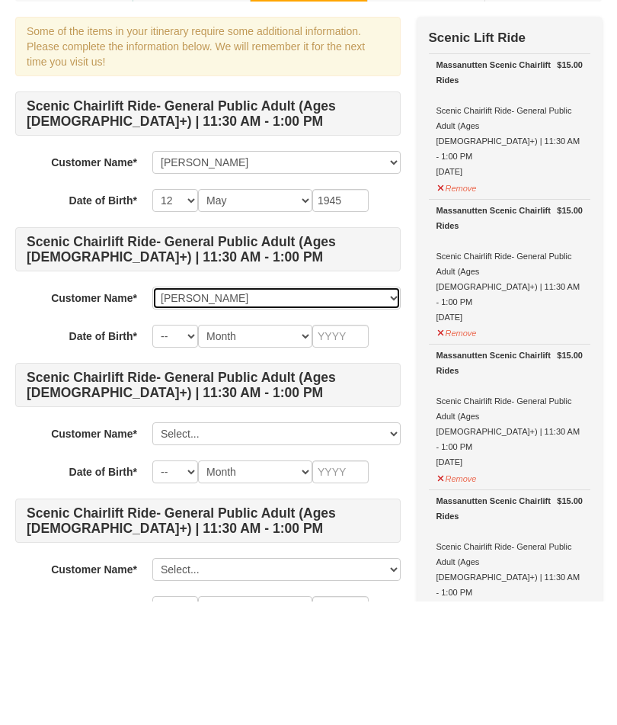
scroll to position [126, 0]
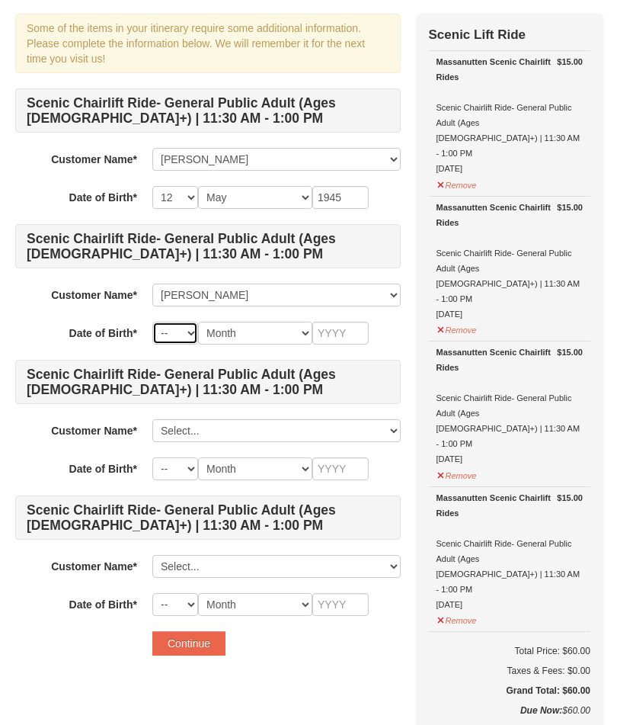
click at [168, 331] on select "-- 01 02 03 04 05 06 07 08 09 10 11 12 13 14 15 16 17 18 19 20 21 22 23 24 25 2…" at bounding box center [175, 333] width 46 height 23
select select "11"
click at [272, 331] on select "Month January February March April May June July August September October Novem…" at bounding box center [255, 333] width 114 height 23
select select "12"
click at [331, 336] on input "text" at bounding box center [340, 333] width 56 height 23
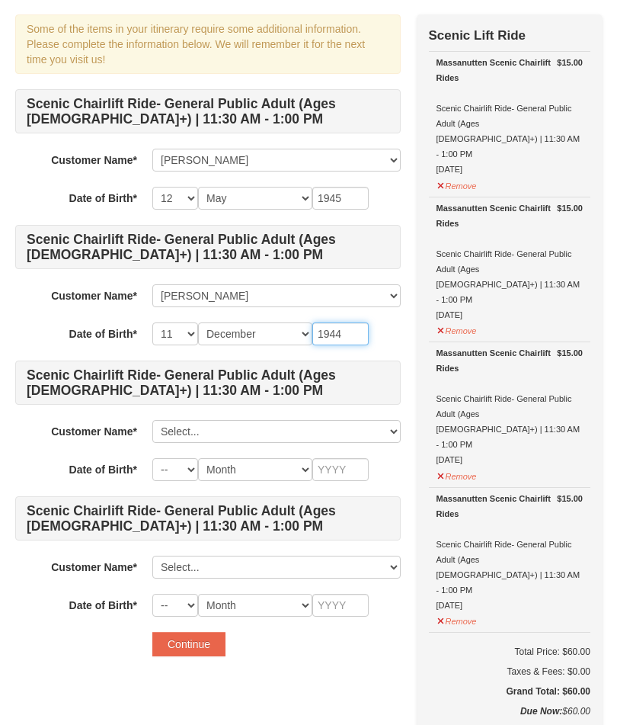
scroll to position [123, 0]
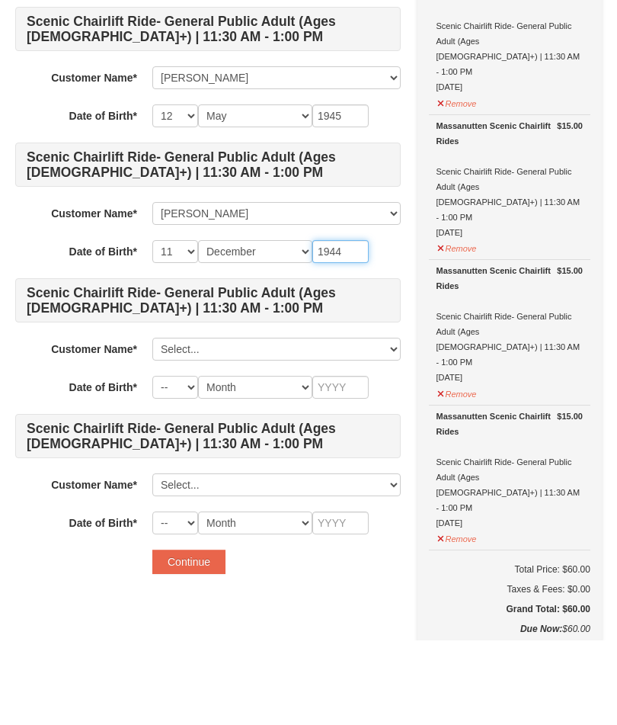
type input "1944"
click at [173, 422] on select "Select... Joyce Hajnosz William Hajnosz Sonya Bishop K Jim Shifflett K Shifflet…" at bounding box center [276, 433] width 248 height 23
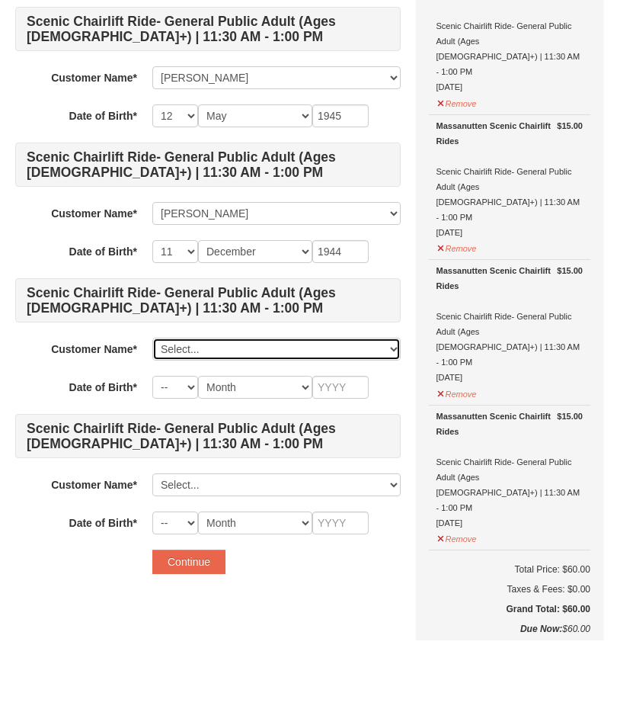
scroll to position [209, 0]
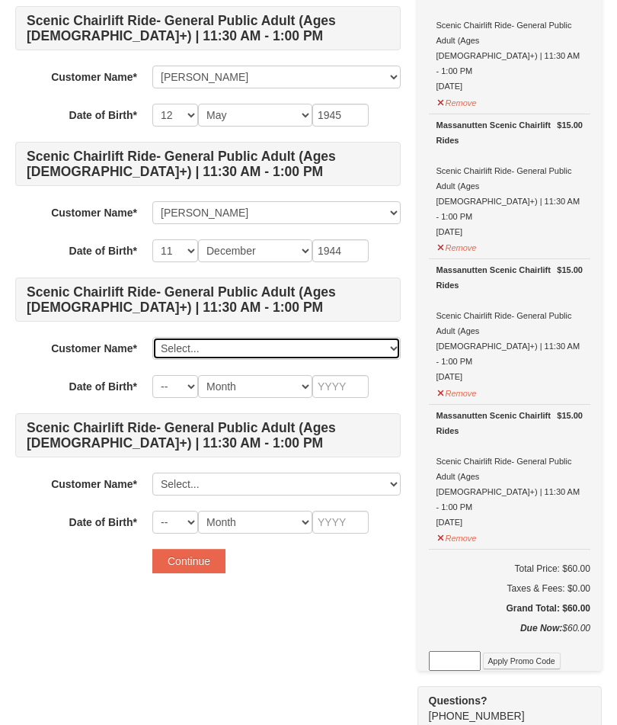
select select "28223998"
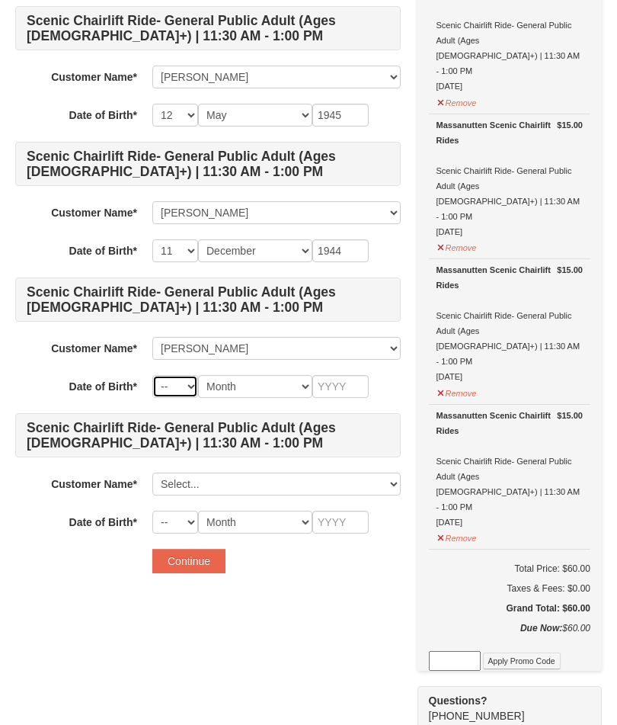
click at [165, 382] on select "-- 01 02 03 04 05 06 07 08 09 10 11 12 13 14 15 16 17 18 19 20 21 22 23 24 25 2…" at bounding box center [175, 386] width 46 height 23
select select "14"
click at [264, 387] on select "Month January February March April May June July August September October Novem…" at bounding box center [255, 386] width 114 height 23
select select "05"
click at [331, 383] on input "text" at bounding box center [340, 386] width 56 height 23
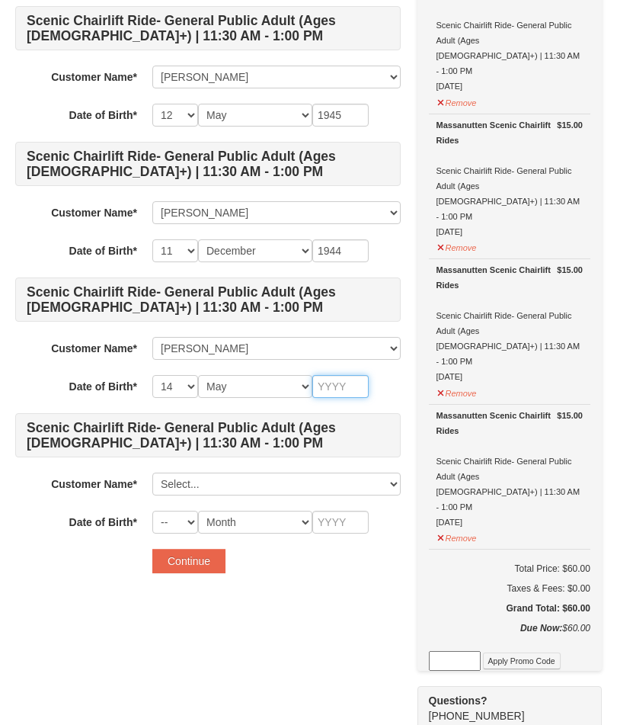
scroll to position [208, 0]
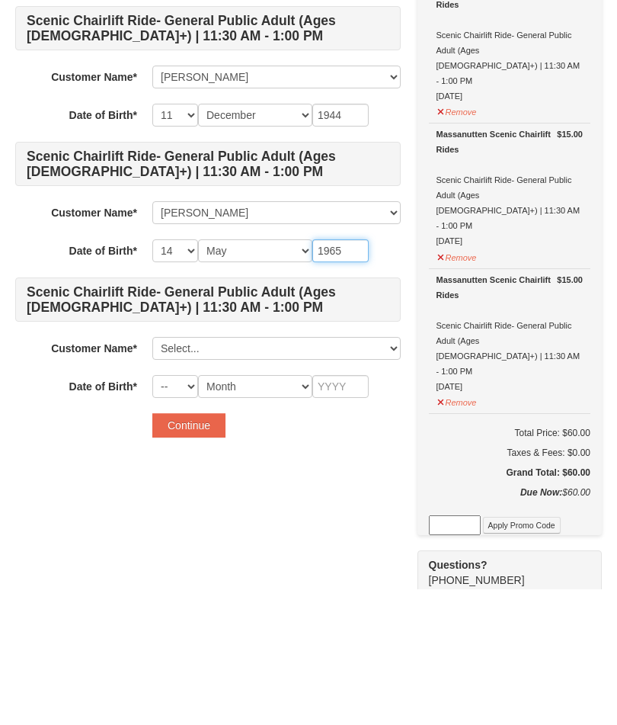
type input "1965"
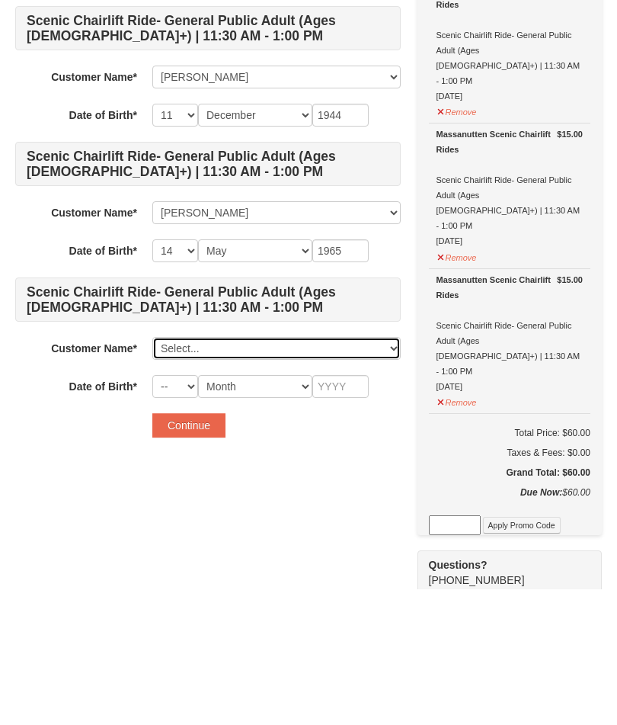
click at [382, 473] on select "Select... Joyce Hajnosz William Hajnosz Sonya Bishop K Jim Shifflett K Shifflet…" at bounding box center [276, 484] width 248 height 23
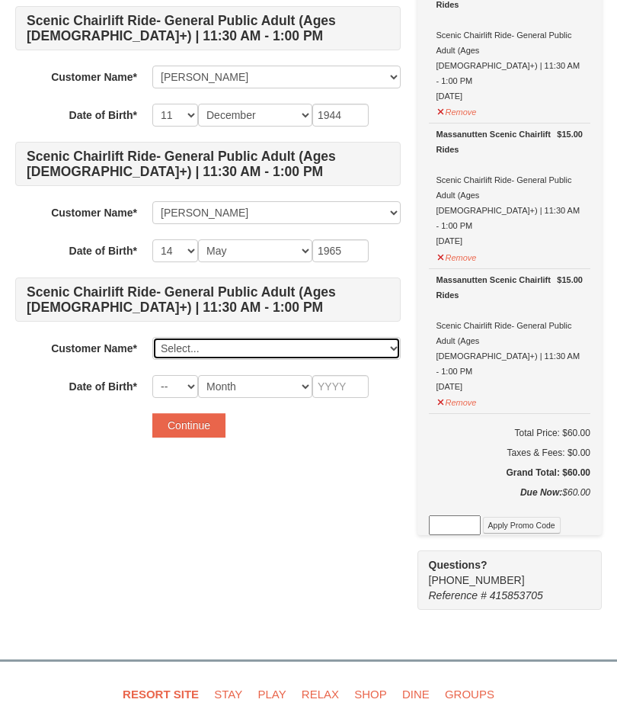
select select "28224008"
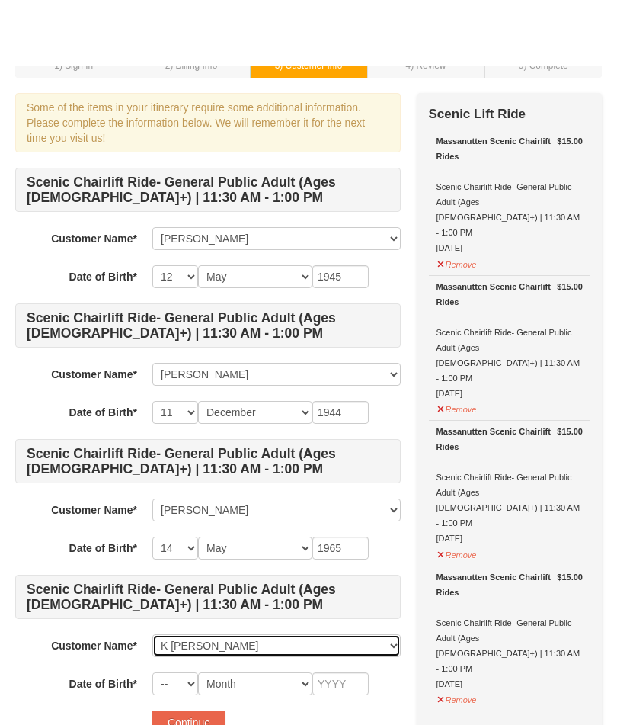
scroll to position [0, 0]
